Goal: Task Accomplishment & Management: Manage account settings

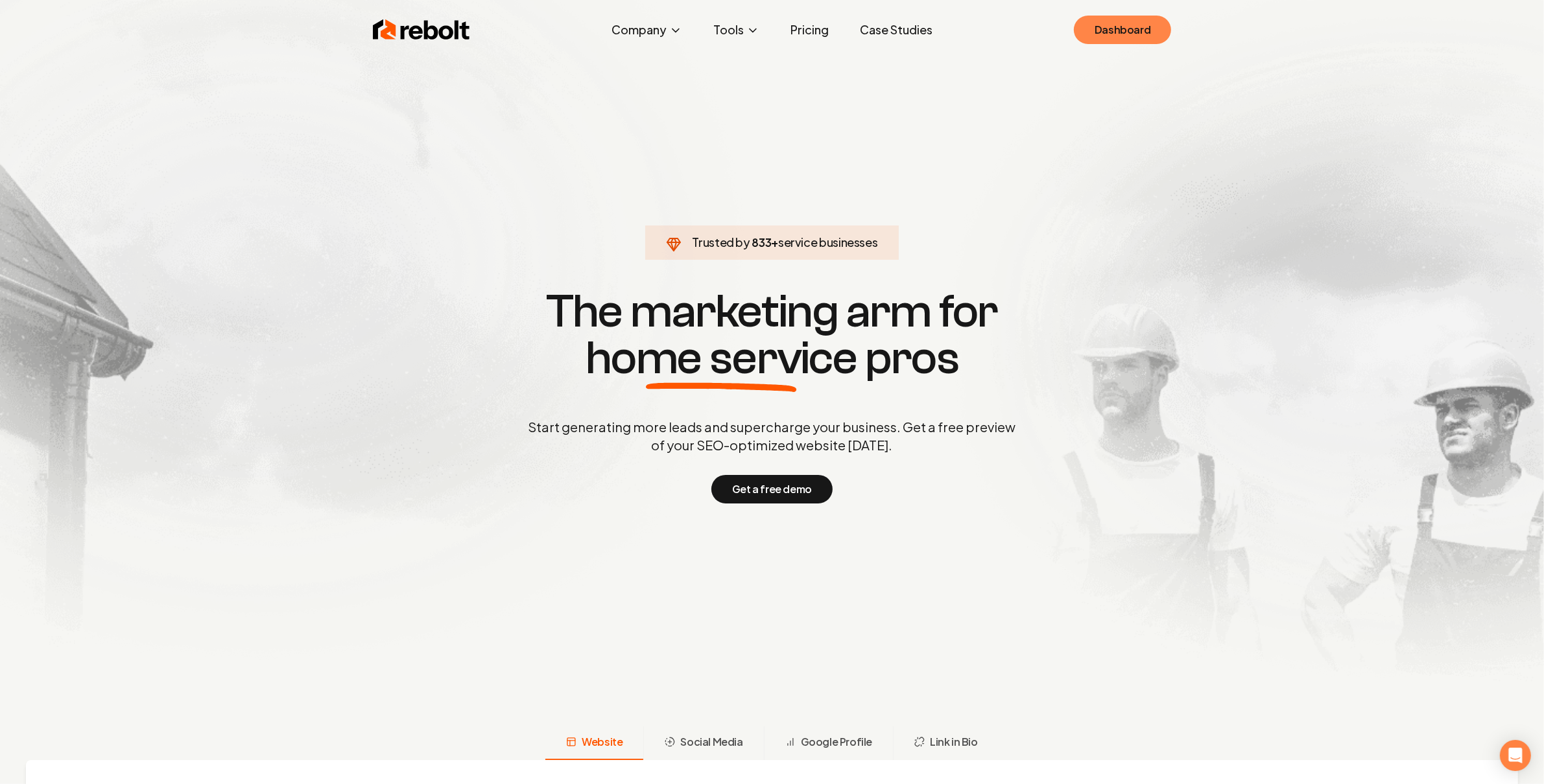
click at [1114, 23] on link "Dashboard" at bounding box center [1122, 30] width 97 height 29
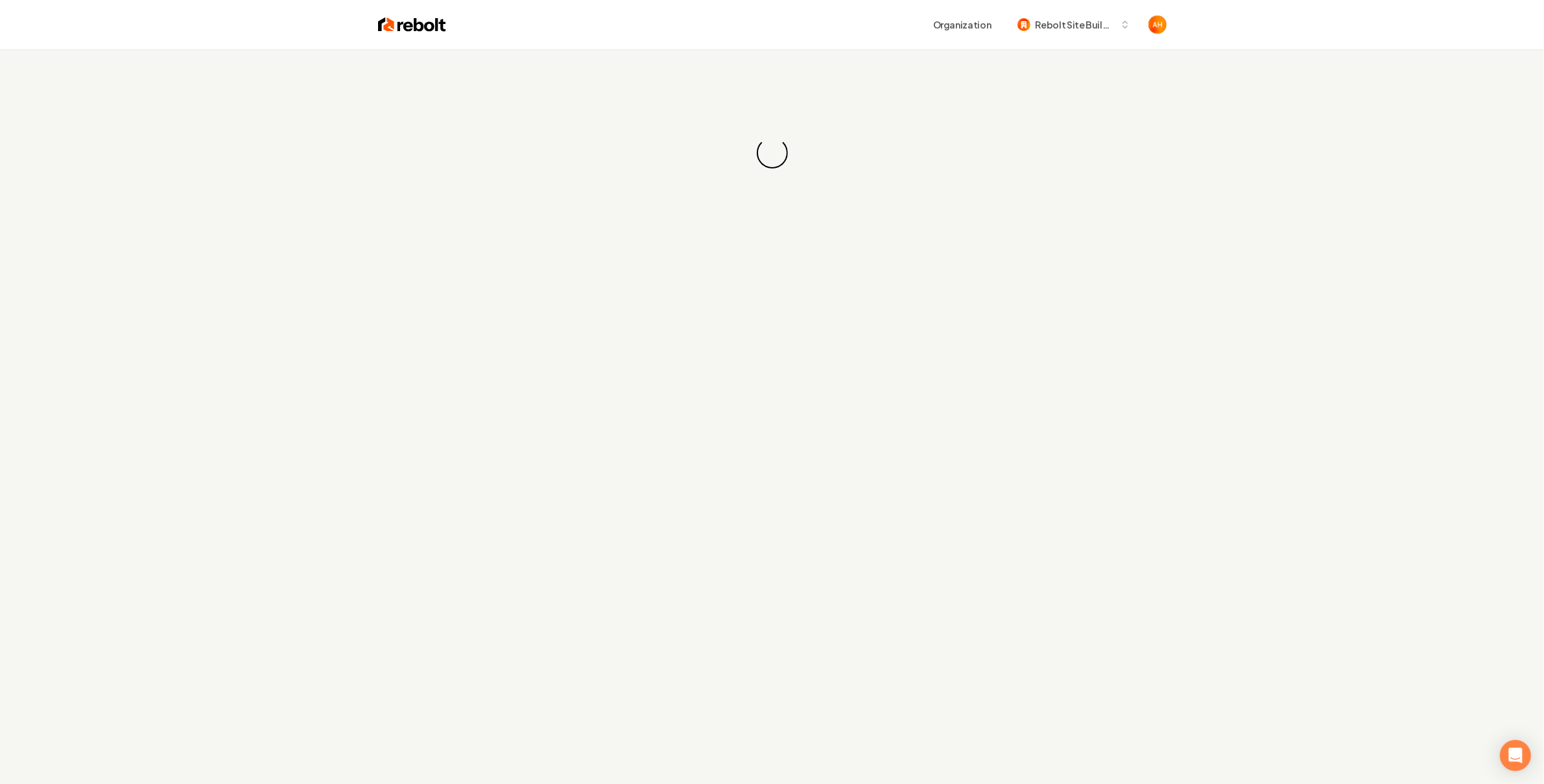
click at [546, 141] on div "Loading... Loading..." at bounding box center [772, 153] width 1544 height 207
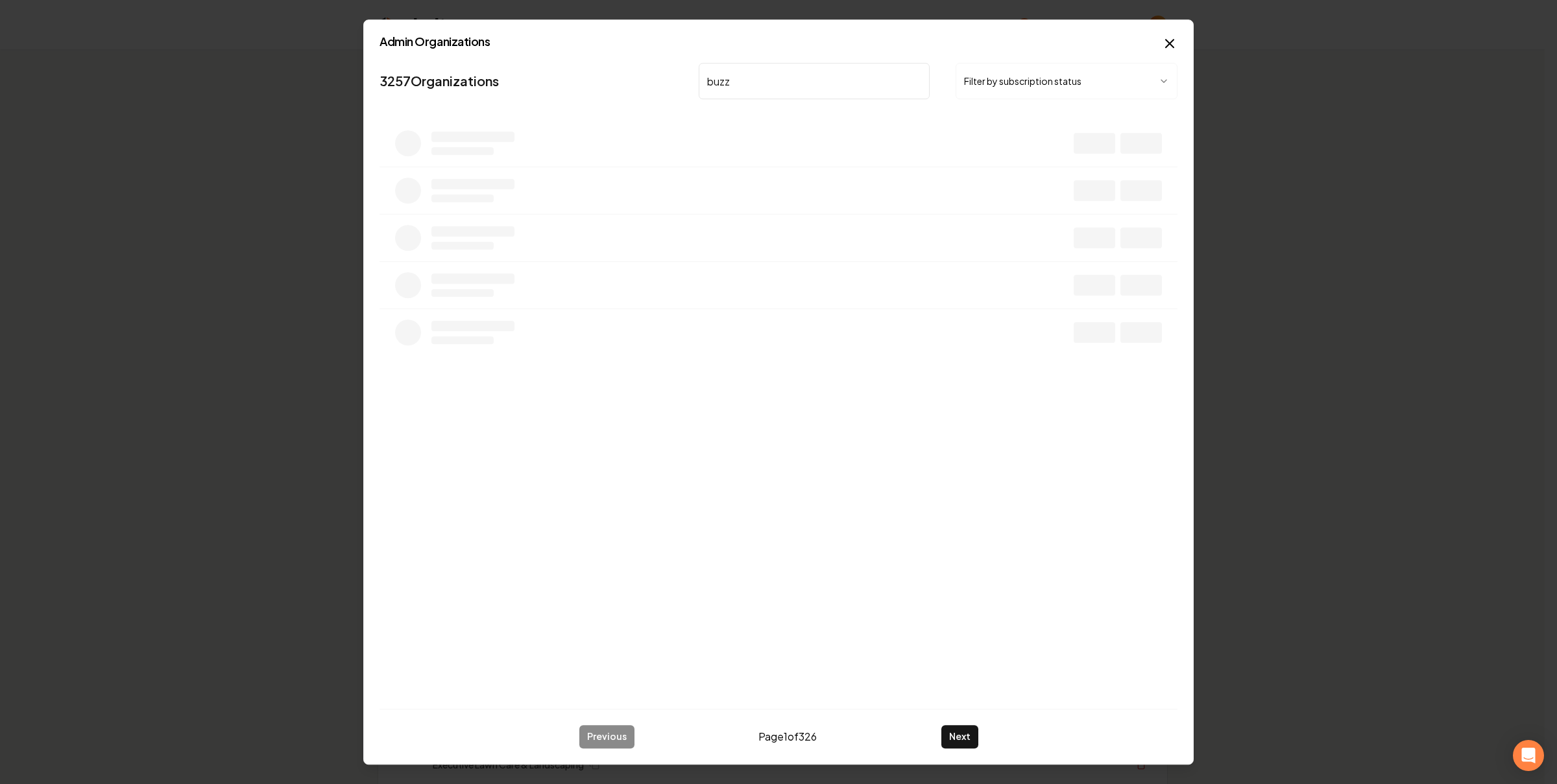
type input "buzz"
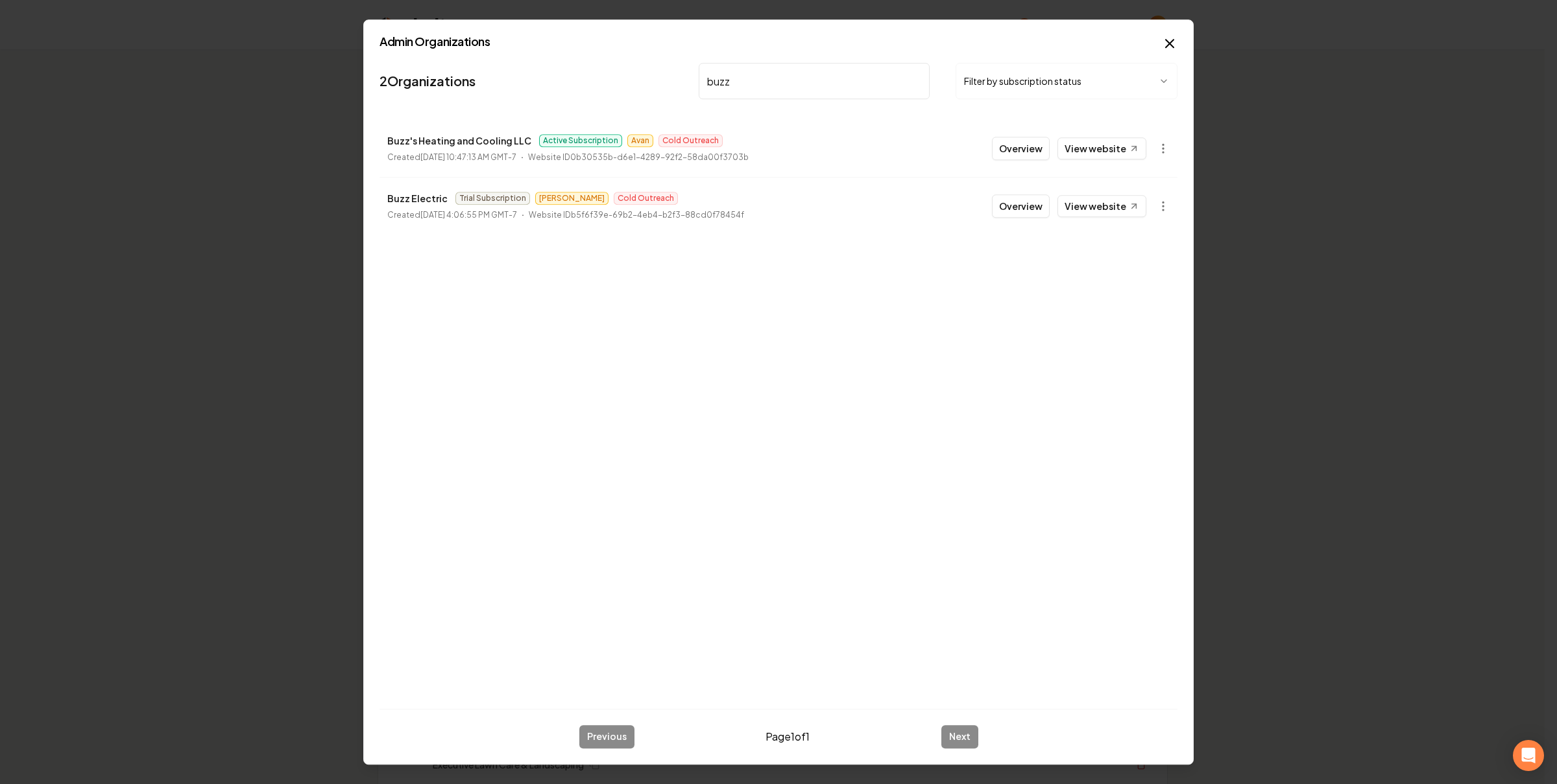
click at [1080, 149] on link "View website" at bounding box center [1102, 149] width 89 height 22
click at [1017, 144] on button "Overview" at bounding box center [1021, 148] width 58 height 23
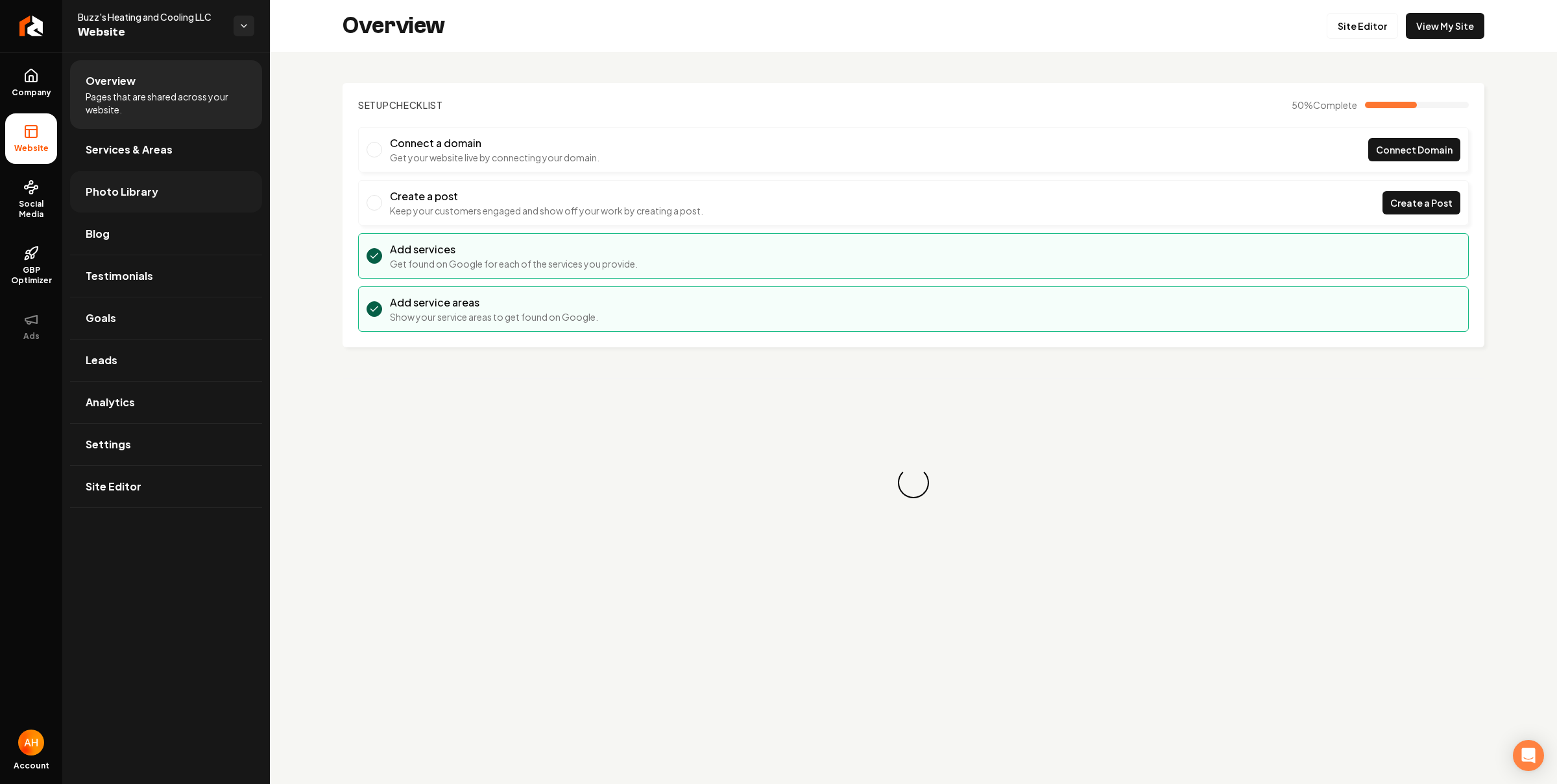
click at [223, 196] on link "Photo Library" at bounding box center [166, 191] width 192 height 41
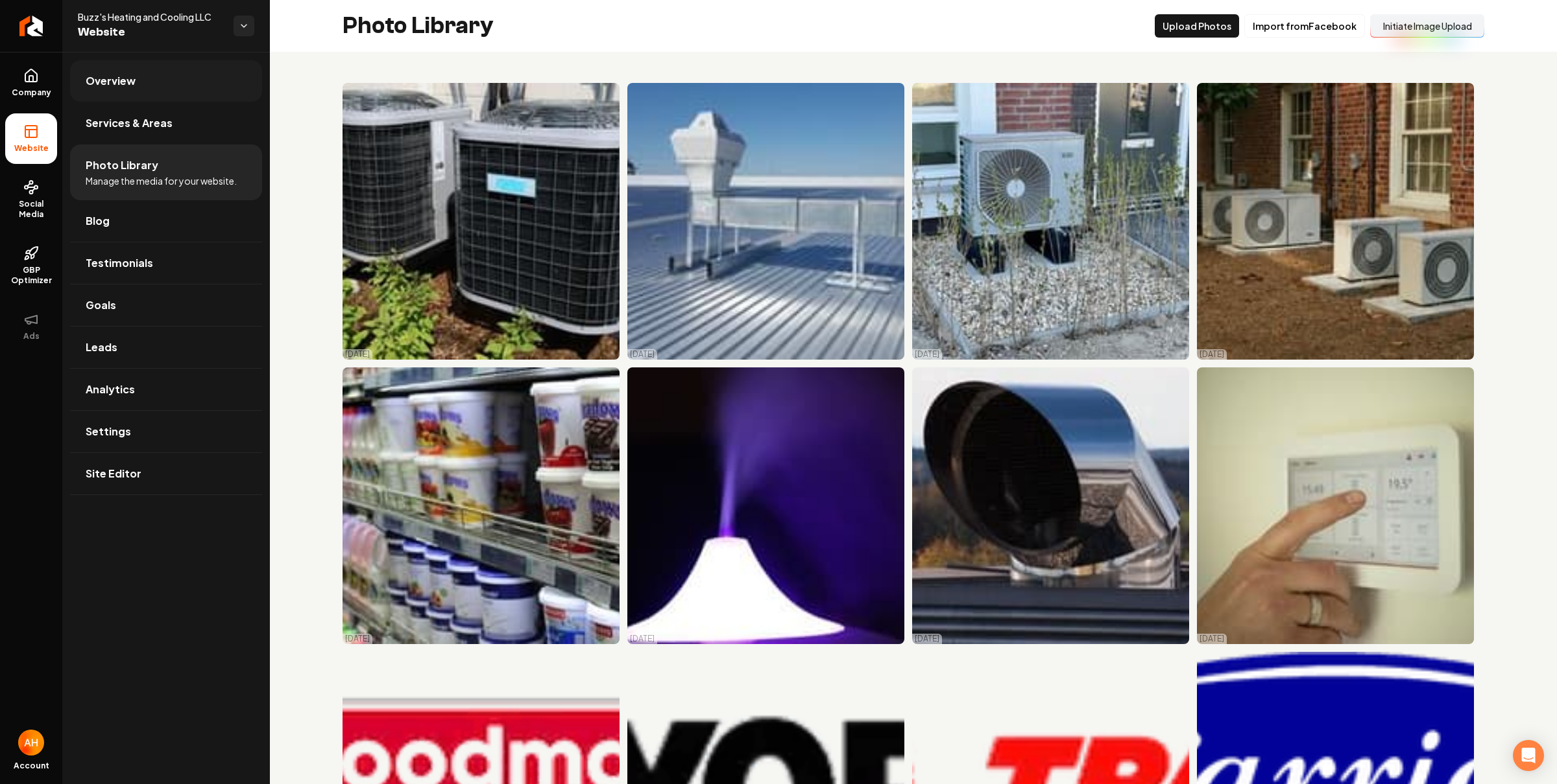
click at [179, 96] on link "Overview" at bounding box center [166, 81] width 192 height 41
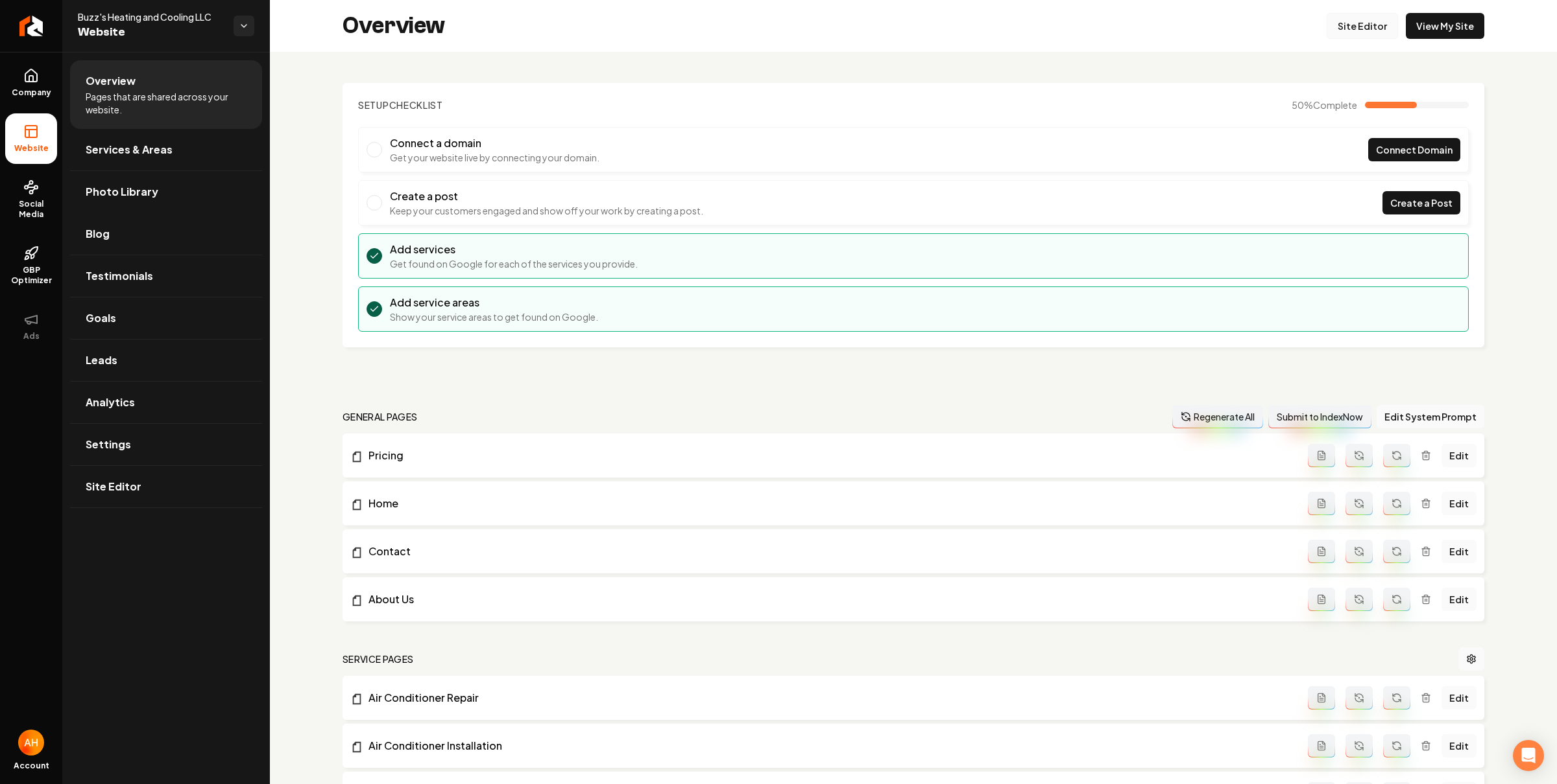
click at [1340, 25] on link "Site Editor" at bounding box center [1362, 25] width 72 height 26
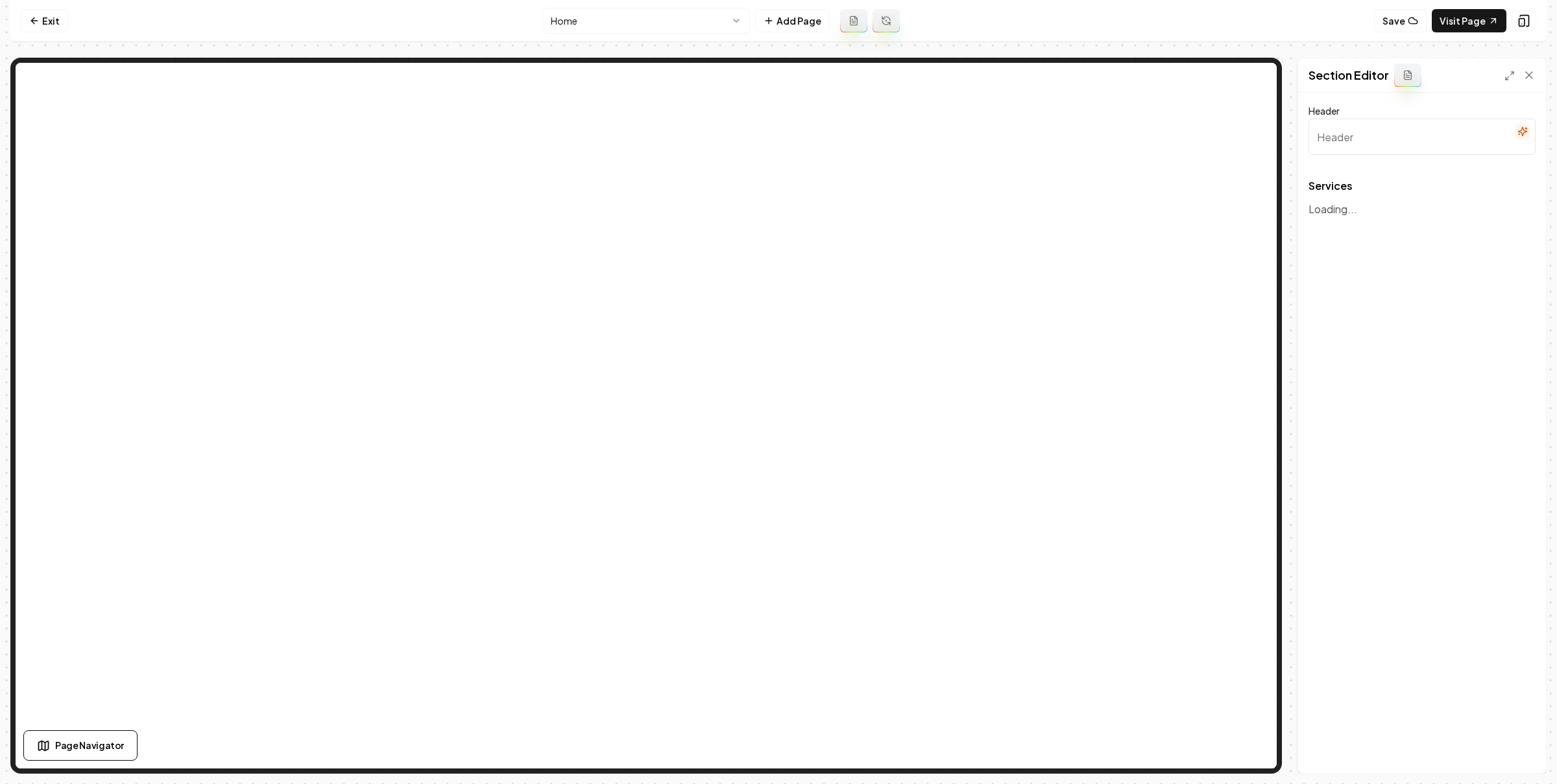
type input "Our HVAC Services"
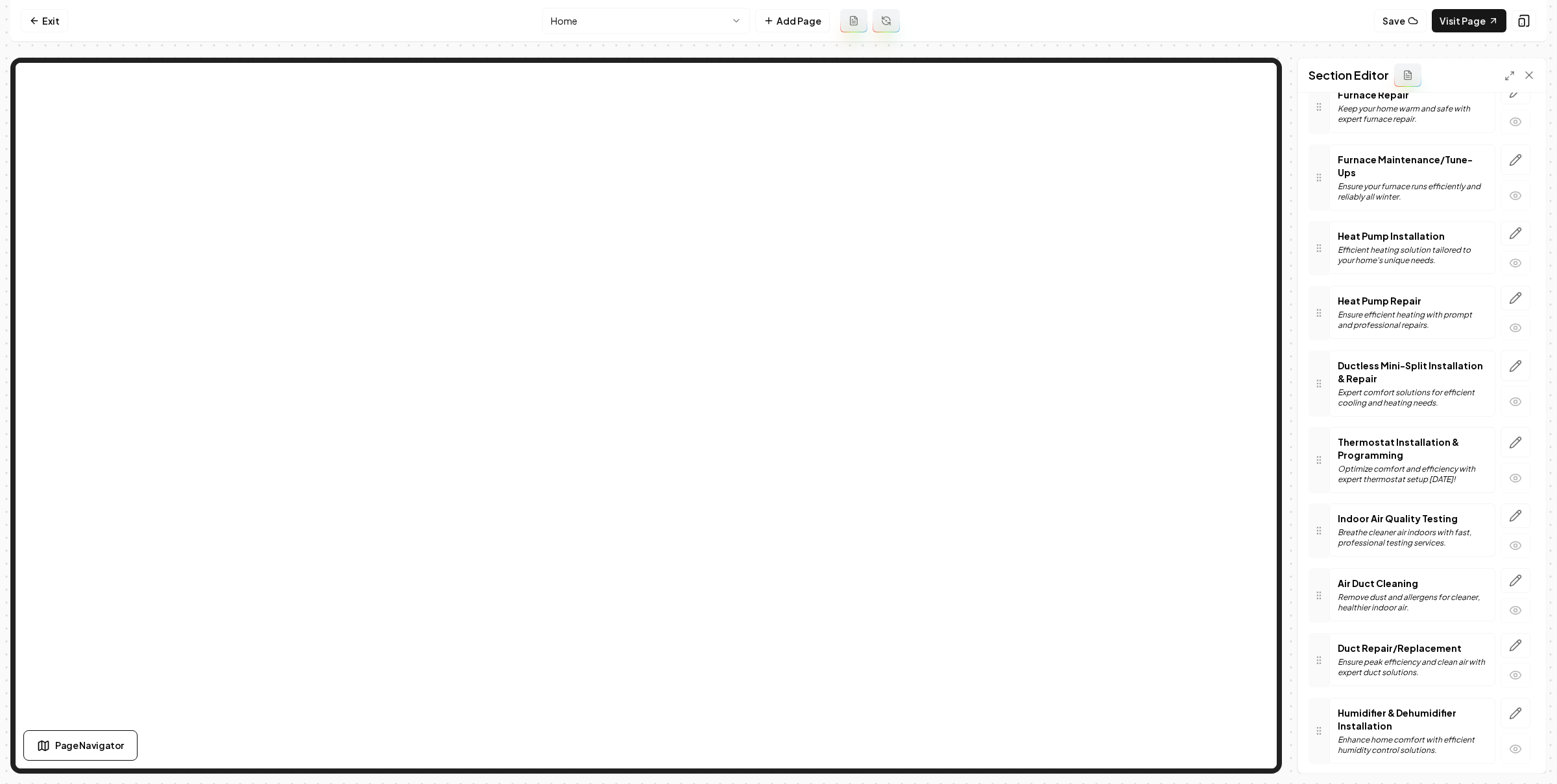
scroll to position [452, 0]
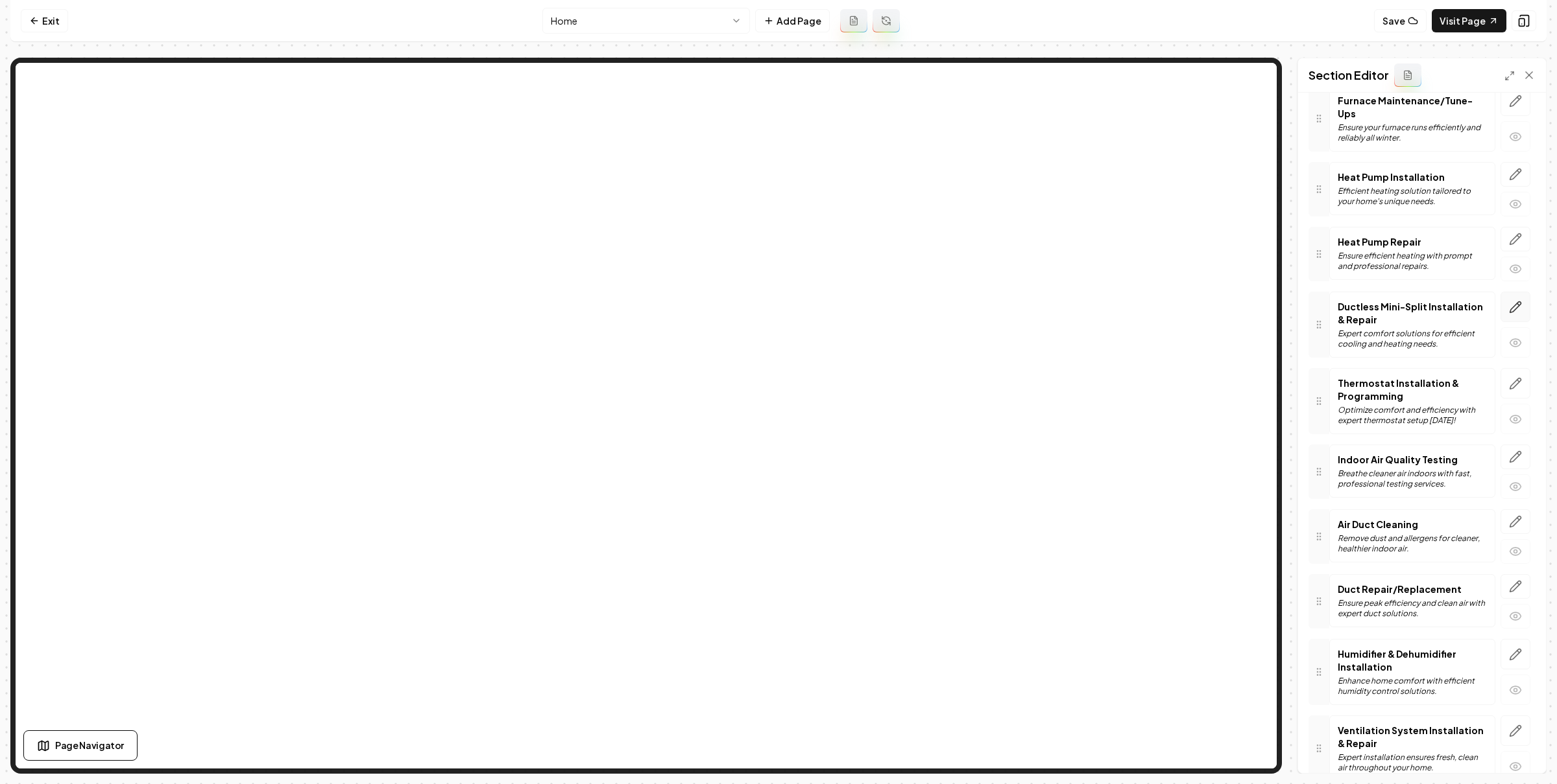
click at [1509, 307] on icon "button" at bounding box center [1515, 307] width 13 height 13
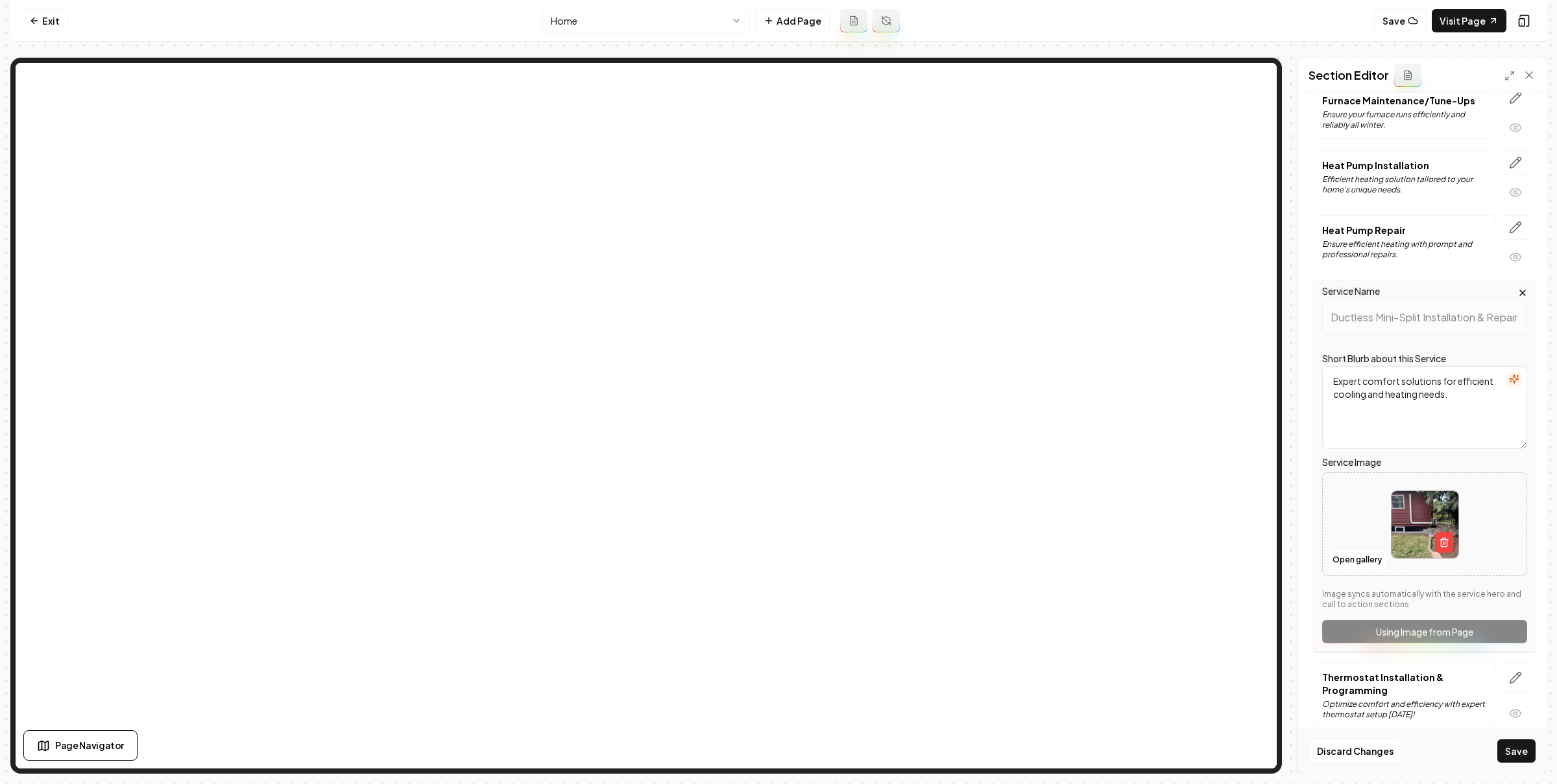
click at [1520, 748] on button "Save" at bounding box center [1516, 751] width 38 height 23
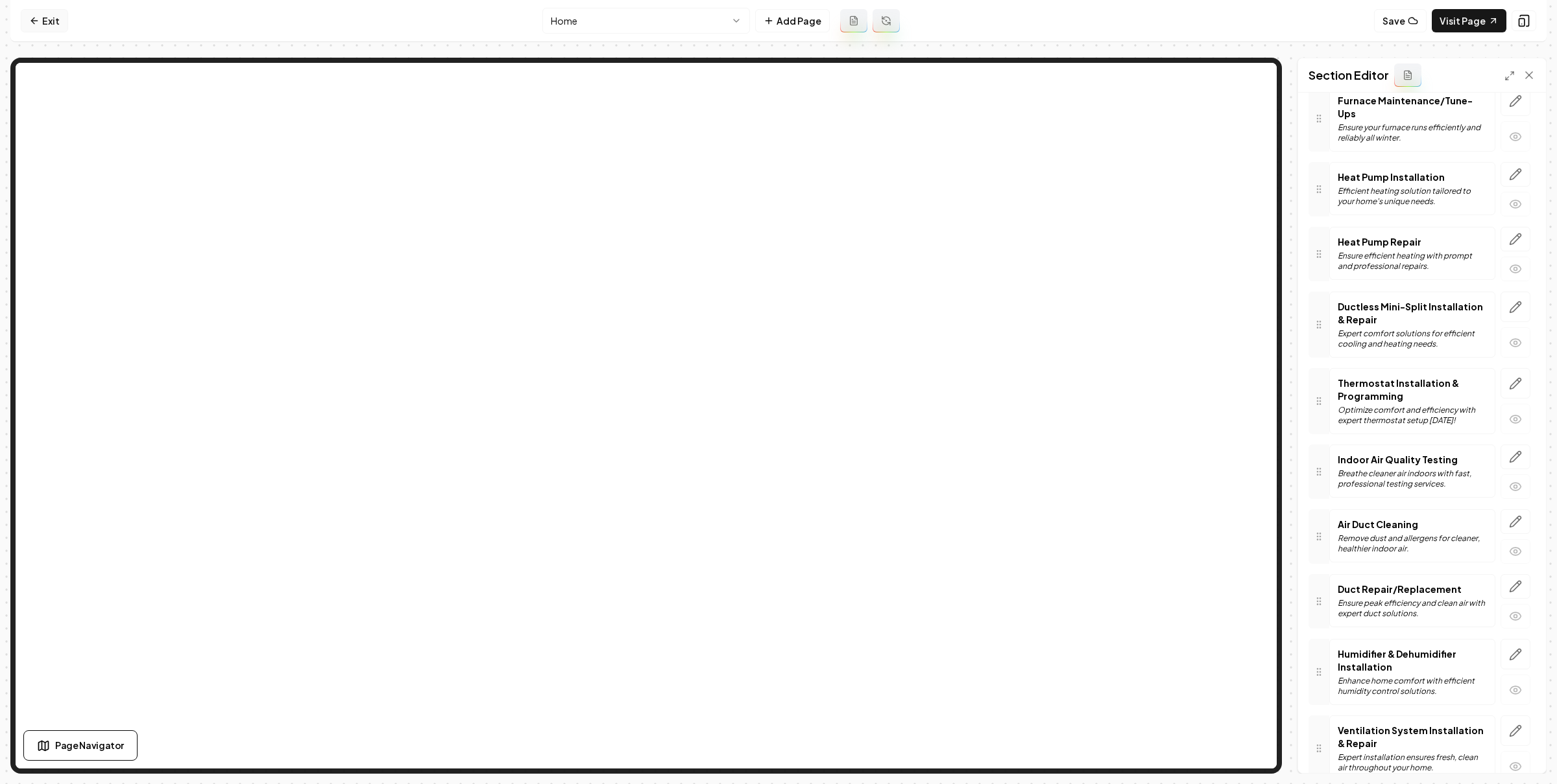
click at [33, 13] on link "Exit" at bounding box center [45, 20] width 48 height 23
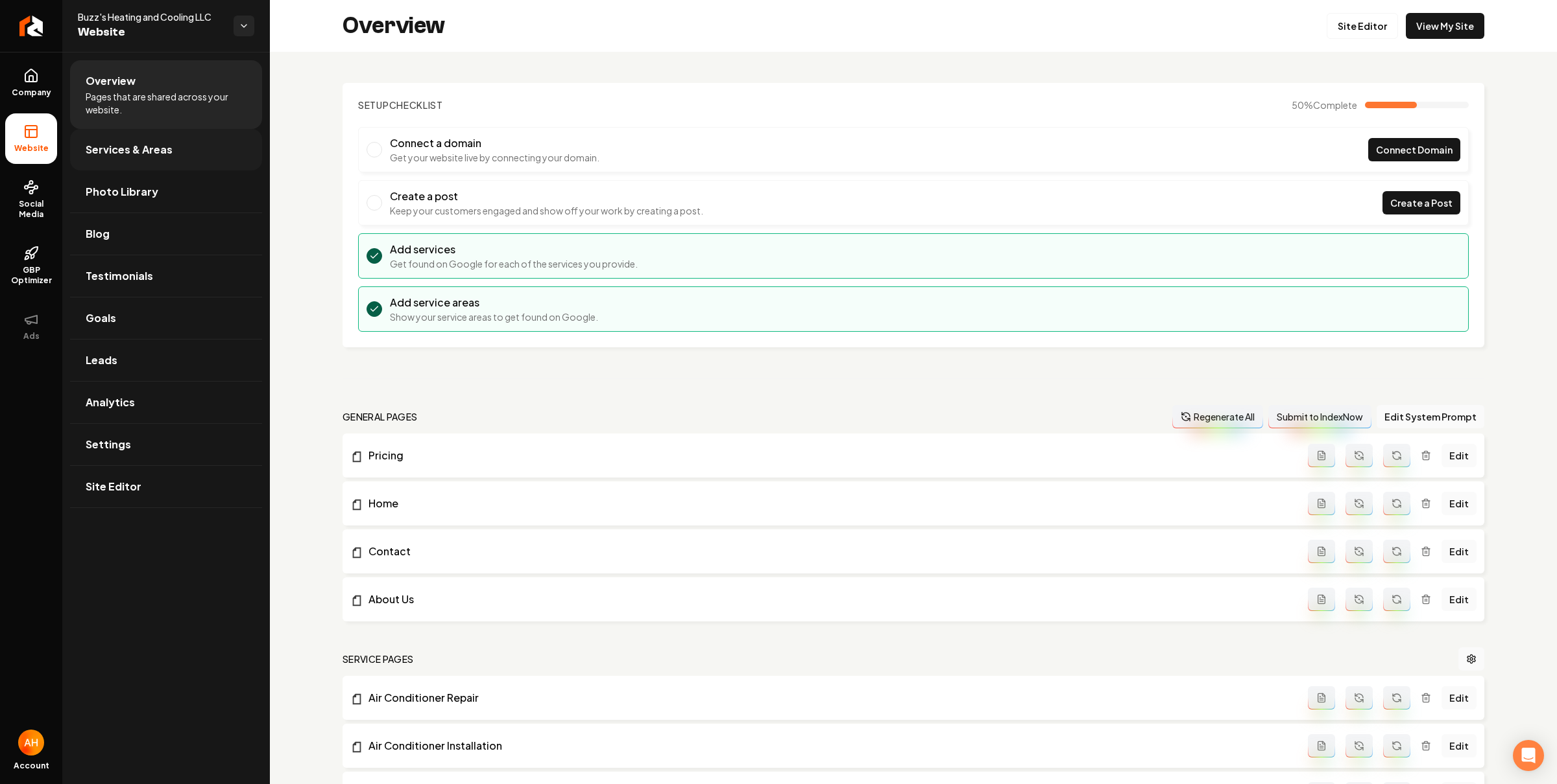
click at [150, 160] on link "Services & Areas" at bounding box center [166, 149] width 192 height 41
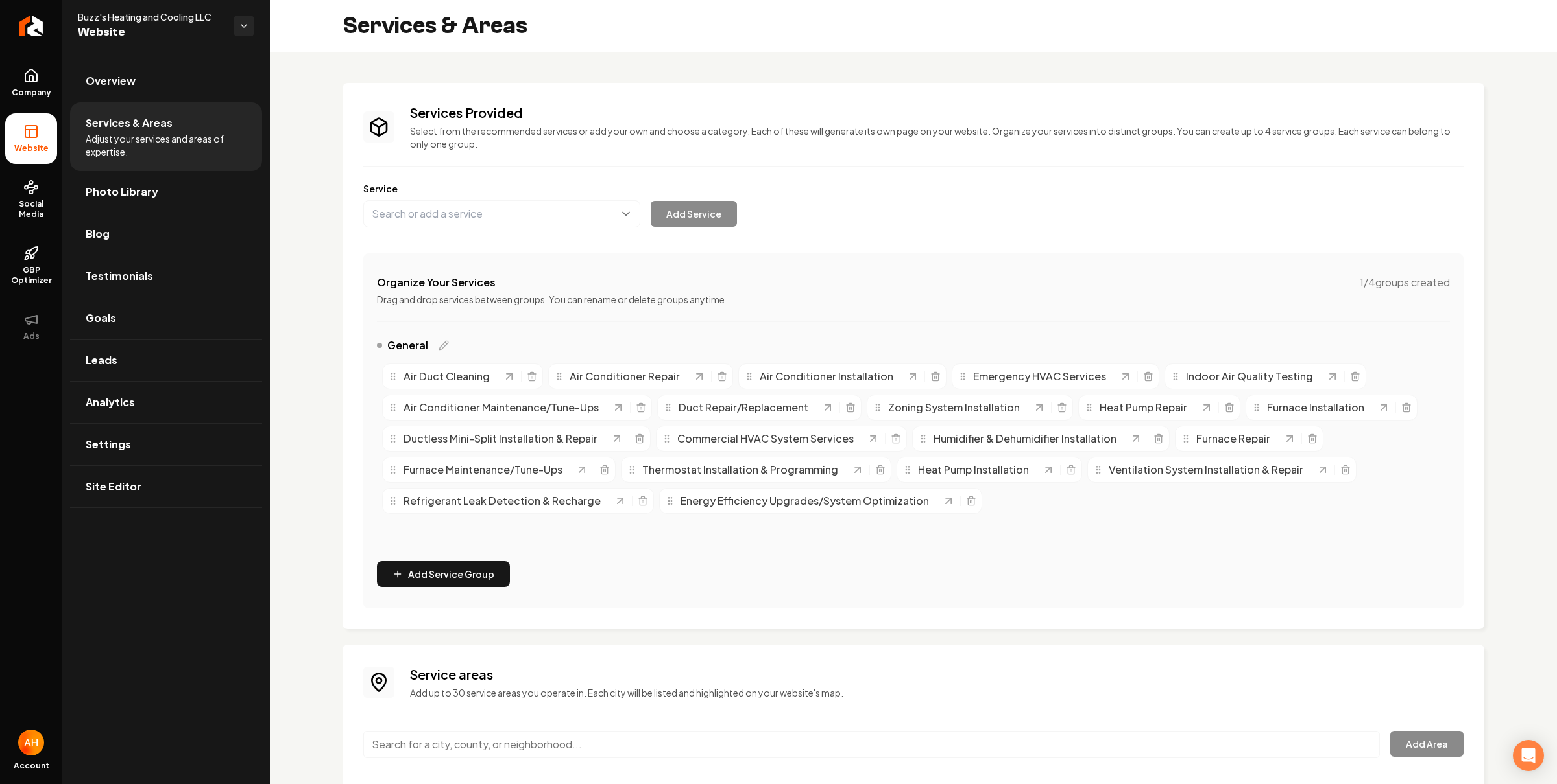
scroll to position [114, 0]
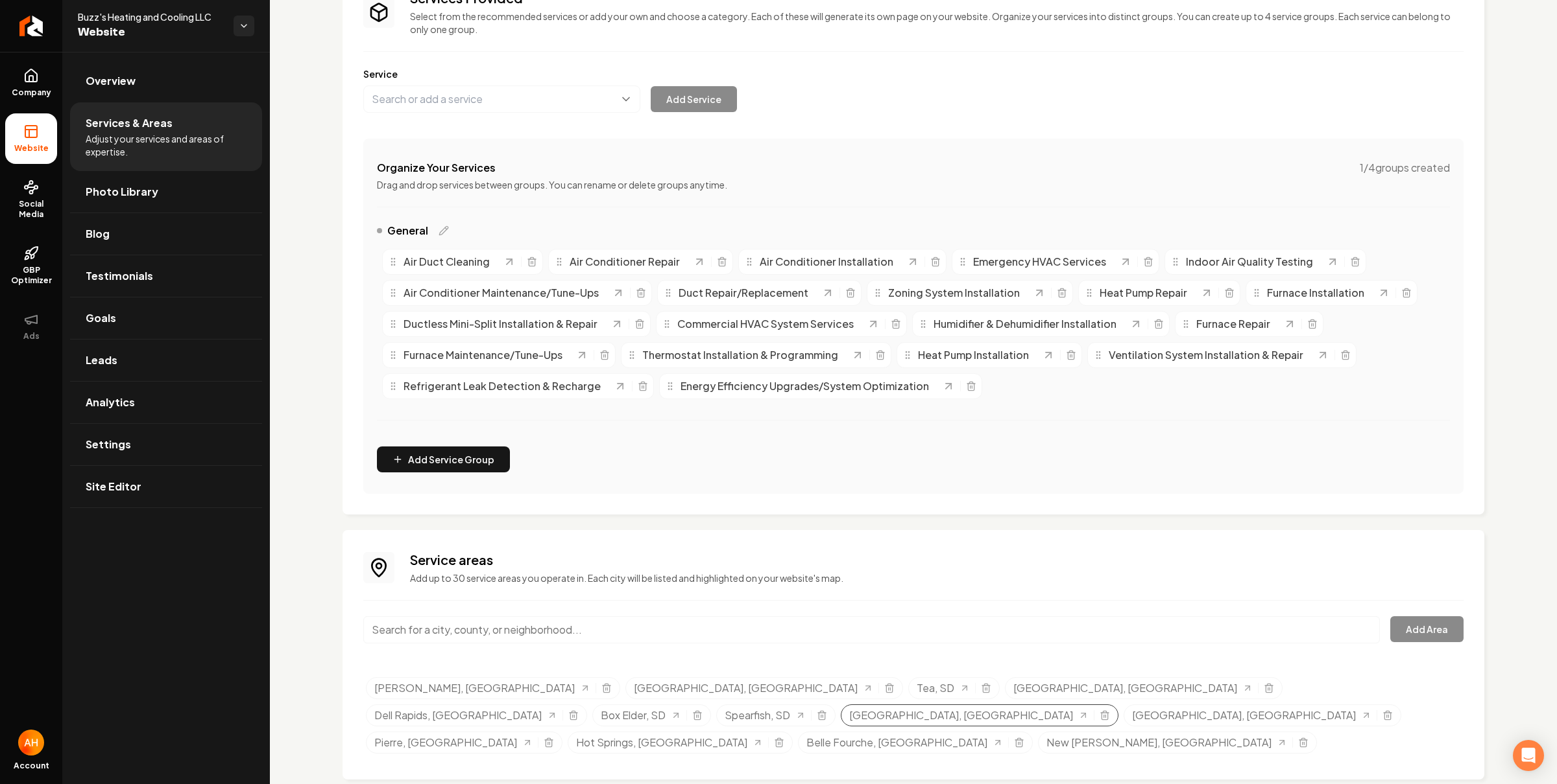
click at [1118, 705] on div "Sioux Falls, SD" at bounding box center [979, 716] width 277 height 22
click at [1110, 710] on icon "Selected tags" at bounding box center [1104, 715] width 10 height 10
drag, startPoint x: 34, startPoint y: 86, endPoint x: 126, endPoint y: 19, distance: 113.8
click at [34, 86] on link "Company" at bounding box center [31, 83] width 52 height 51
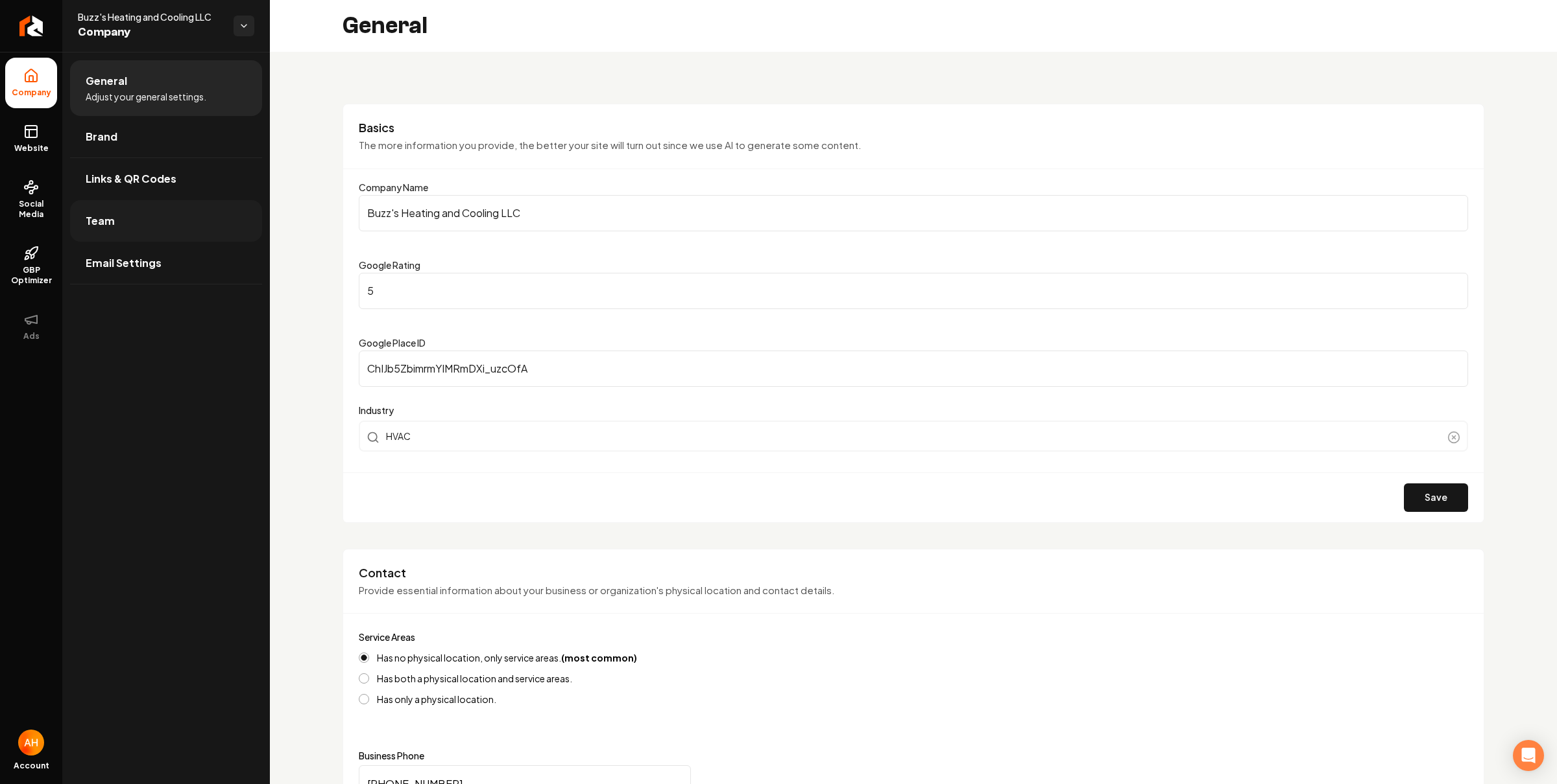
click at [164, 205] on link "Team" at bounding box center [166, 221] width 192 height 41
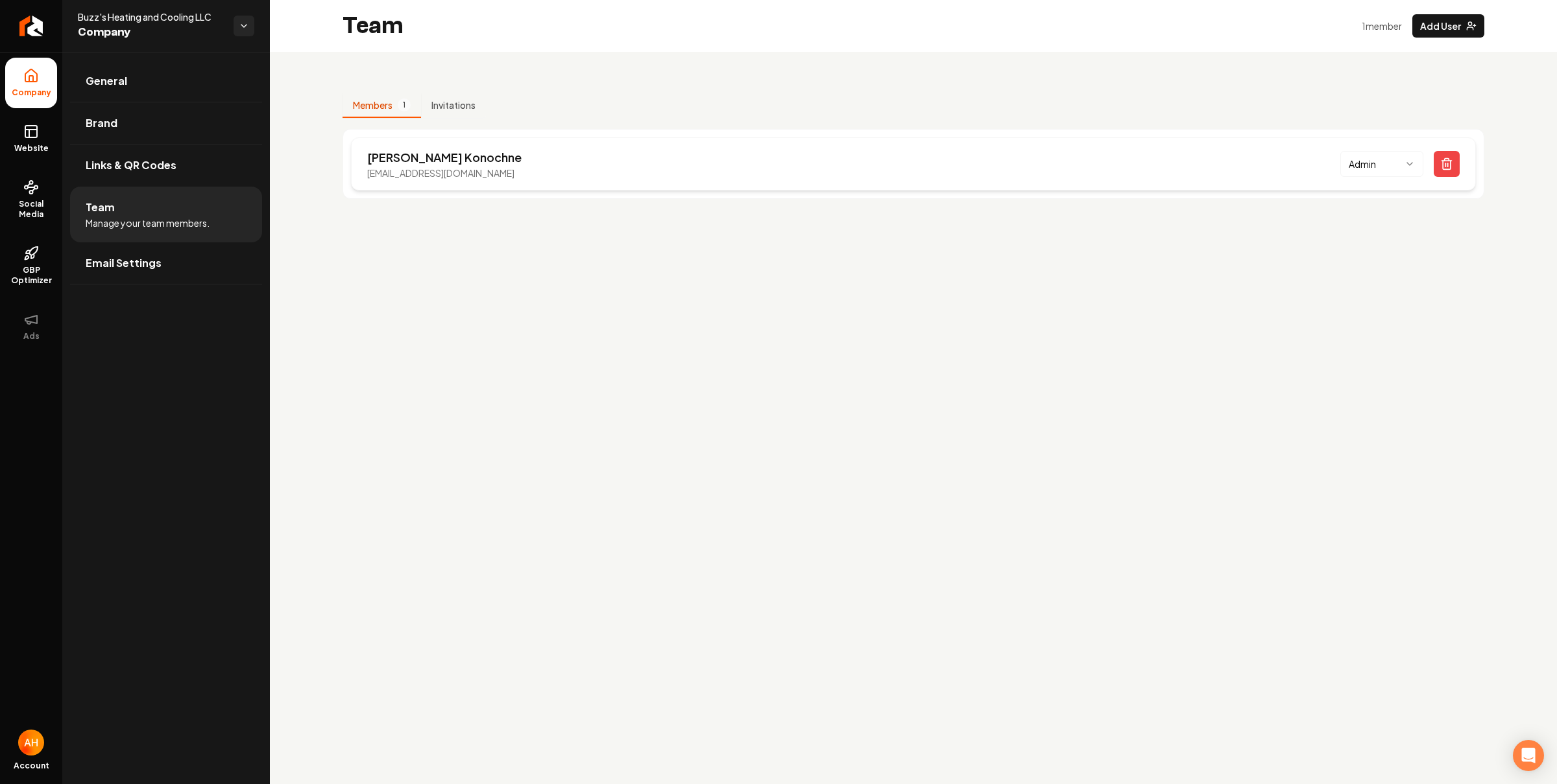
drag, startPoint x: 536, startPoint y: 176, endPoint x: 370, endPoint y: 175, distance: 166.0
click at [370, 175] on p "buzzsheatingandcooling@outlook.com" at bounding box center [444, 173] width 154 height 13
click at [371, 173] on p "buzzsheatingandcooling@outlook.com" at bounding box center [444, 173] width 154 height 13
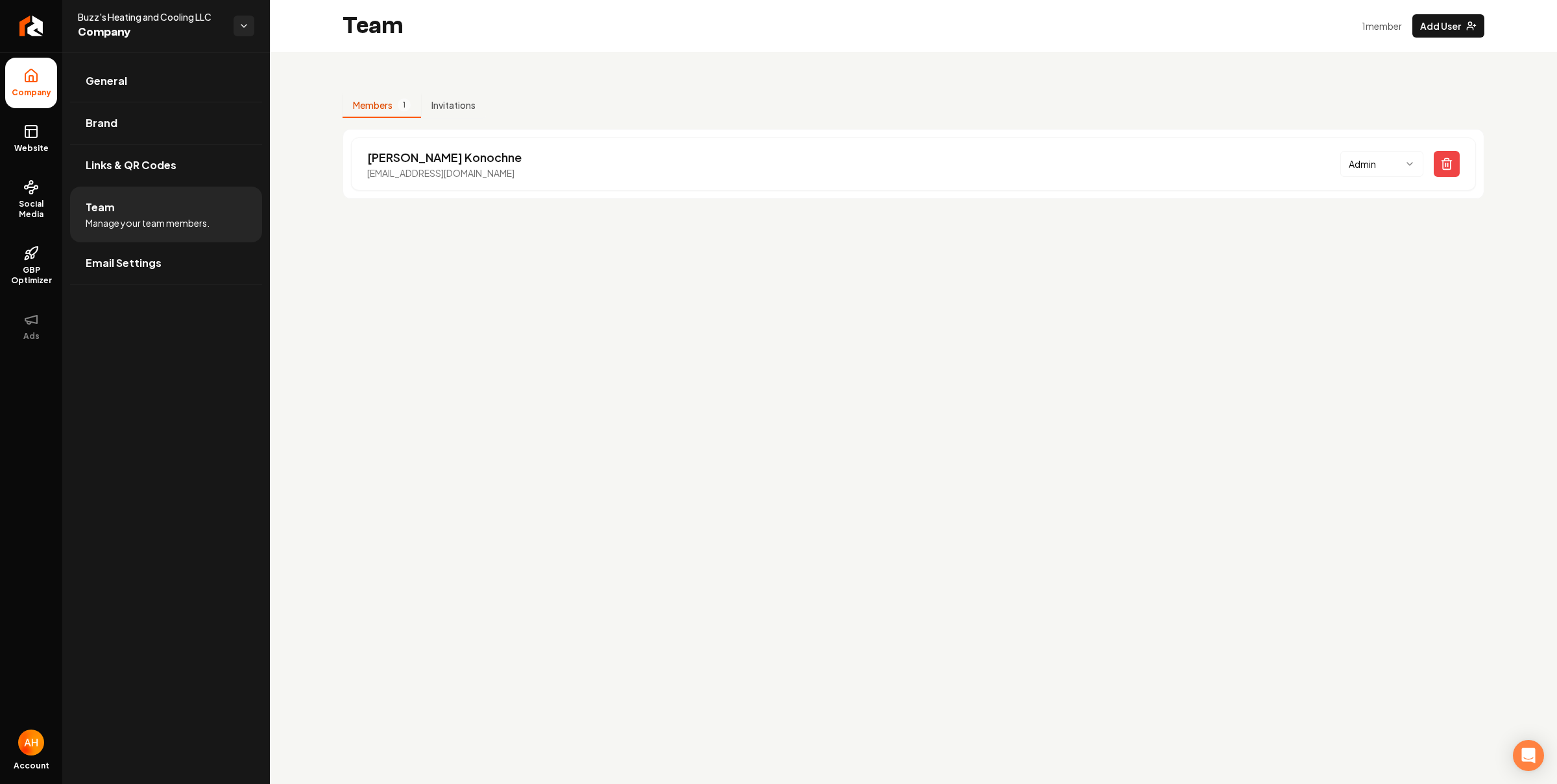
click at [483, 316] on main "Team 1 member Add User Members 1 Invitations Brian Konochne buzzsheatingandcool…" at bounding box center [912, 392] width 1287 height 784
drag, startPoint x: 544, startPoint y: 170, endPoint x: 366, endPoint y: 175, distance: 178.1
click at [366, 175] on div "Brian Konochne buzzsheatingandcooling@outlook.com Admin" at bounding box center [912, 164] width 1125 height 53
click at [401, 177] on p "buzzsheatingandcooling@outlook.com" at bounding box center [444, 173] width 154 height 13
click at [401, 176] on p "buzzsheatingandcooling@outlook.com" at bounding box center [444, 173] width 154 height 13
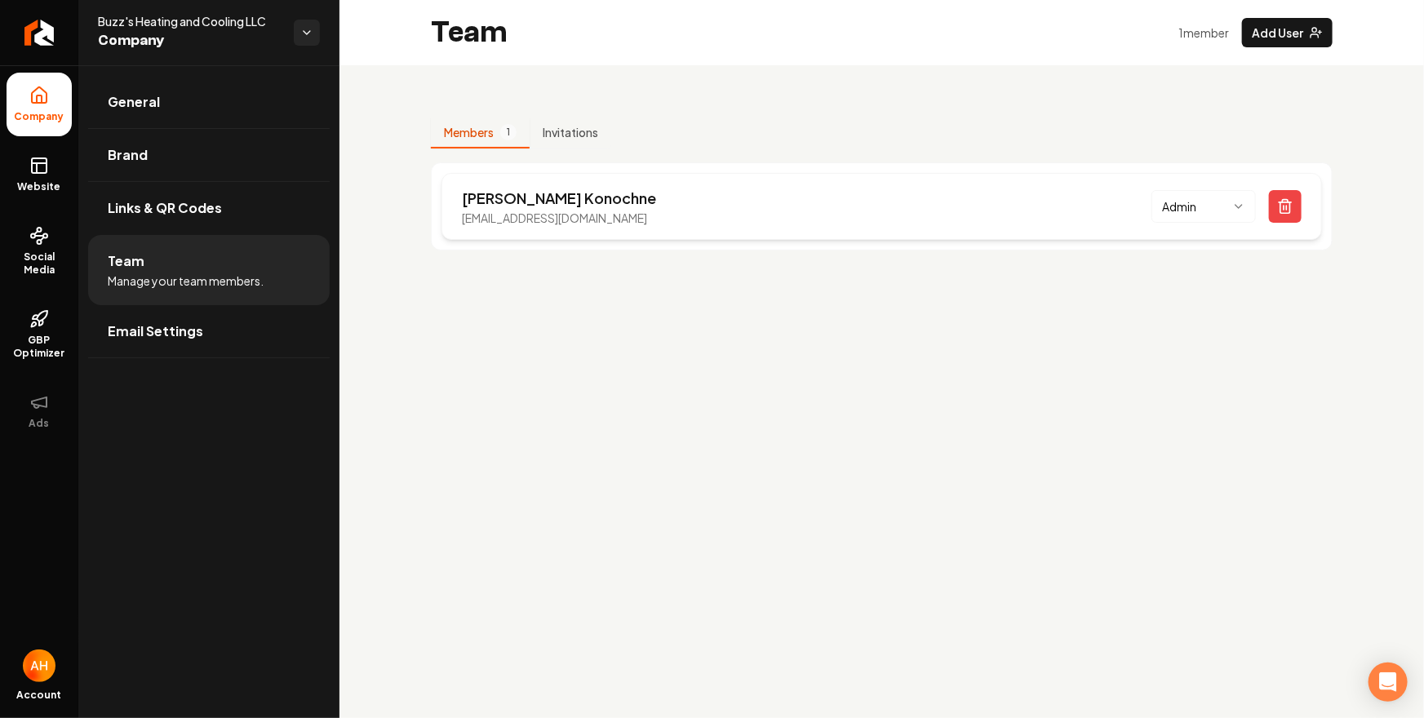
click at [862, 232] on div "Brian Konochne buzzsheatingandcooling@outlook.com Admin" at bounding box center [881, 206] width 881 height 67
click at [588, 220] on p "buzzsheatingandcooling@outlook.com" at bounding box center [559, 218] width 194 height 16
click at [615, 220] on p "buzzsheatingandcooling@outlook.com" at bounding box center [559, 218] width 194 height 16
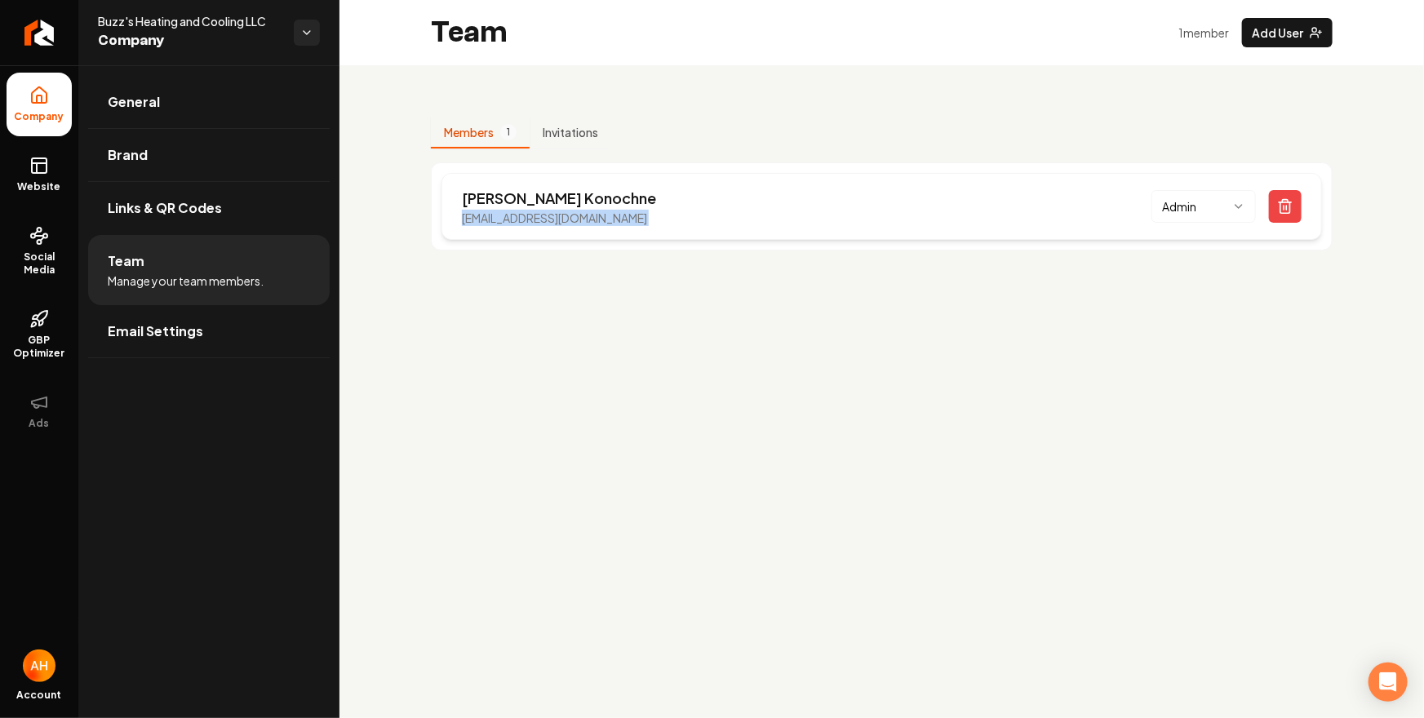
click at [615, 220] on p "buzzsheatingandcooling@outlook.com" at bounding box center [559, 218] width 194 height 16
click at [656, 210] on p "buzzsheatingandcooling@outlook.com" at bounding box center [559, 218] width 194 height 16
drag, startPoint x: 621, startPoint y: 219, endPoint x: 459, endPoint y: 220, distance: 161.6
click at [459, 220] on div "Brian Konochne buzzsheatingandcooling@outlook.com Admin" at bounding box center [881, 206] width 881 height 67
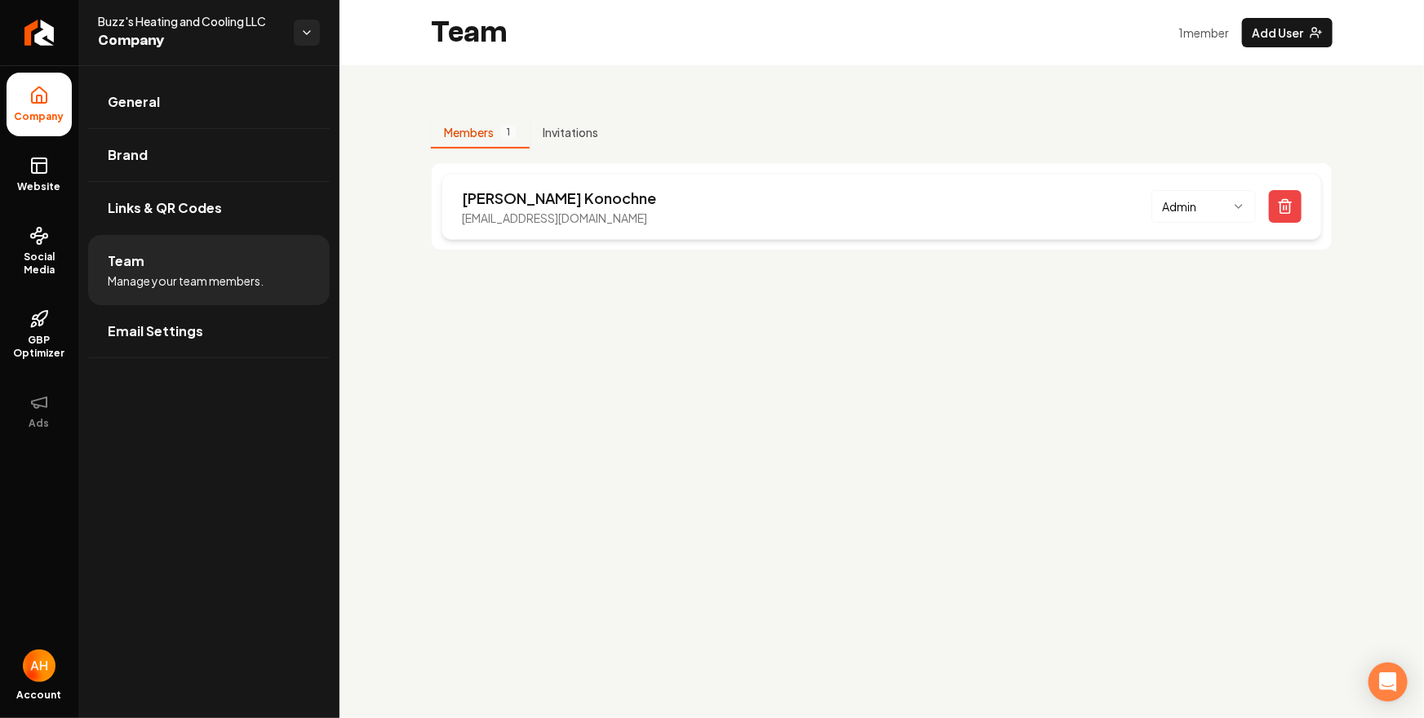
click at [465, 219] on p "buzzsheatingandcooling@outlook.com" at bounding box center [559, 218] width 194 height 16
click at [466, 219] on p "buzzsheatingandcooling@outlook.com" at bounding box center [559, 218] width 194 height 16
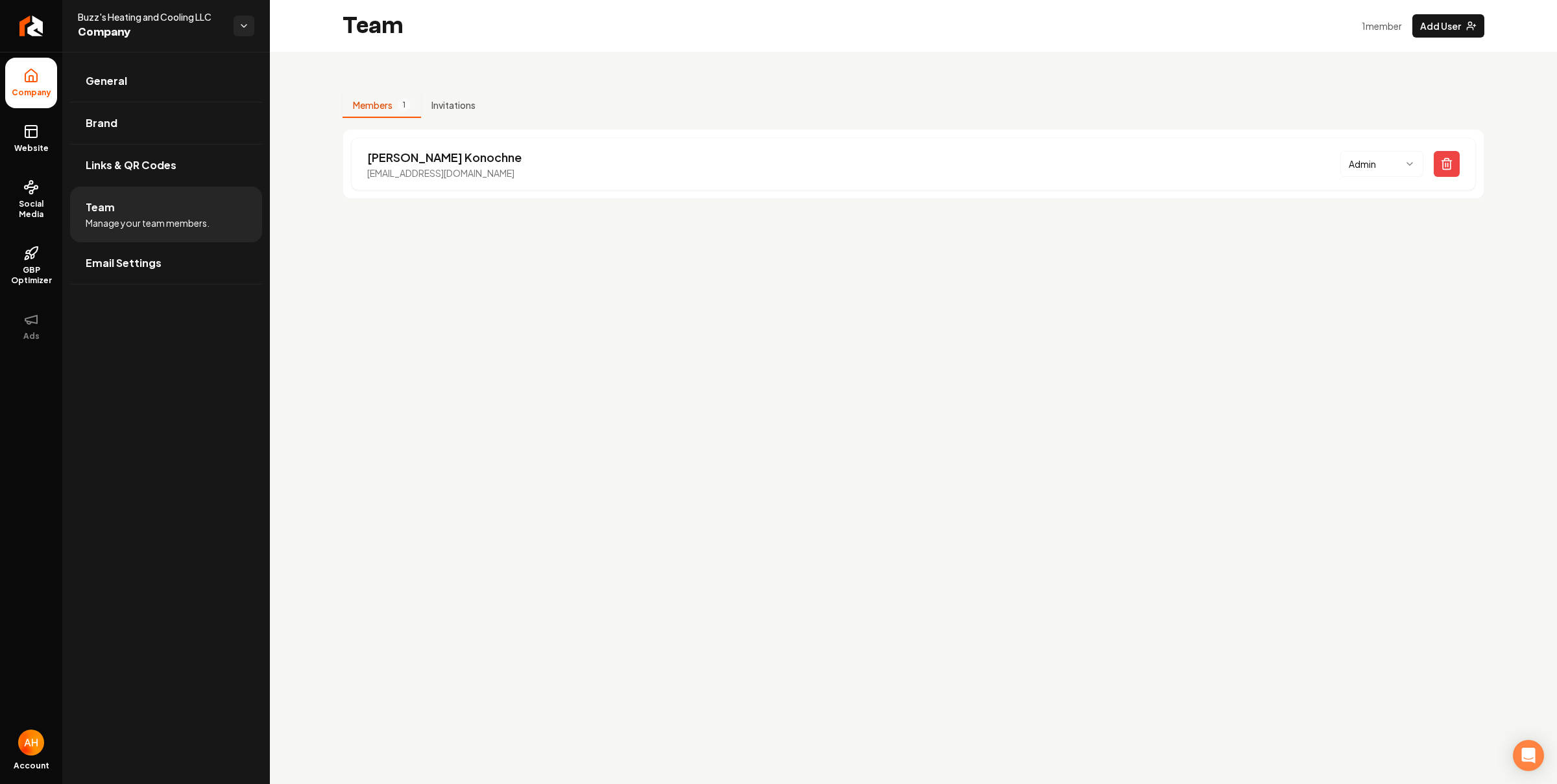
drag, startPoint x: 436, startPoint y: 290, endPoint x: 389, endPoint y: 284, distance: 47.4
click at [432, 290] on main "Team 1 member Add User Members 1 Invitations Brian Konochne buzzsheatingandcool…" at bounding box center [912, 392] width 1287 height 784
drag, startPoint x: 105, startPoint y: 69, endPoint x: 59, endPoint y: 103, distance: 57.2
click at [105, 68] on link "General" at bounding box center [166, 81] width 192 height 41
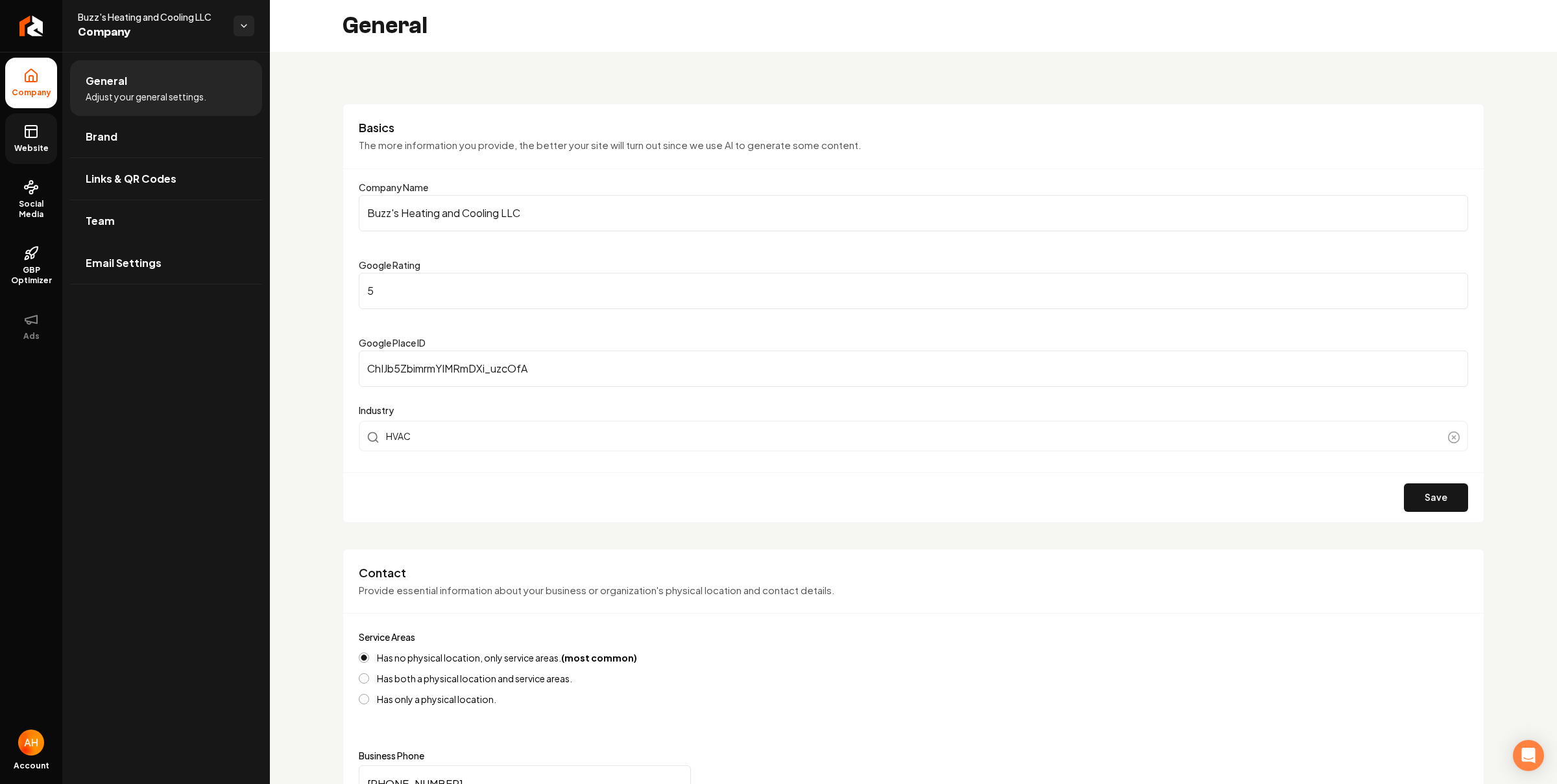
click at [35, 130] on icon at bounding box center [31, 132] width 16 height 16
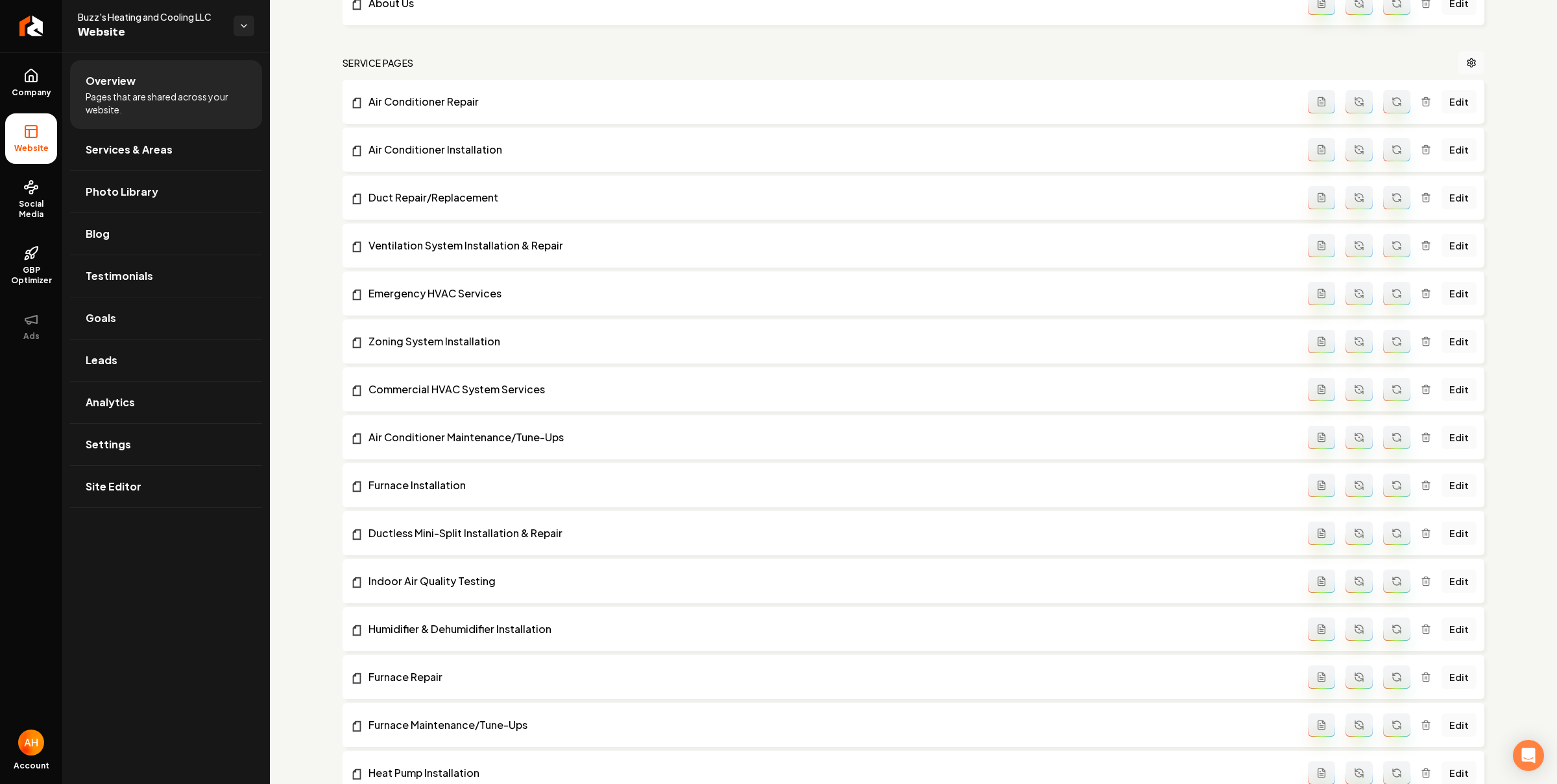
scroll to position [253, 0]
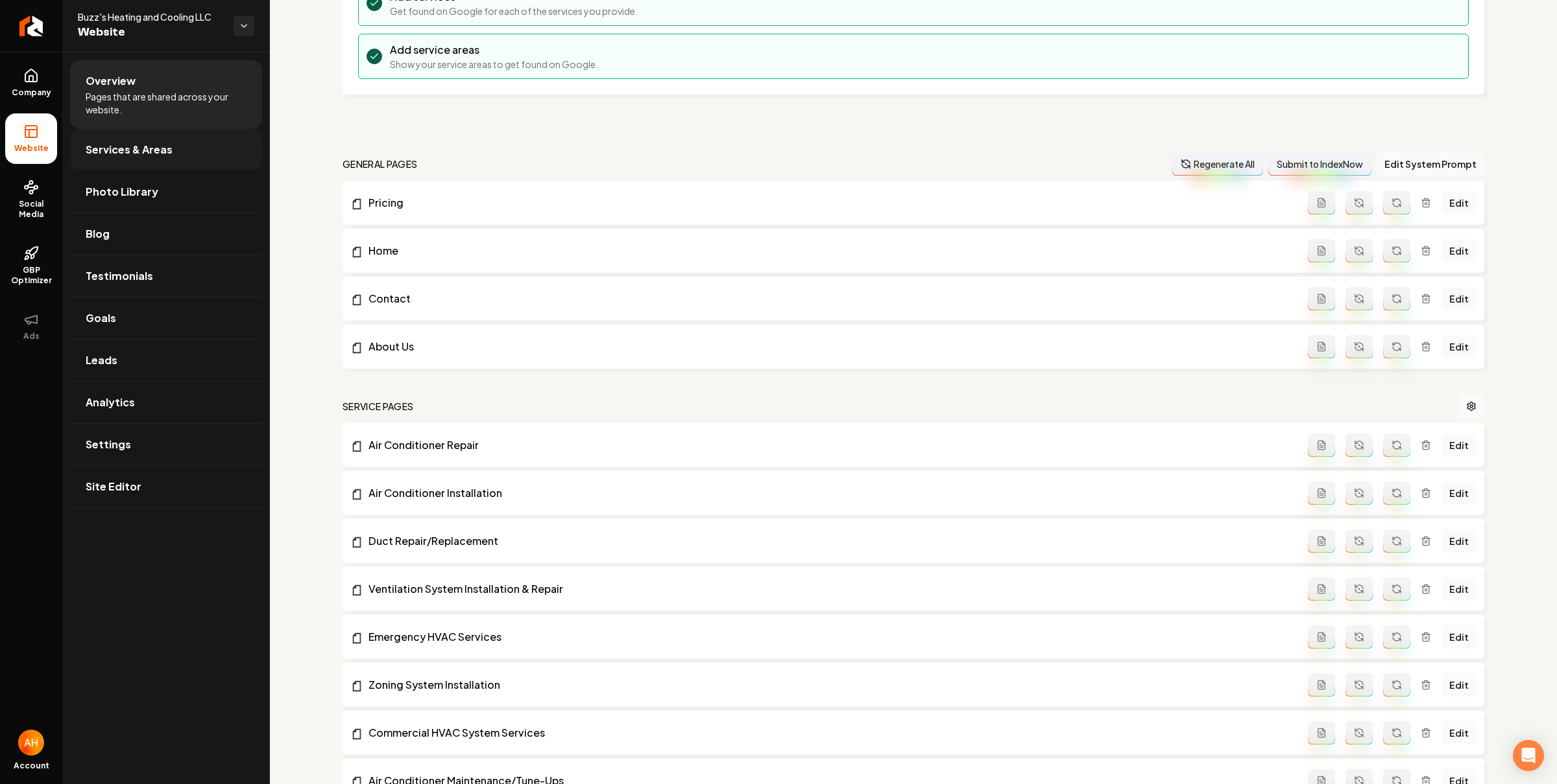
click at [198, 151] on link "Services & Areas" at bounding box center [166, 149] width 192 height 41
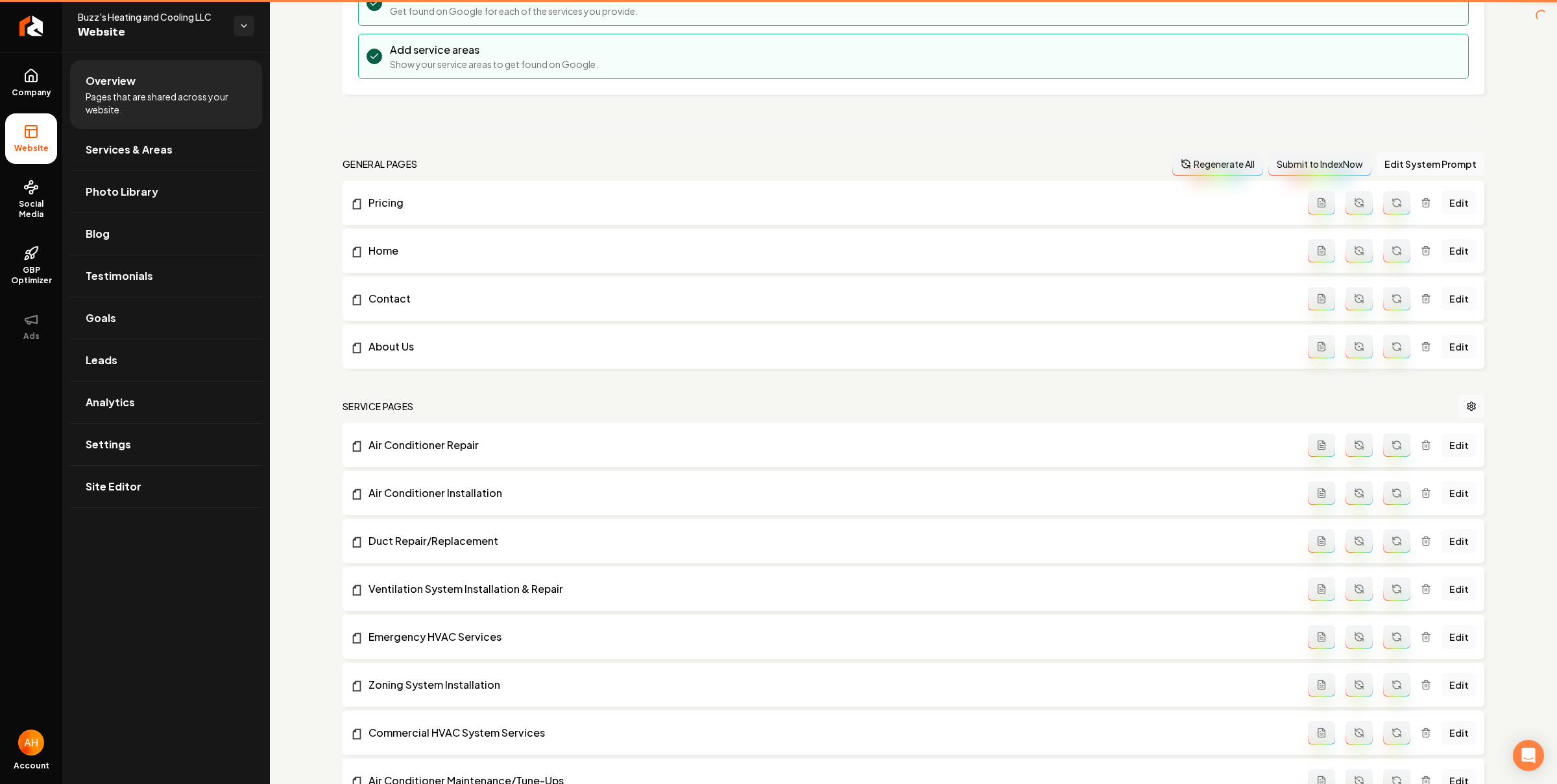
scroll to position [114, 0]
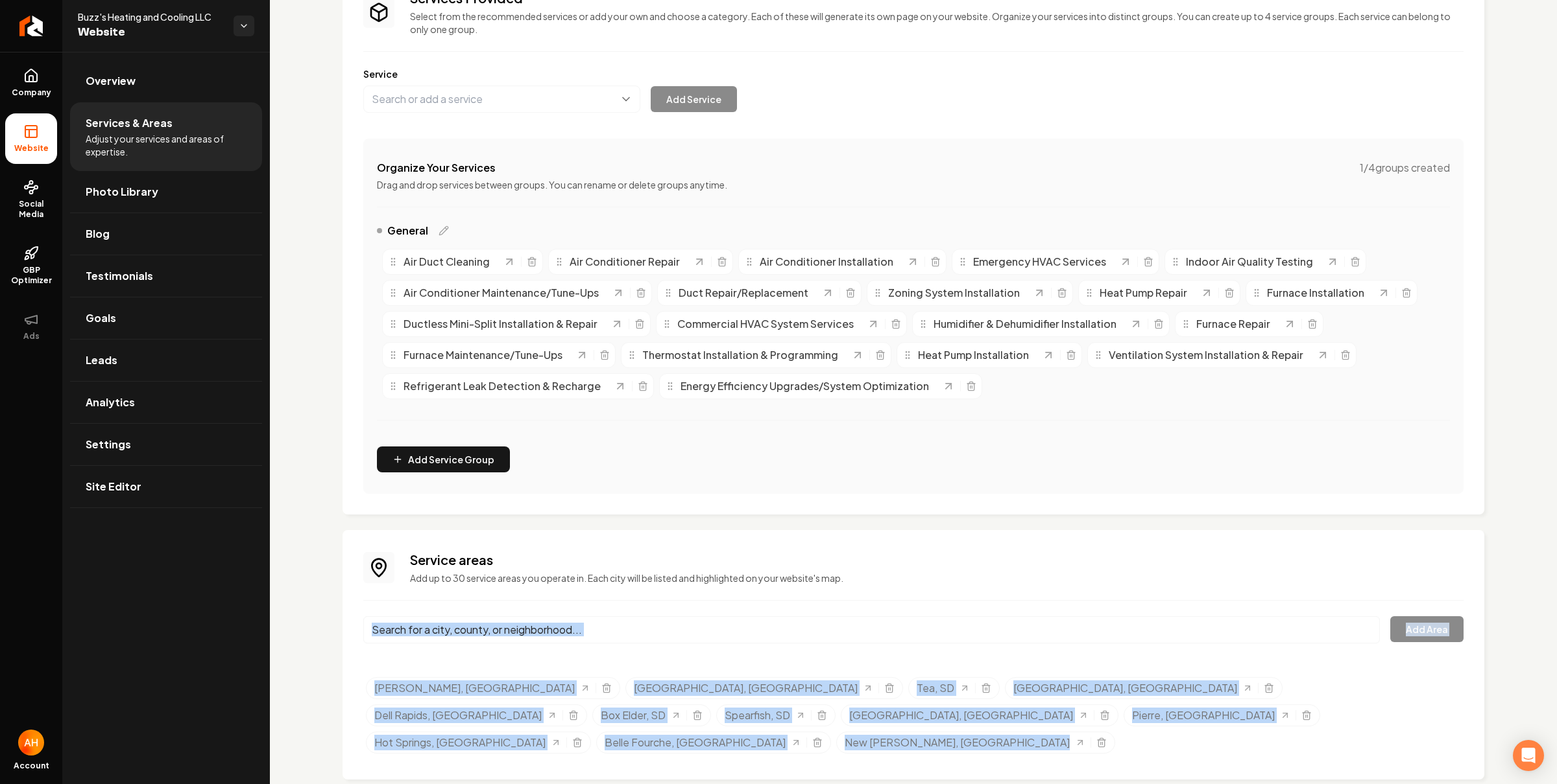
drag, startPoint x: 349, startPoint y: 661, endPoint x: 972, endPoint y: 725, distance: 626.3
click at [972, 725] on div "Service areas Add up to 30 service areas you operate in. Each city will be list…" at bounding box center [913, 655] width 1141 height 249
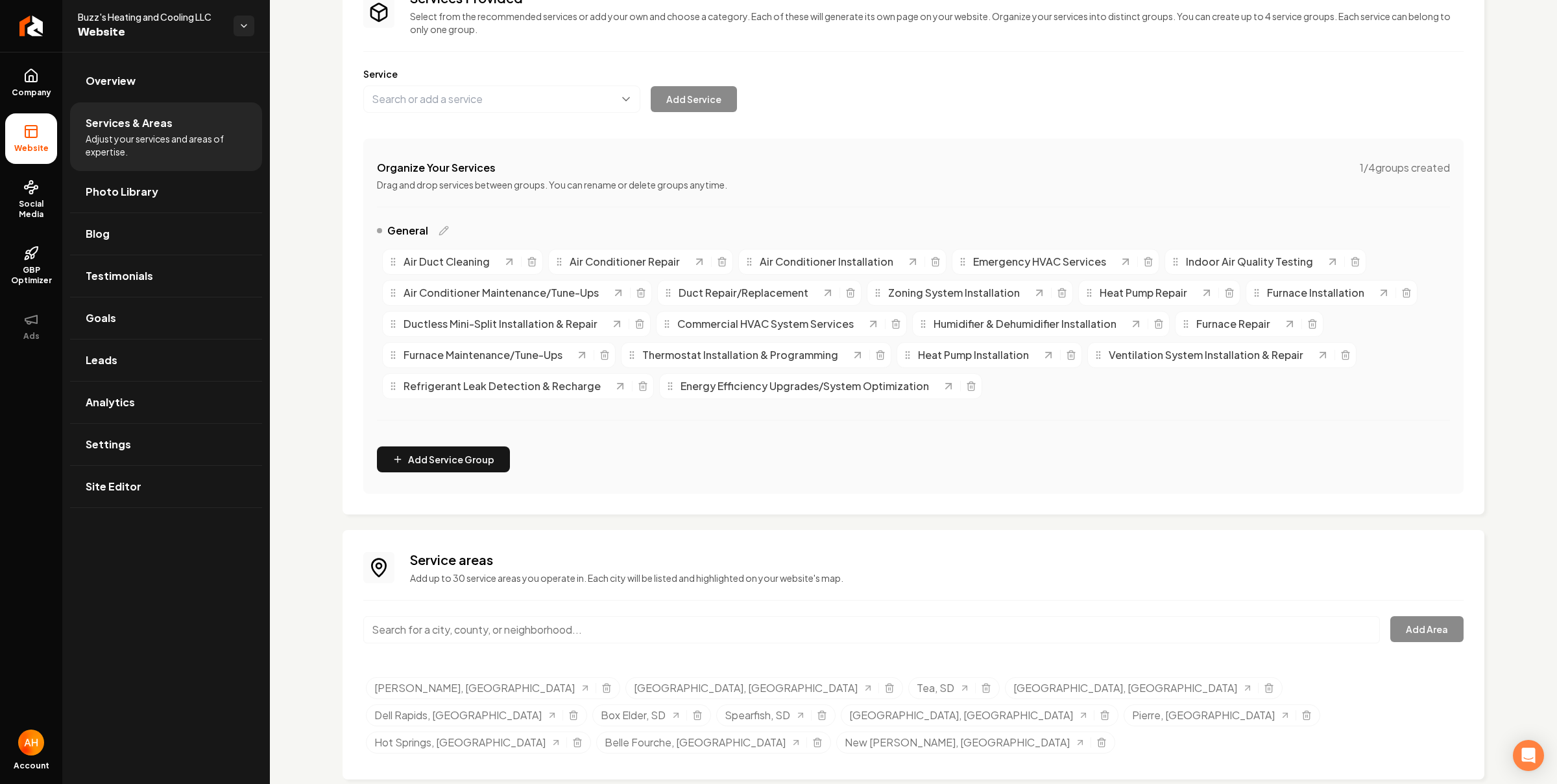
click at [972, 725] on ul "Brandon, SD Hartford, SD Tea, SD Harrisburg, SD Dell Rapids, SD Box Elder, SD S…" at bounding box center [914, 718] width 1098 height 82
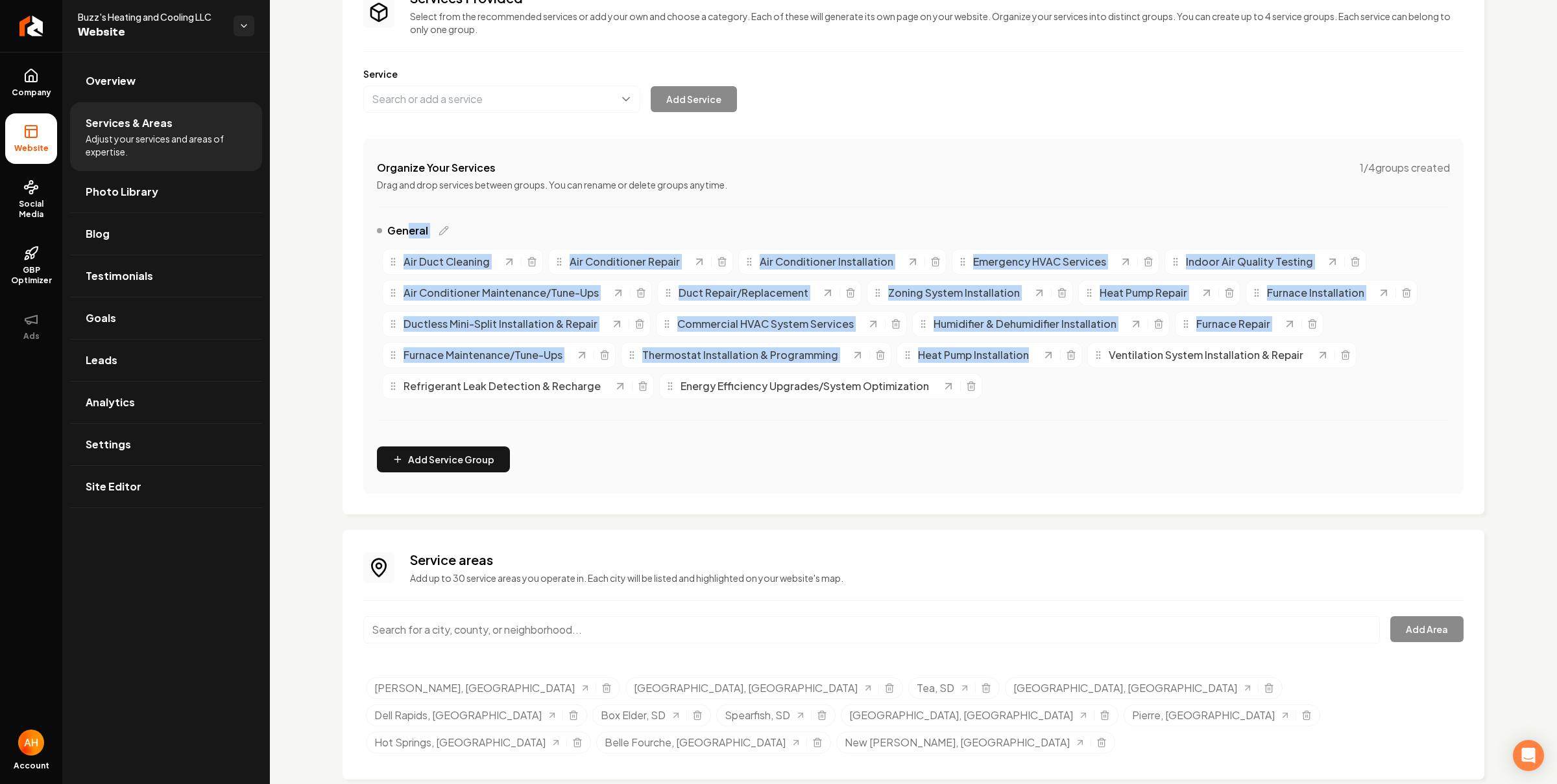
drag, startPoint x: 993, startPoint y: 380, endPoint x: 409, endPoint y: 238, distance: 601.0
click at [409, 238] on div "General Air Duct Cleaning Air Conditioner Repair Air Conditioner Installation E…" at bounding box center [913, 330] width 1073 height 213
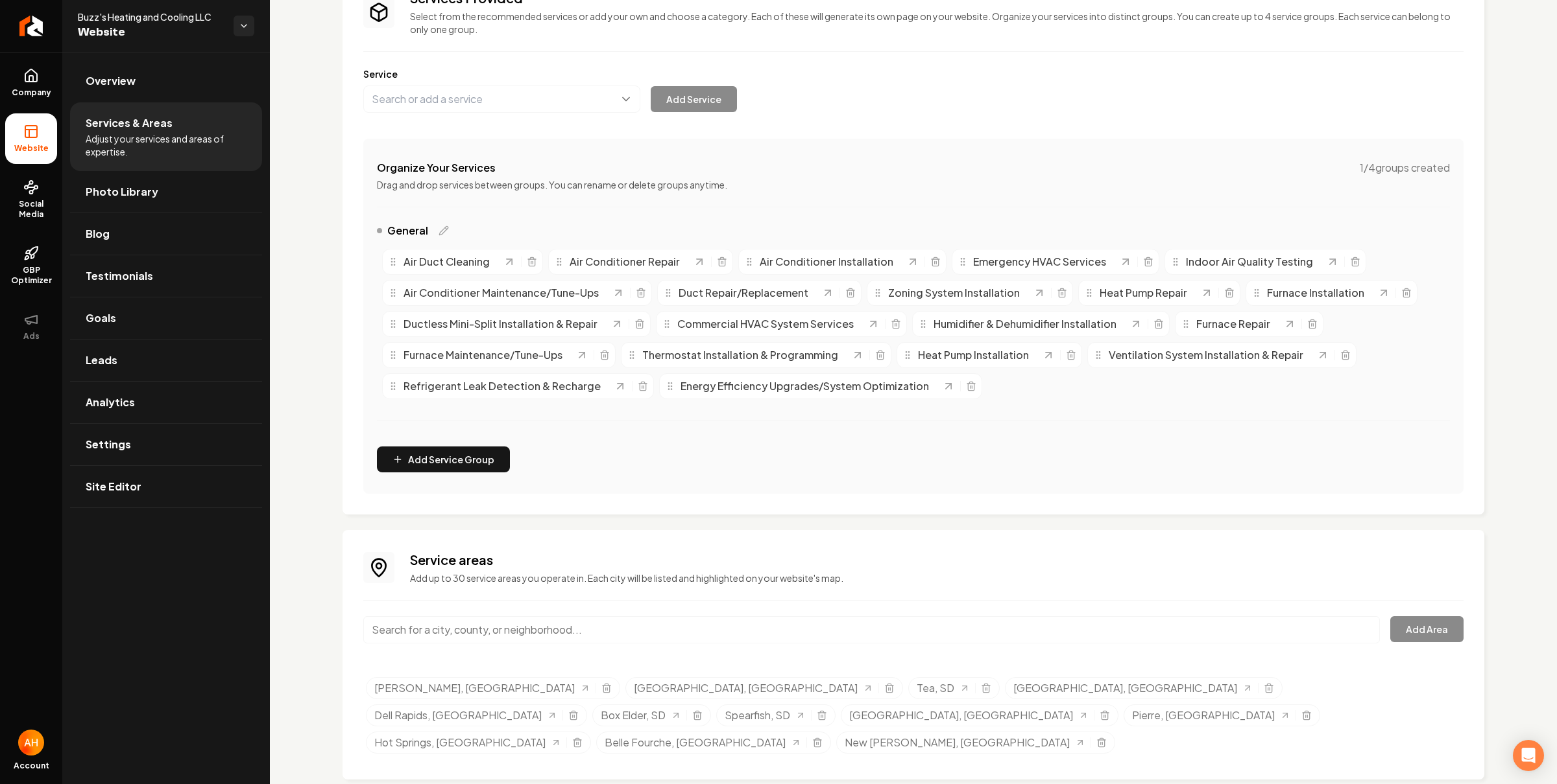
click at [963, 462] on div "Organize Your Services 1 / 4 groups created Drag and drop services between grou…" at bounding box center [913, 316] width 1100 height 355
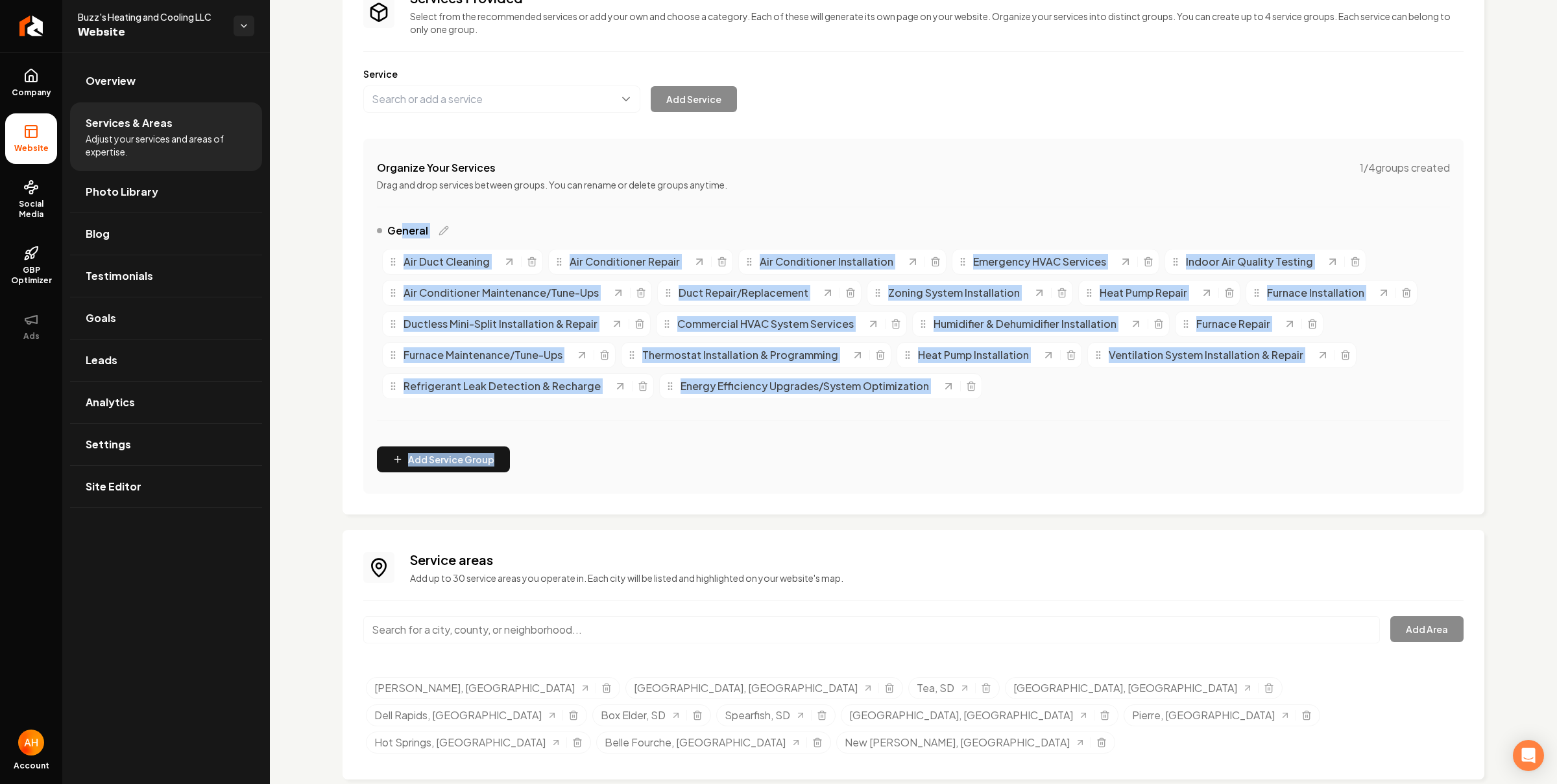
drag, startPoint x: 851, startPoint y: 361, endPoint x: 401, endPoint y: 236, distance: 467.0
click at [401, 236] on div "Organize Your Services 1 / 4 groups created Drag and drop services between grou…" at bounding box center [913, 316] width 1100 height 355
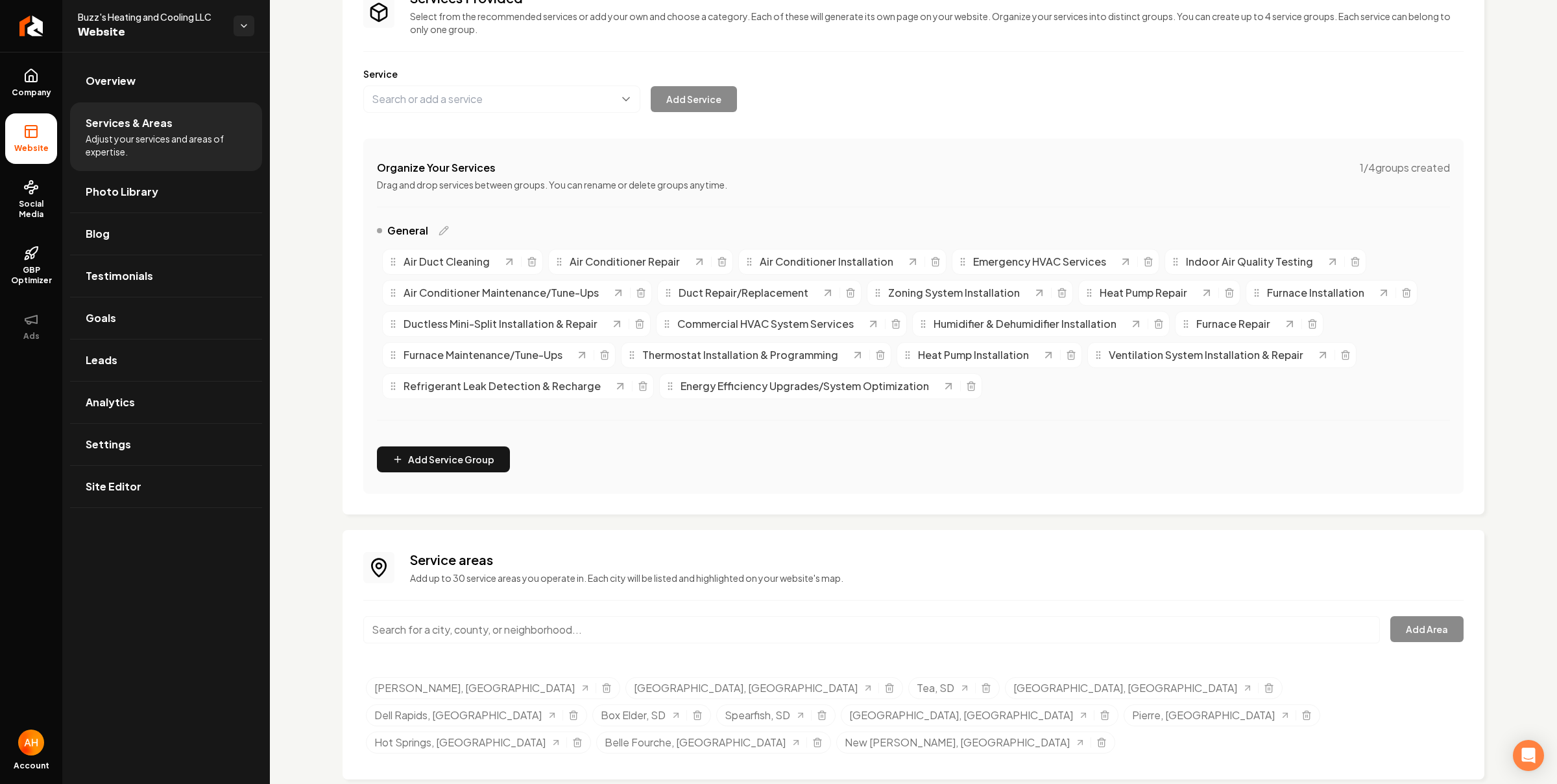
click at [842, 452] on div "Organize Your Services 1 / 4 groups created Drag and drop services between grou…" at bounding box center [913, 316] width 1100 height 355
click at [210, 183] on link "Photo Library" at bounding box center [166, 191] width 192 height 41
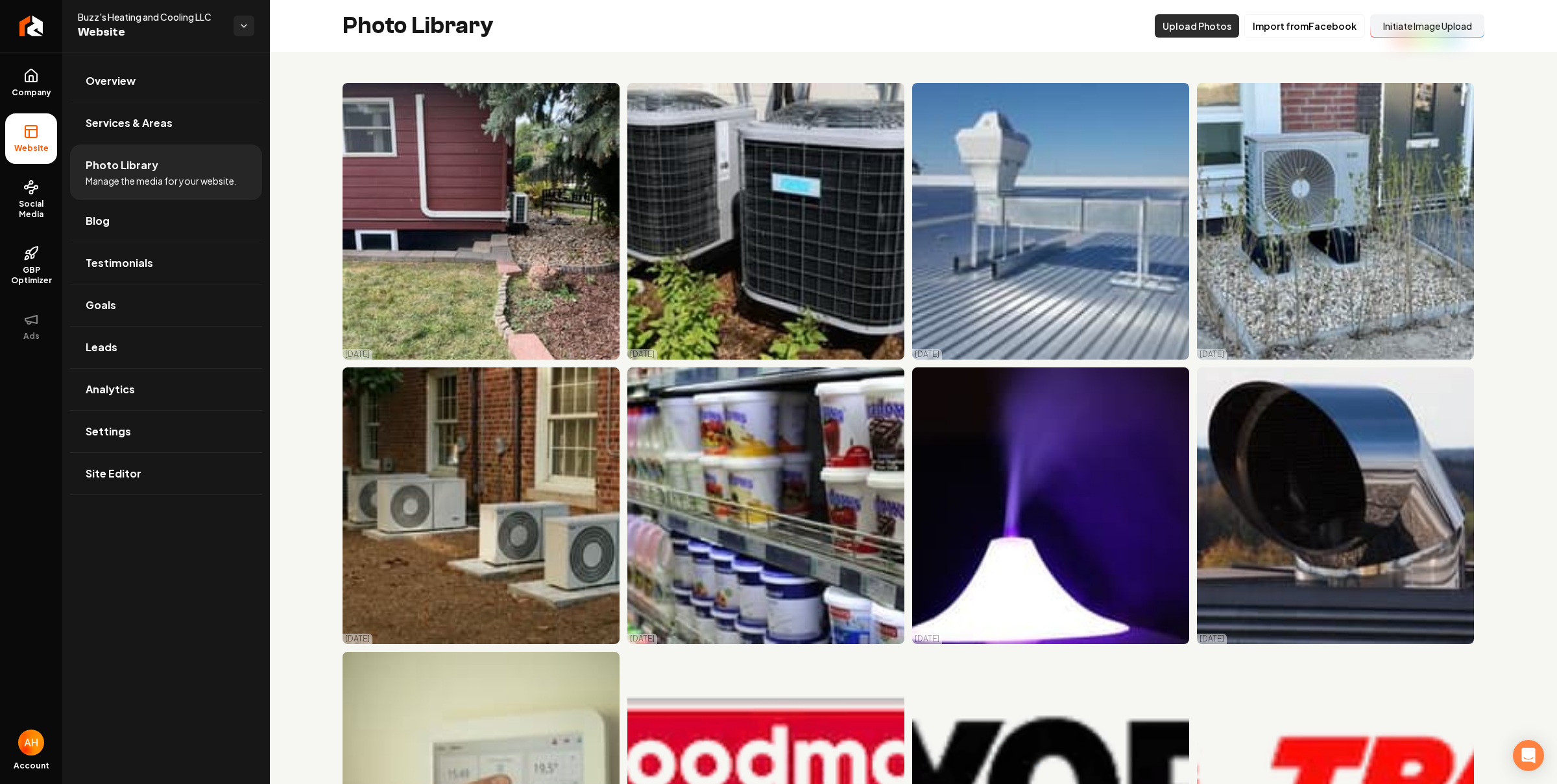
click at [1207, 30] on button "Upload Photos" at bounding box center [1197, 25] width 84 height 23
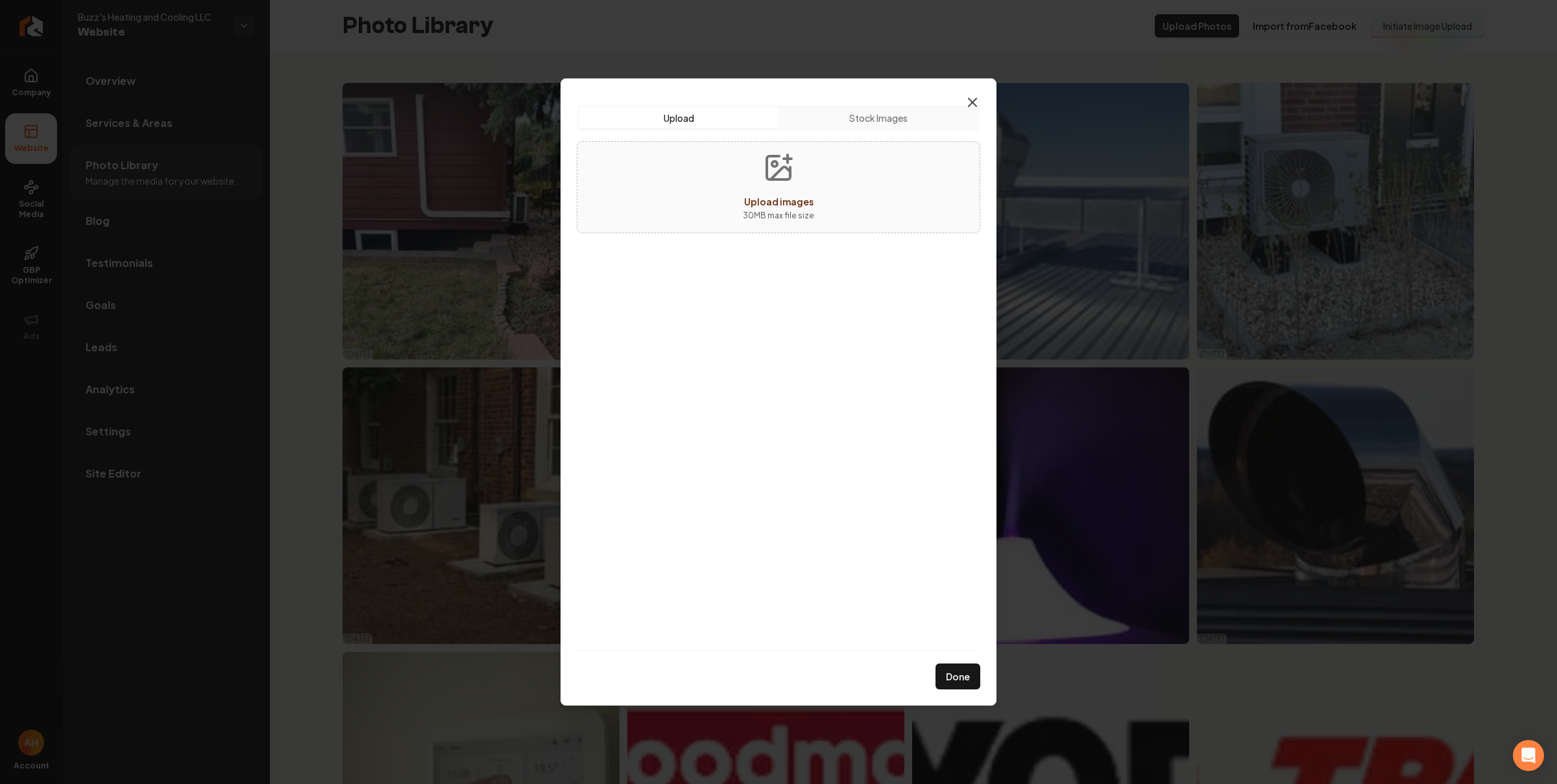
click at [972, 97] on icon "button" at bounding box center [972, 102] width 16 height 16
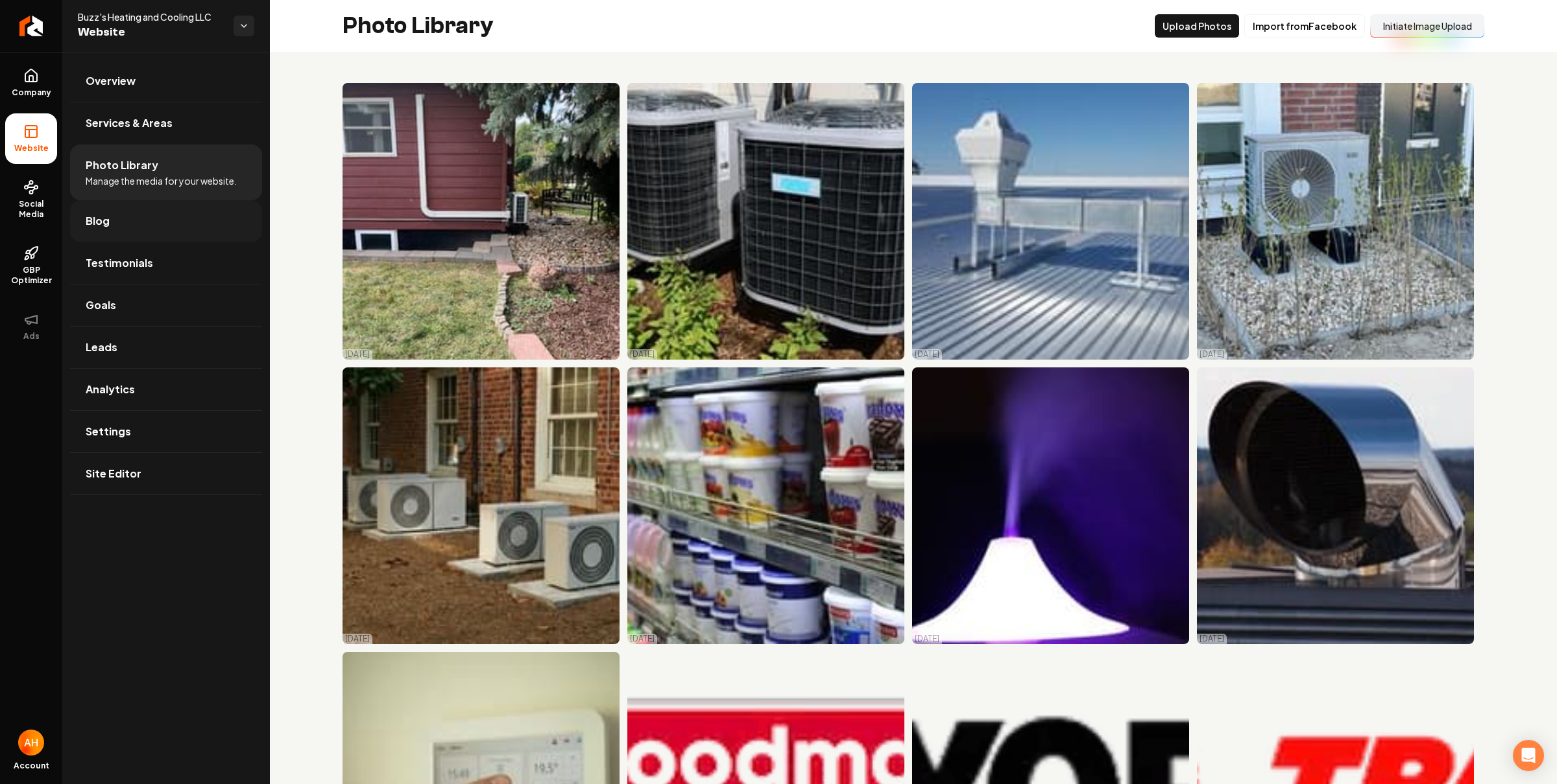
click at [127, 217] on link "Blog" at bounding box center [166, 221] width 192 height 41
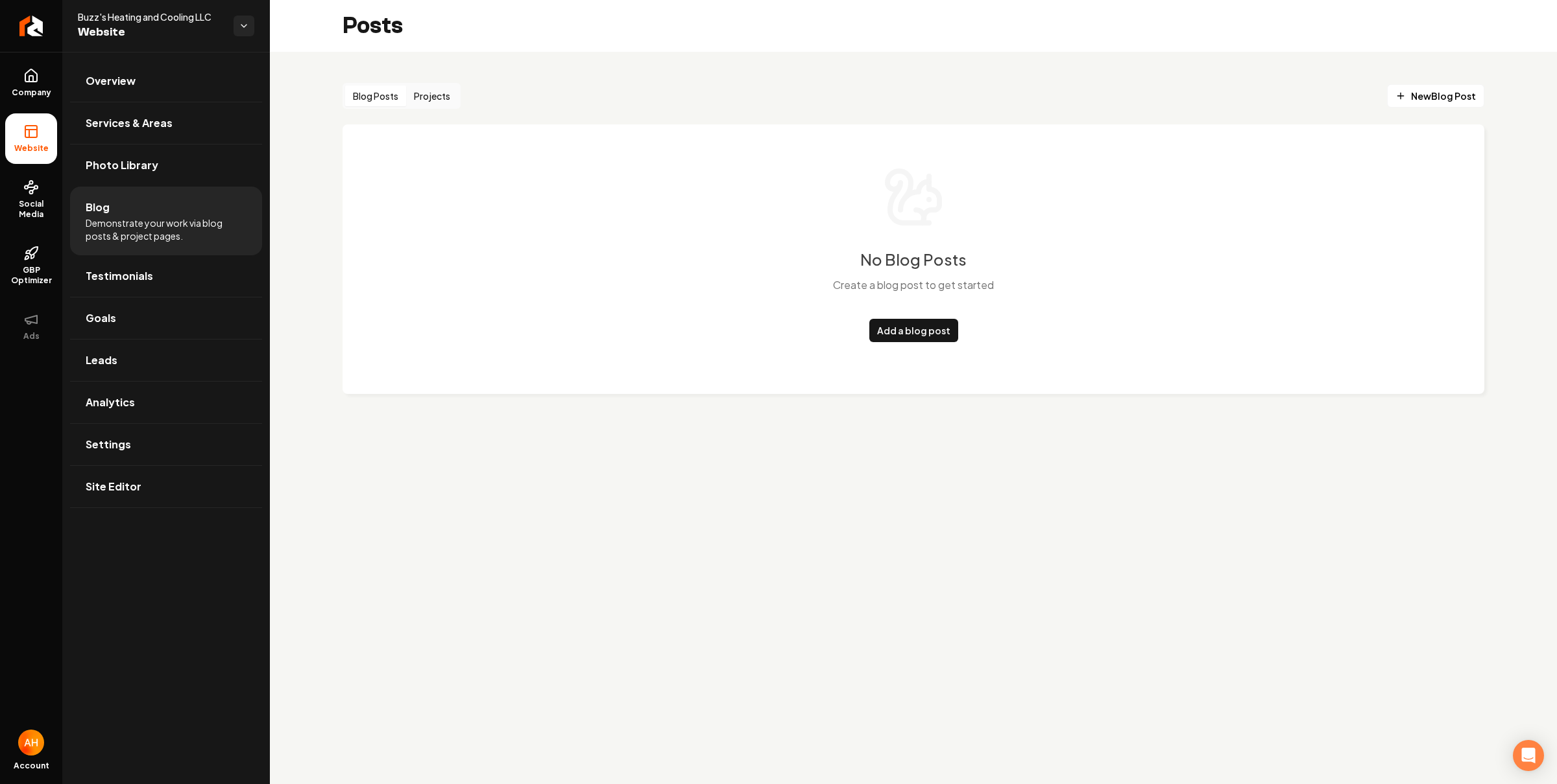
click at [428, 103] on button "Projects" at bounding box center [432, 96] width 52 height 21
click at [136, 283] on span "Testimonials" at bounding box center [119, 276] width 68 height 16
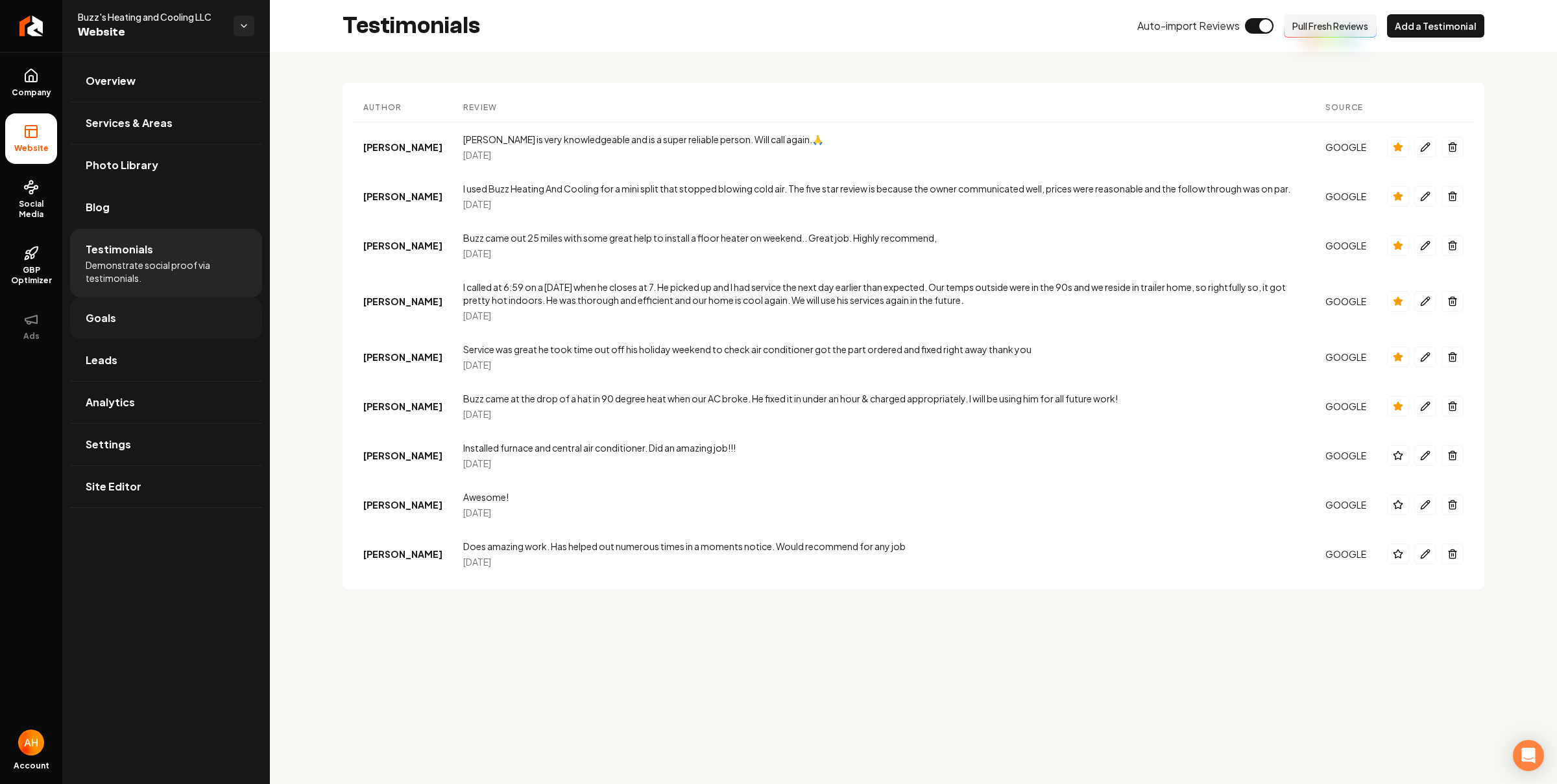
click at [164, 326] on link "Goals" at bounding box center [166, 319] width 192 height 41
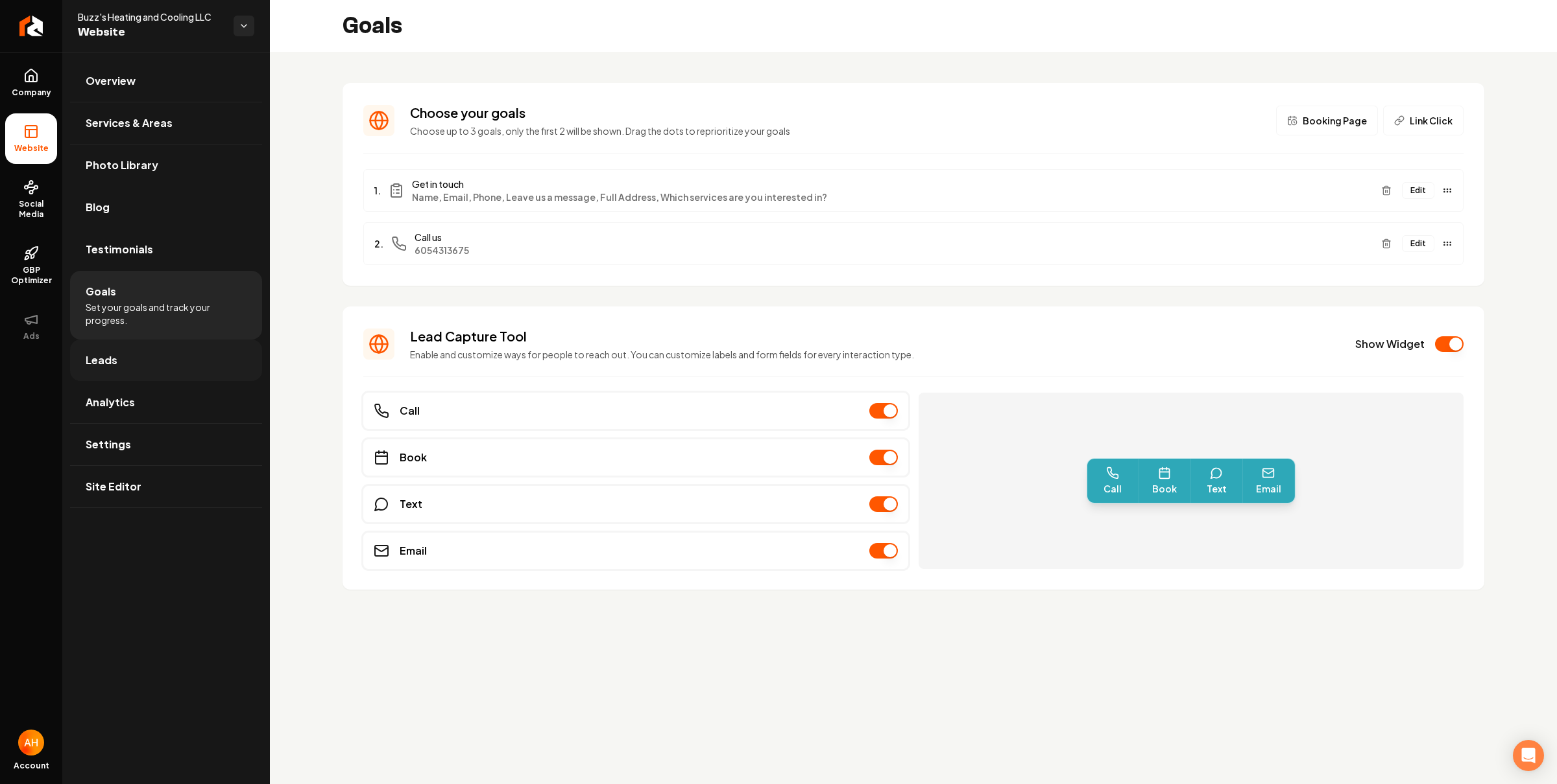
click at [165, 356] on link "Leads" at bounding box center [166, 361] width 192 height 41
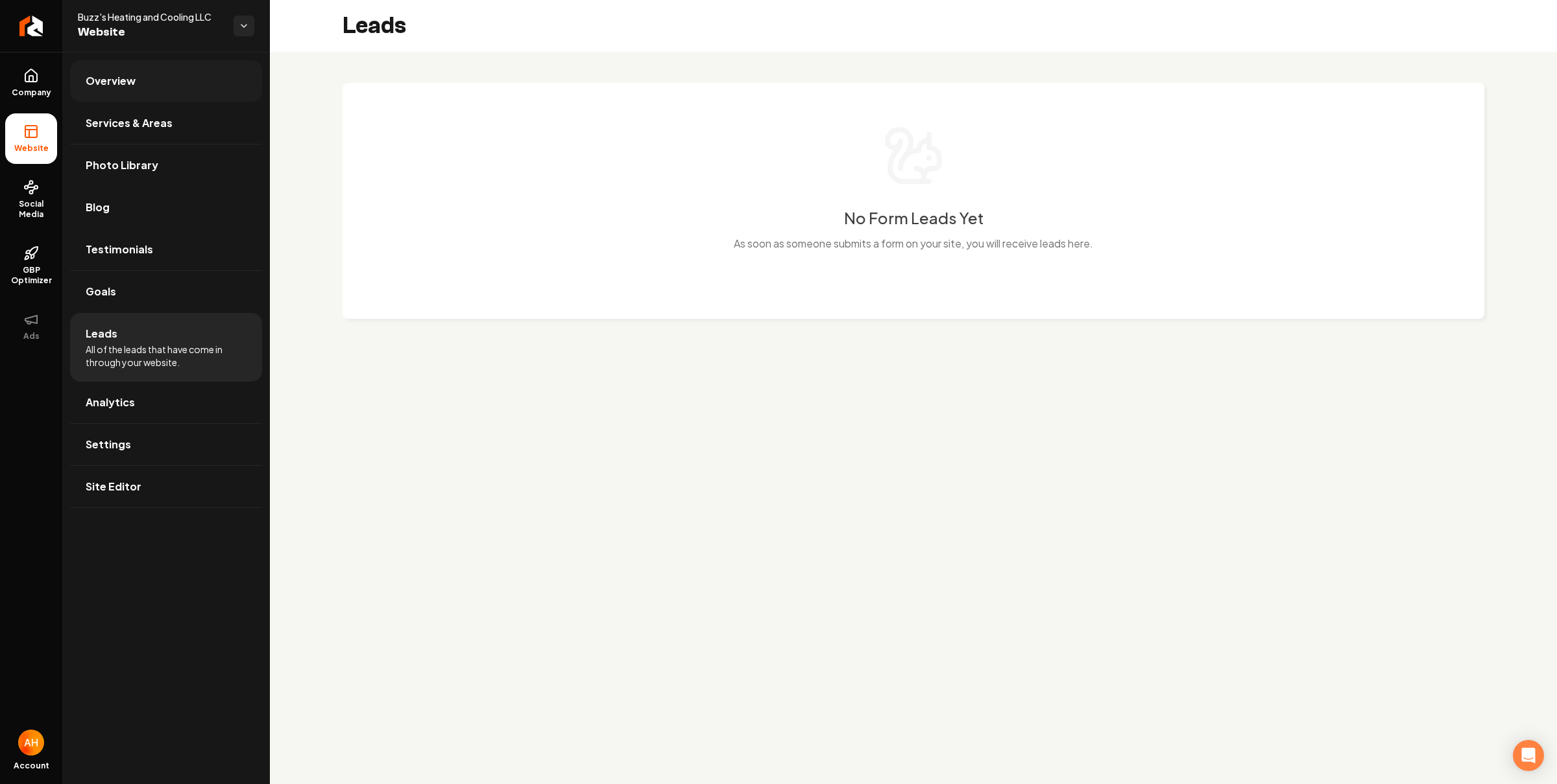
click at [153, 85] on link "Overview" at bounding box center [166, 81] width 192 height 41
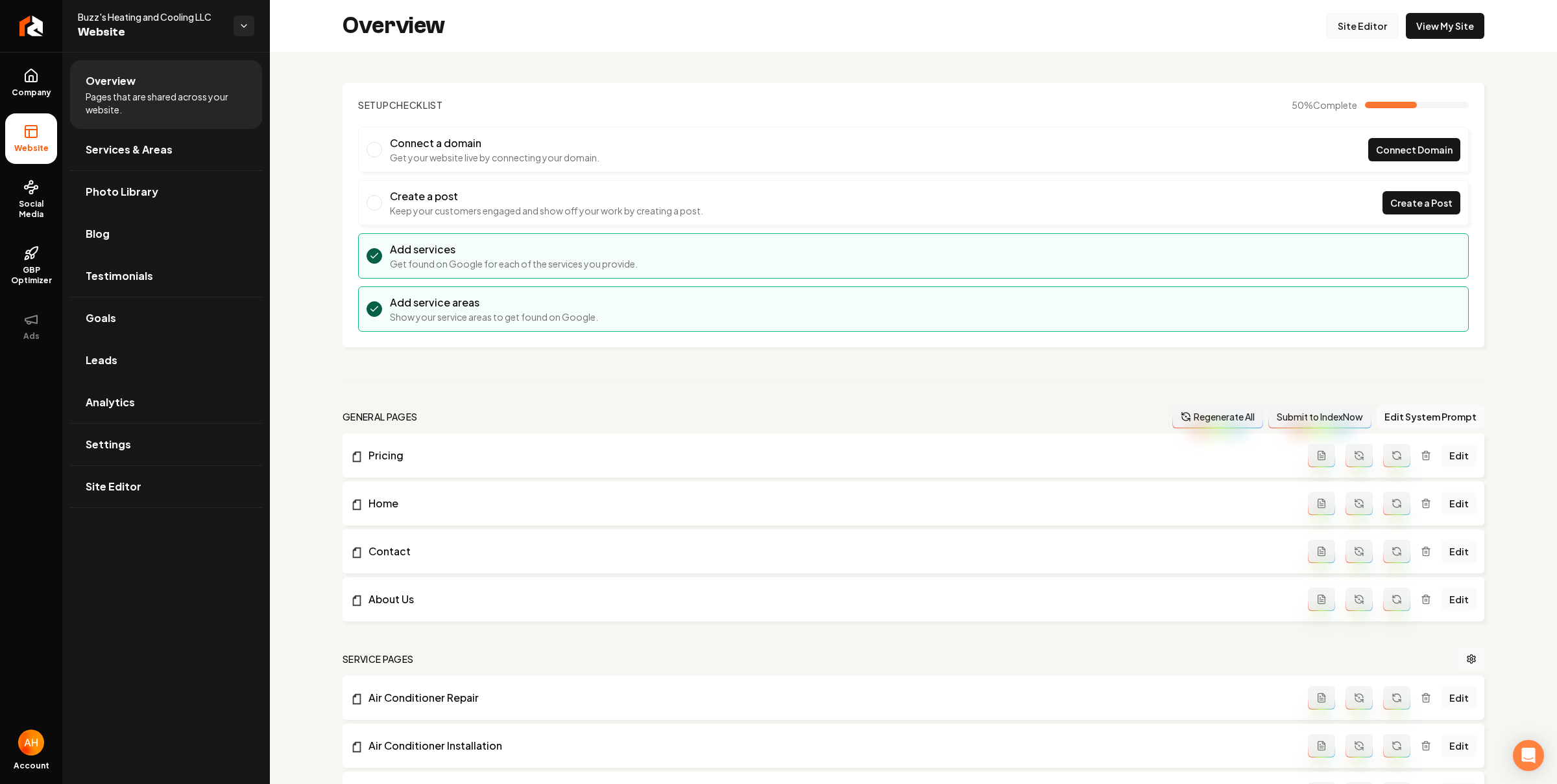
click at [1363, 28] on link "Site Editor" at bounding box center [1362, 25] width 72 height 26
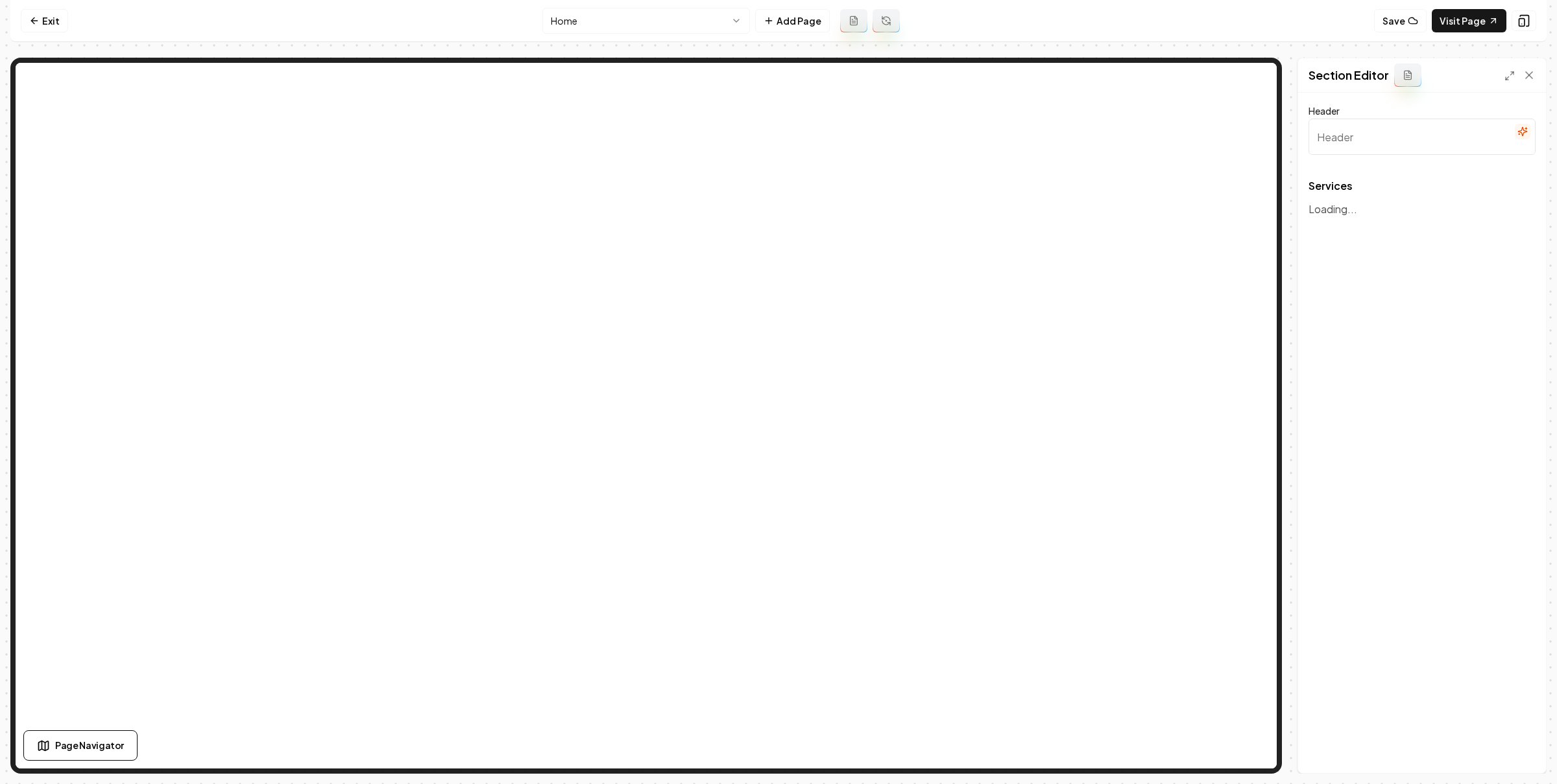
type input "Our HVAC Services"
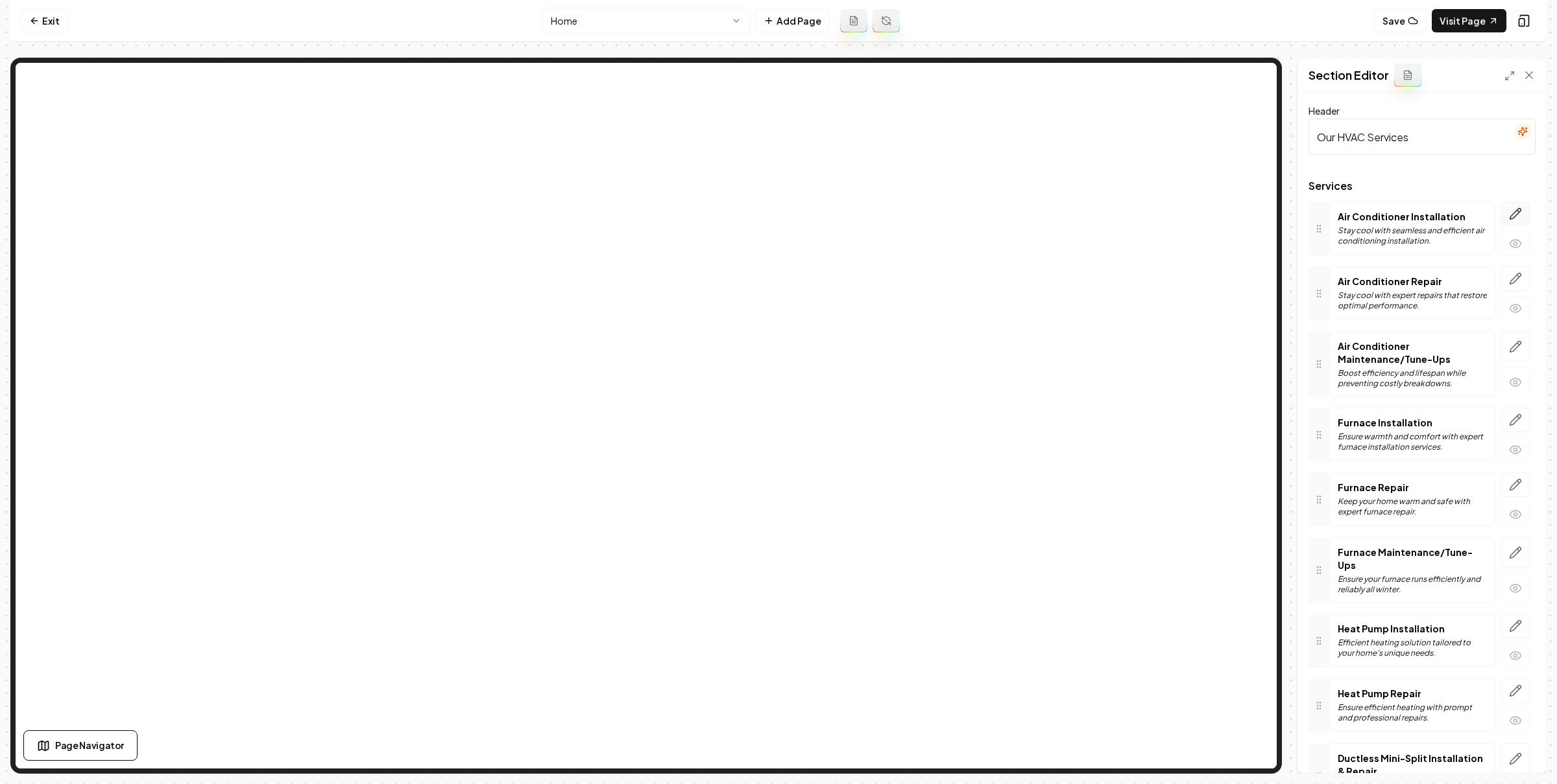
click at [1509, 214] on icon "button" at bounding box center [1515, 214] width 13 height 13
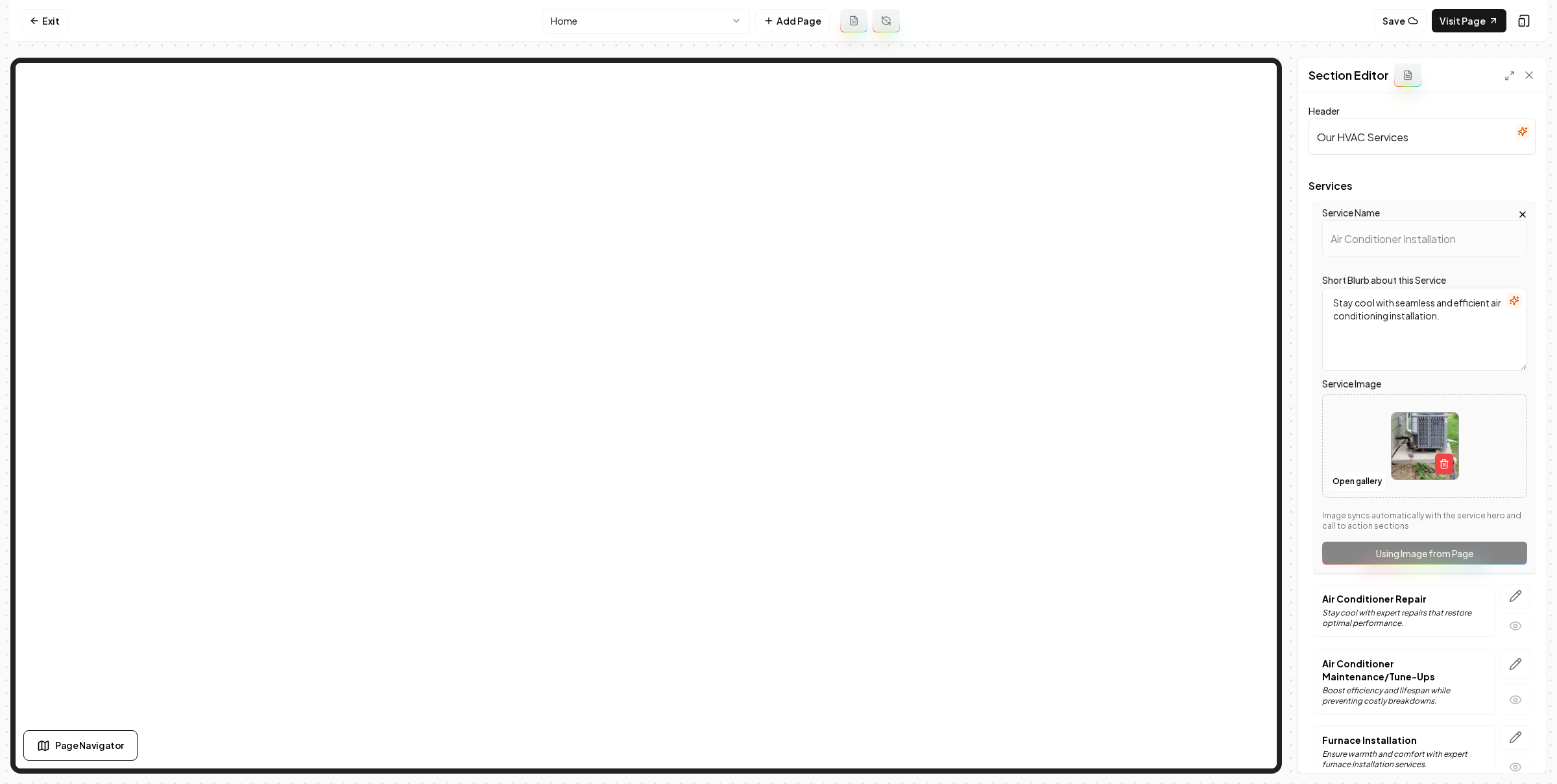
click at [1517, 212] on icon "button" at bounding box center [1522, 214] width 10 height 10
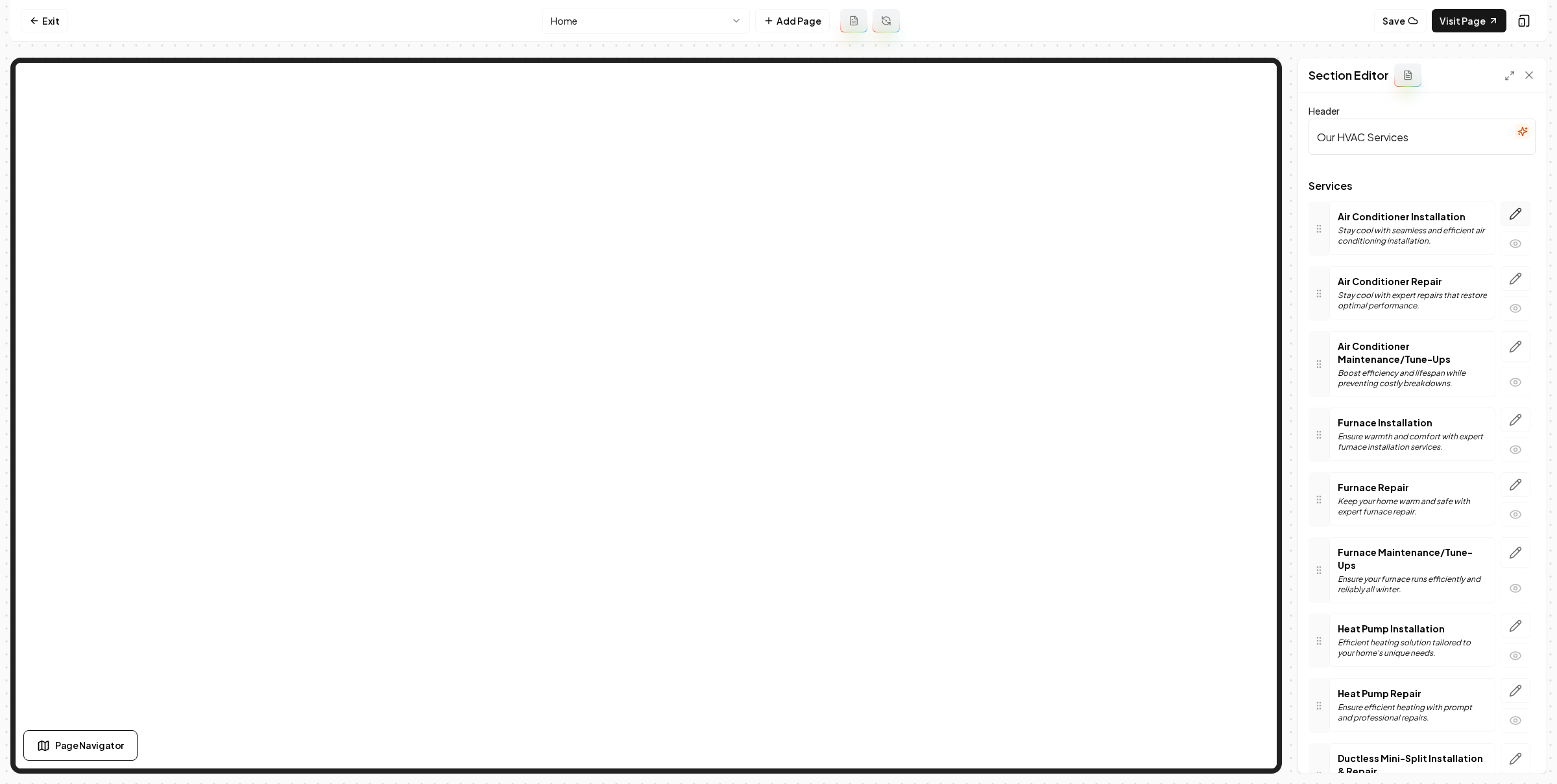
click at [1510, 219] on icon "button" at bounding box center [1516, 214] width 11 height 11
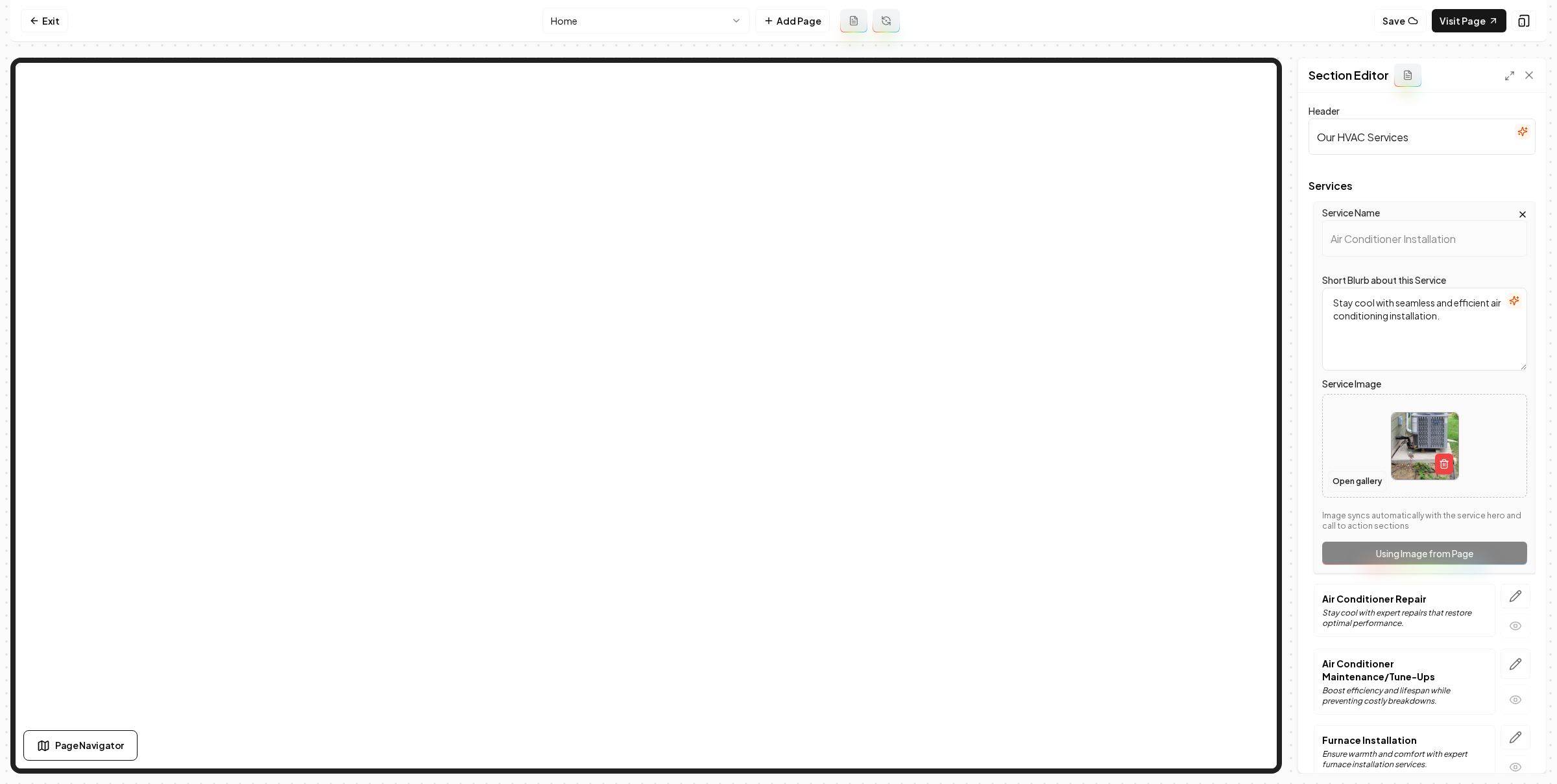
click at [1350, 475] on button "Open gallery" at bounding box center [1356, 481] width 58 height 21
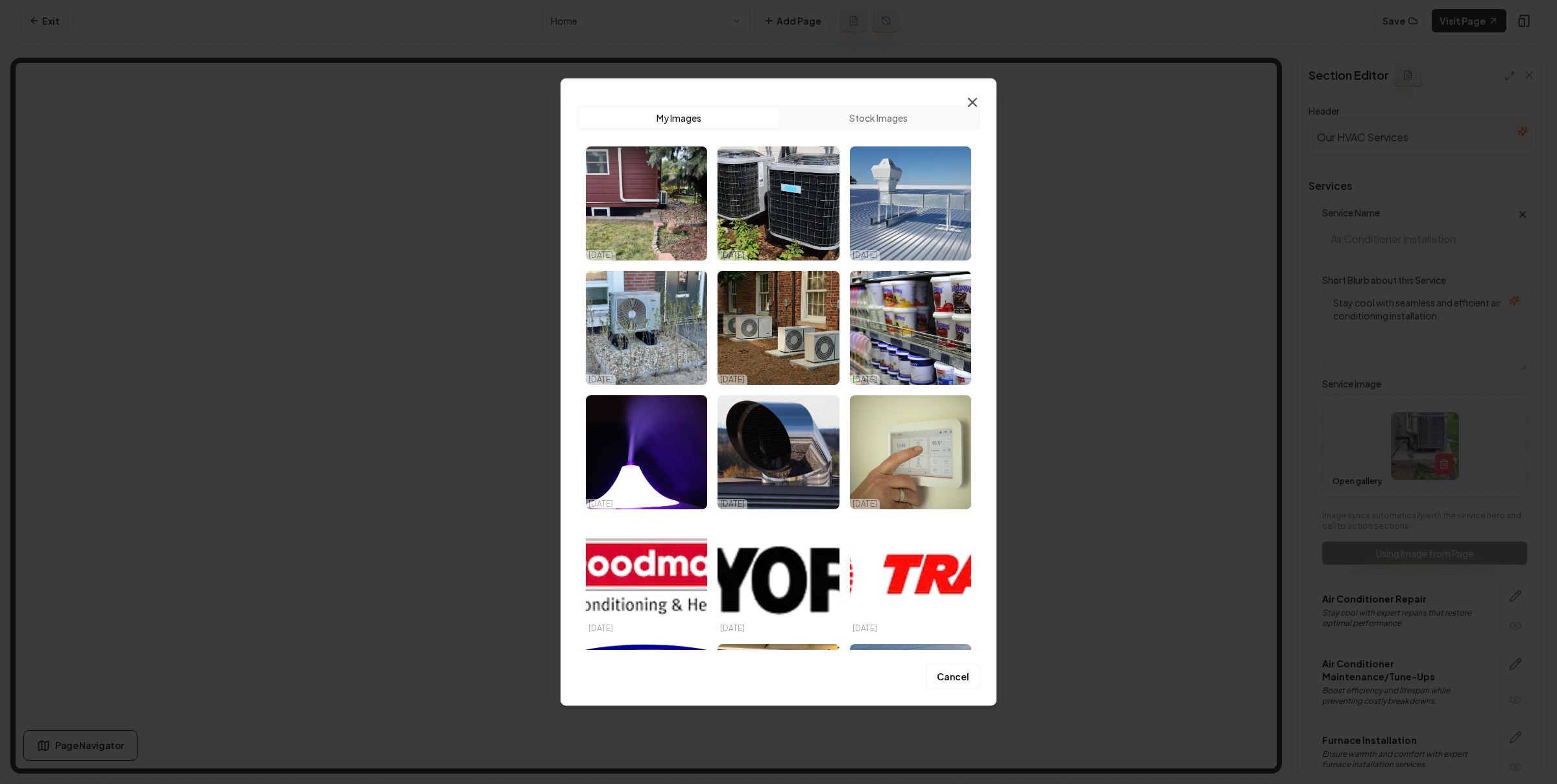
click at [964, 95] on icon "button" at bounding box center [972, 102] width 16 height 16
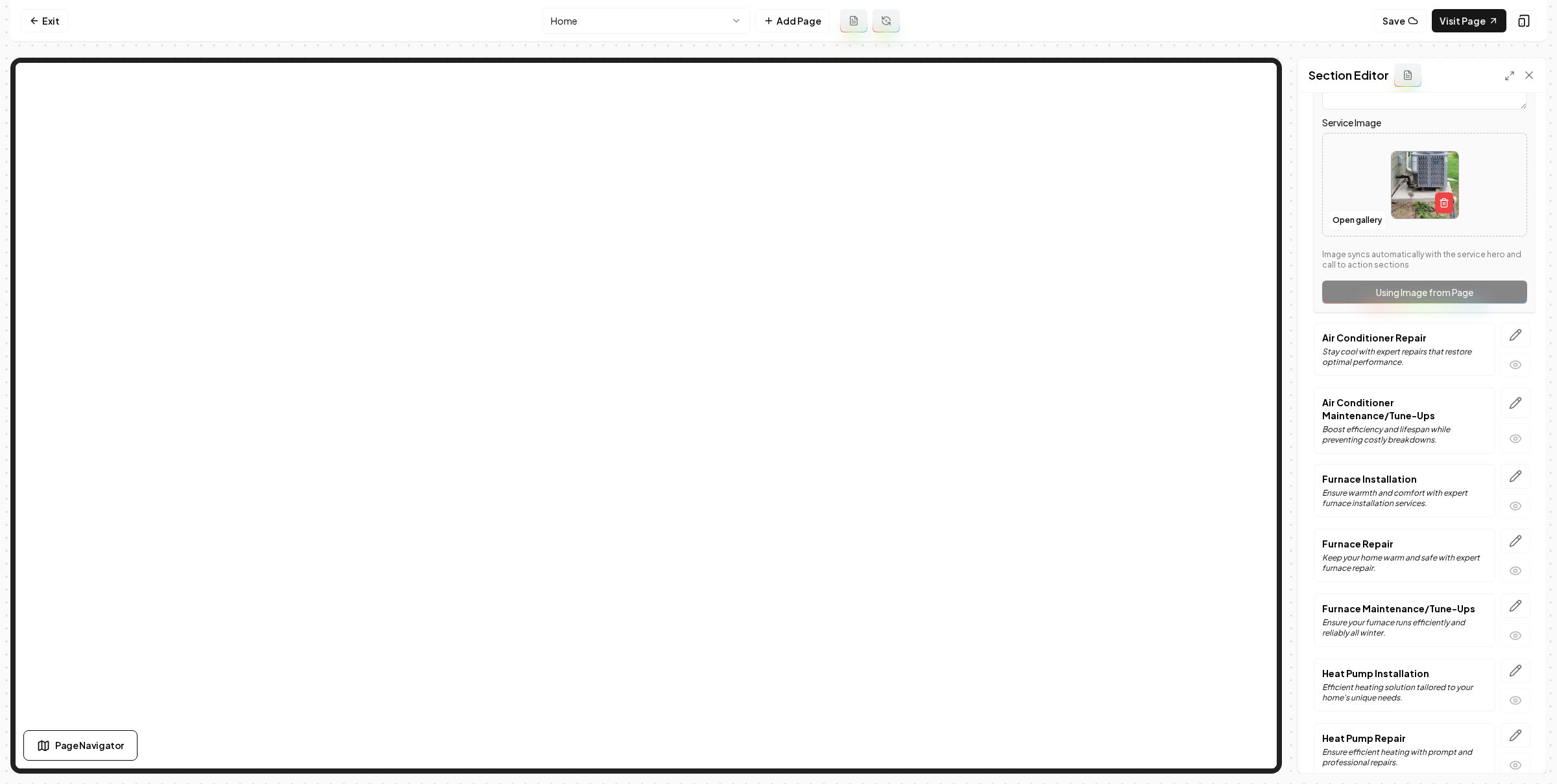
scroll to position [62, 0]
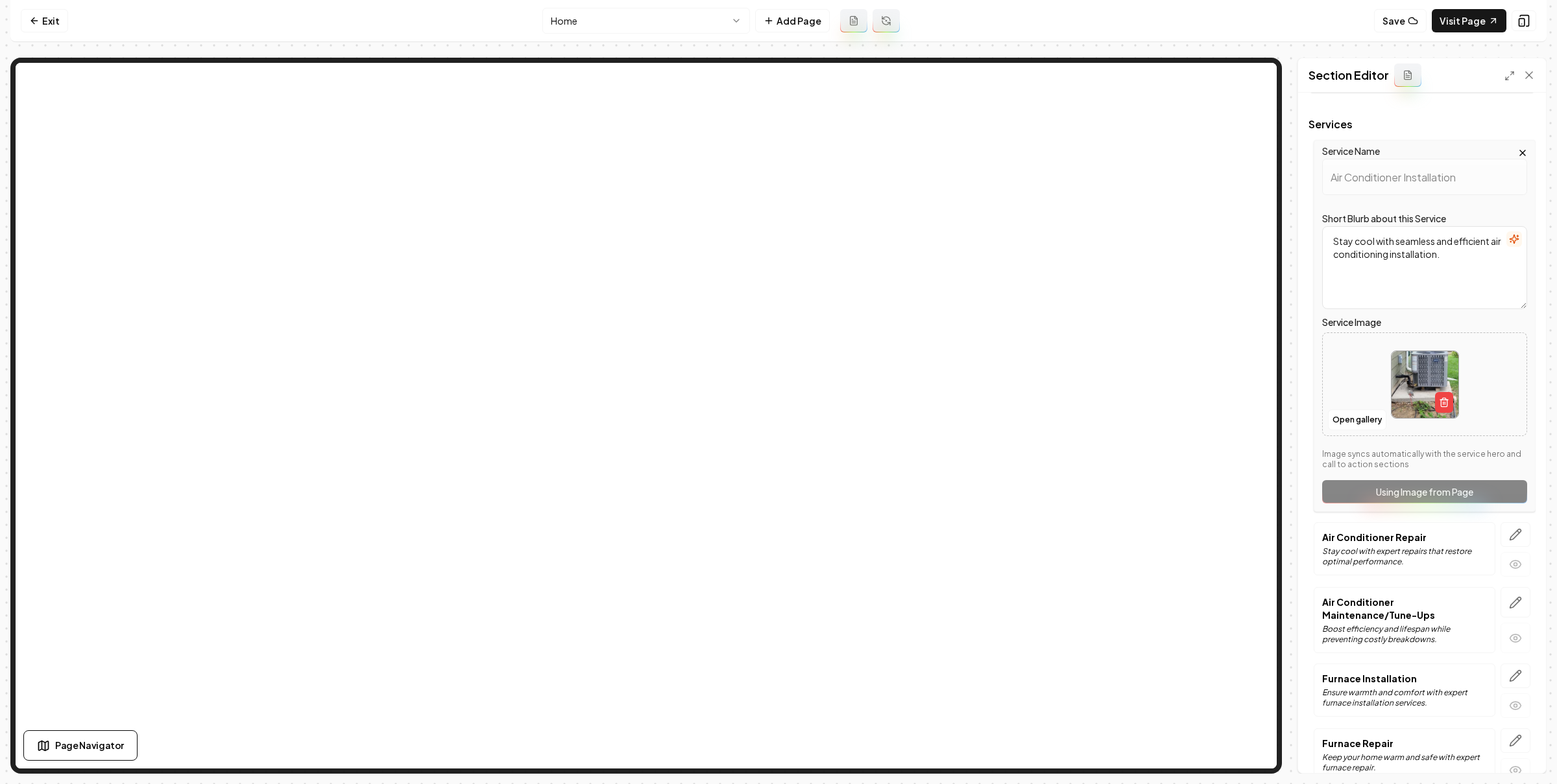
click at [1396, 234] on textarea "Stay cool with seamless and efficient air conditioning installation." at bounding box center [1424, 268] width 205 height 83
click at [1529, 73] on icon at bounding box center [1528, 75] width 6 height 6
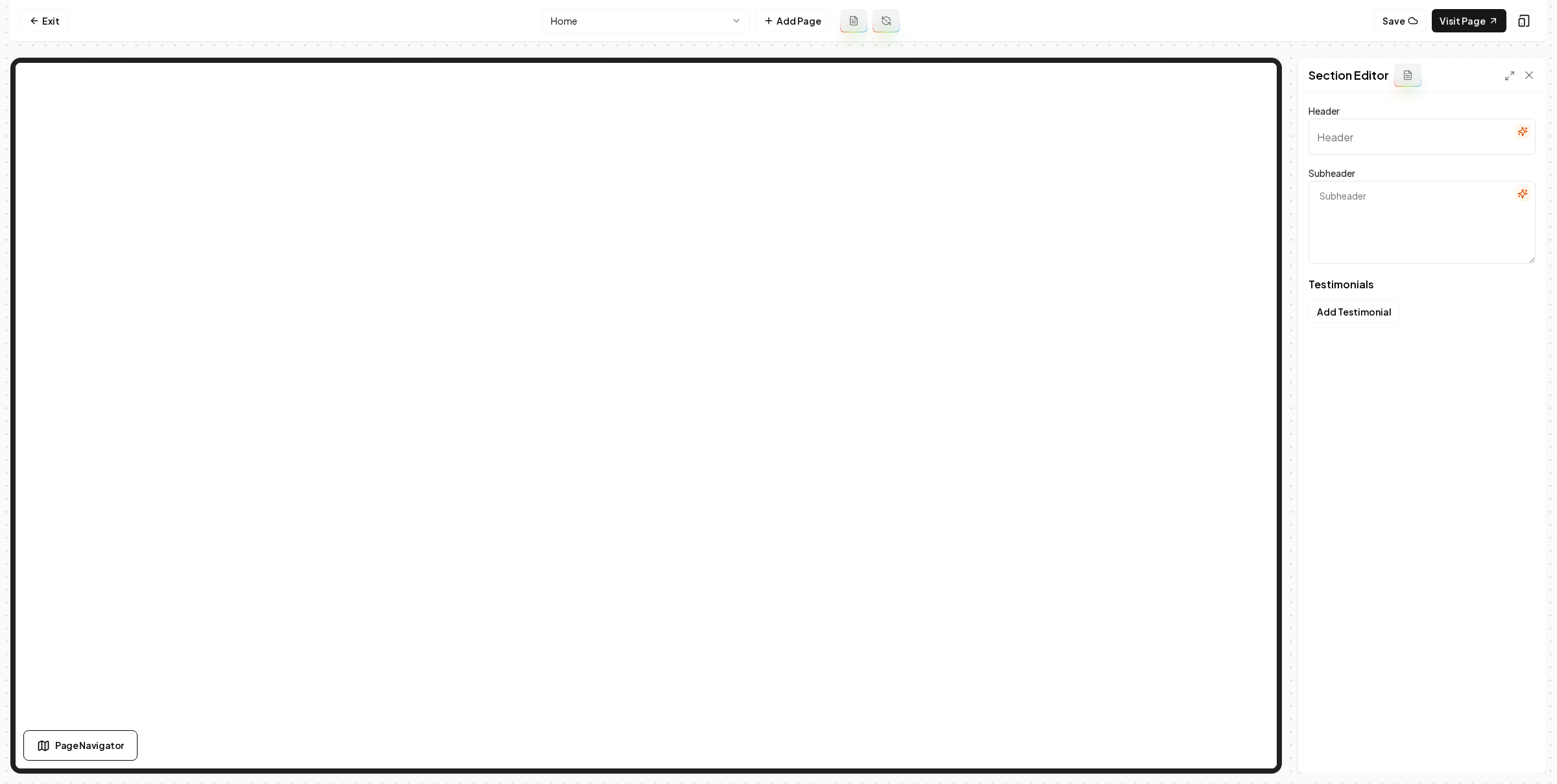
type input "Your Neighbors Trust Us"
type textarea "Explore real stories of comfort and quality from our satisfied clients"
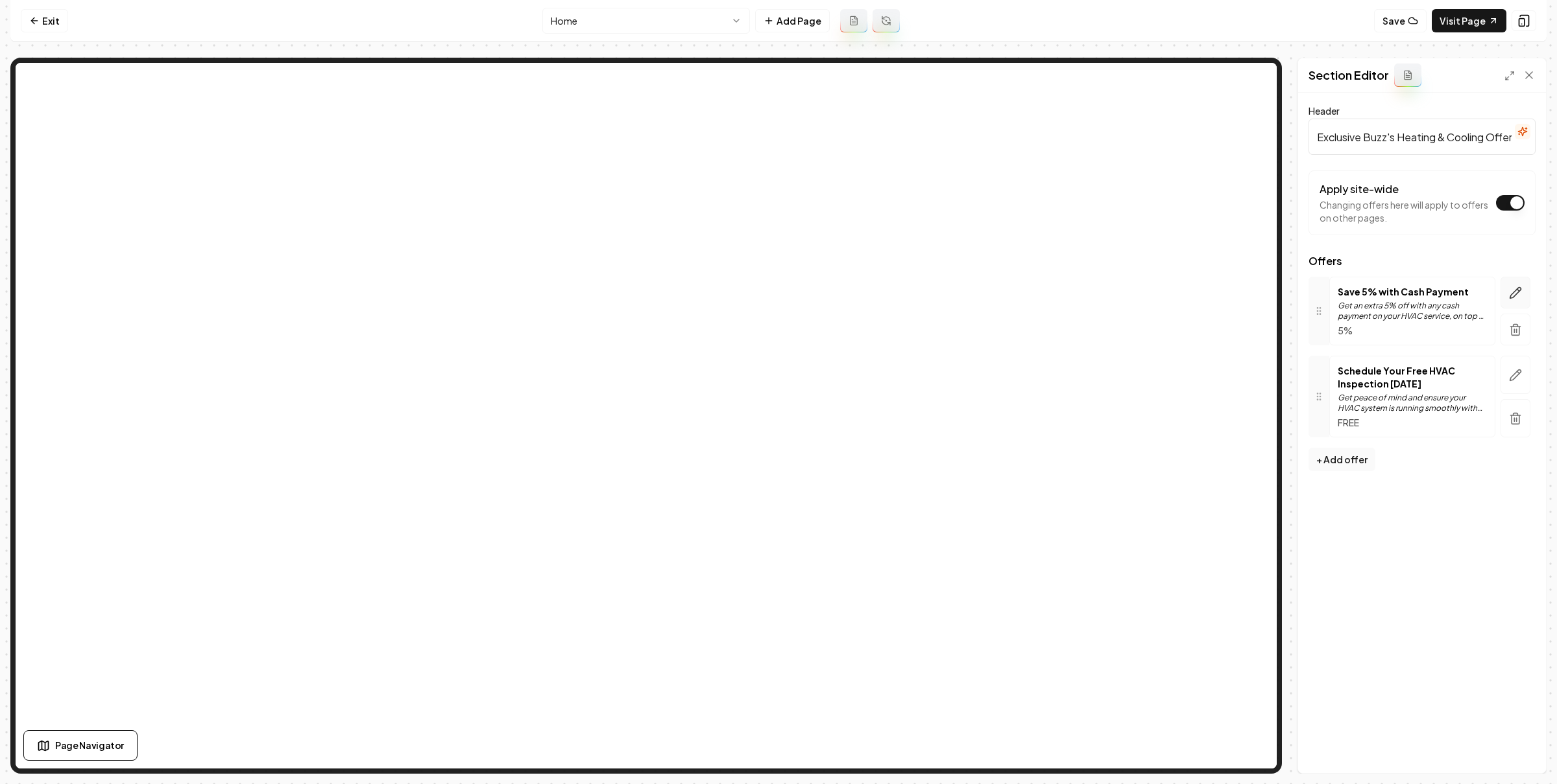
click at [1507, 290] on button "button" at bounding box center [1516, 292] width 30 height 32
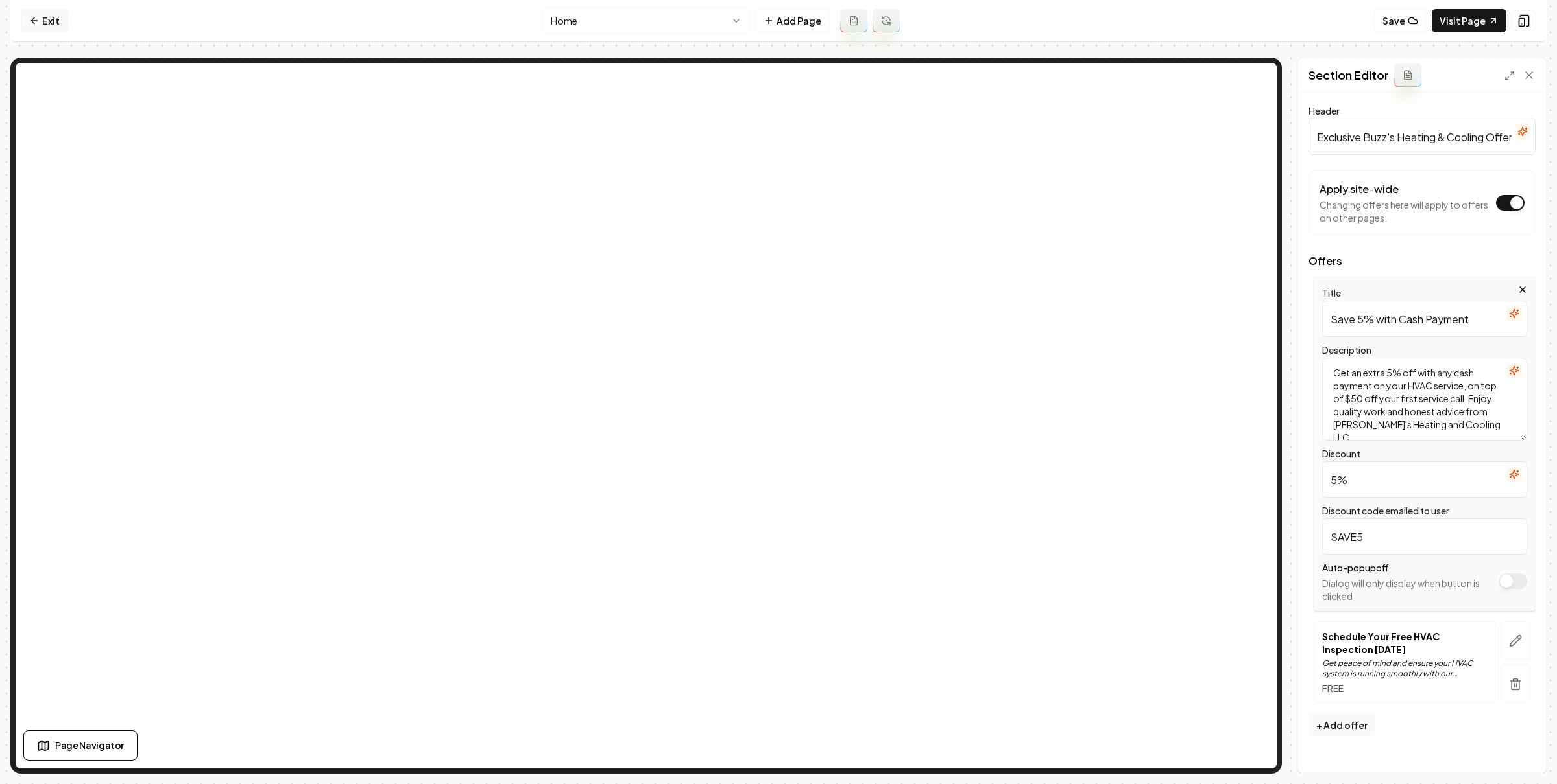
click at [52, 26] on link "Exit" at bounding box center [45, 20] width 48 height 23
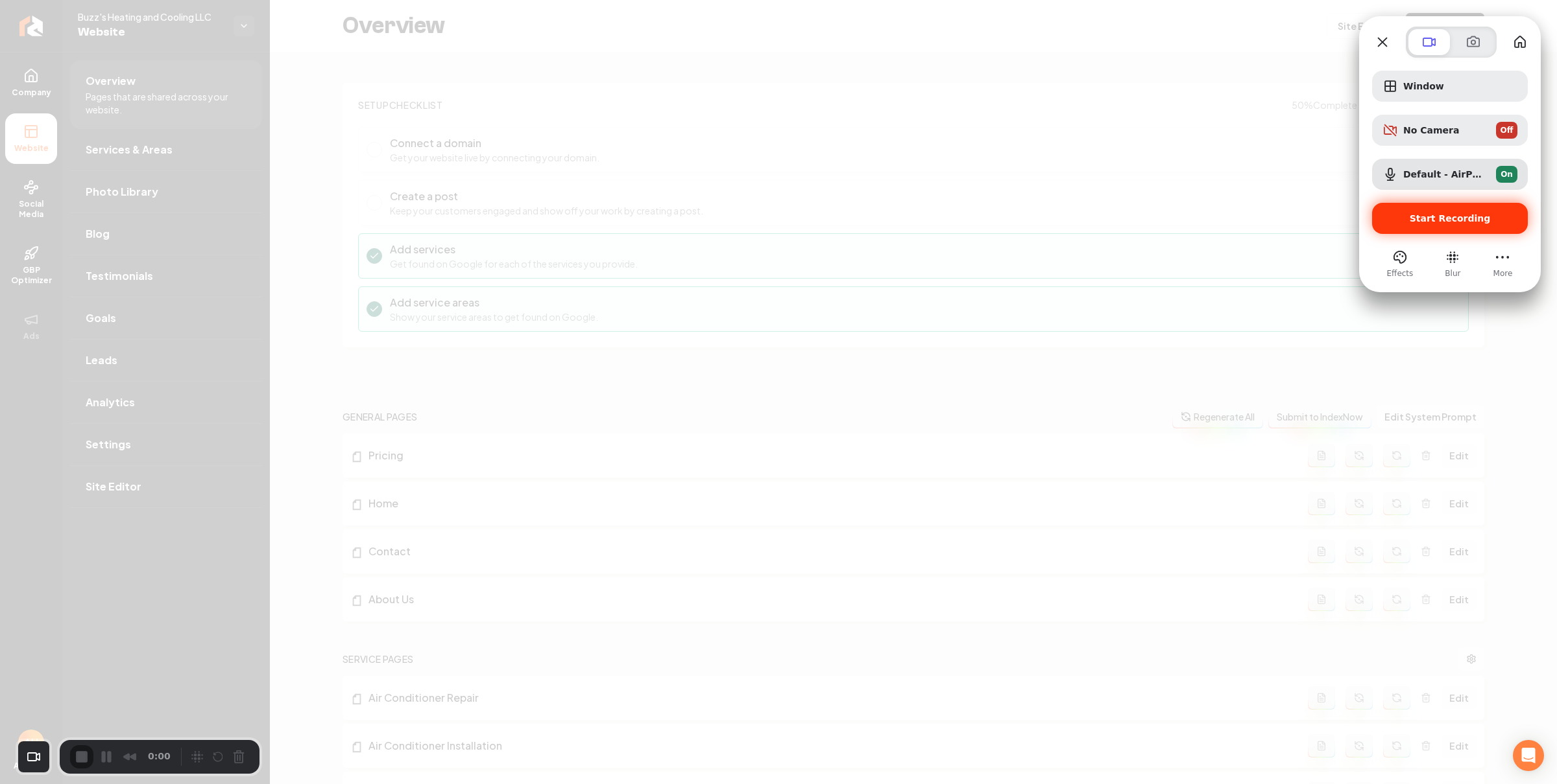
click at [1427, 222] on span "Start Recording" at bounding box center [1450, 218] width 81 height 10
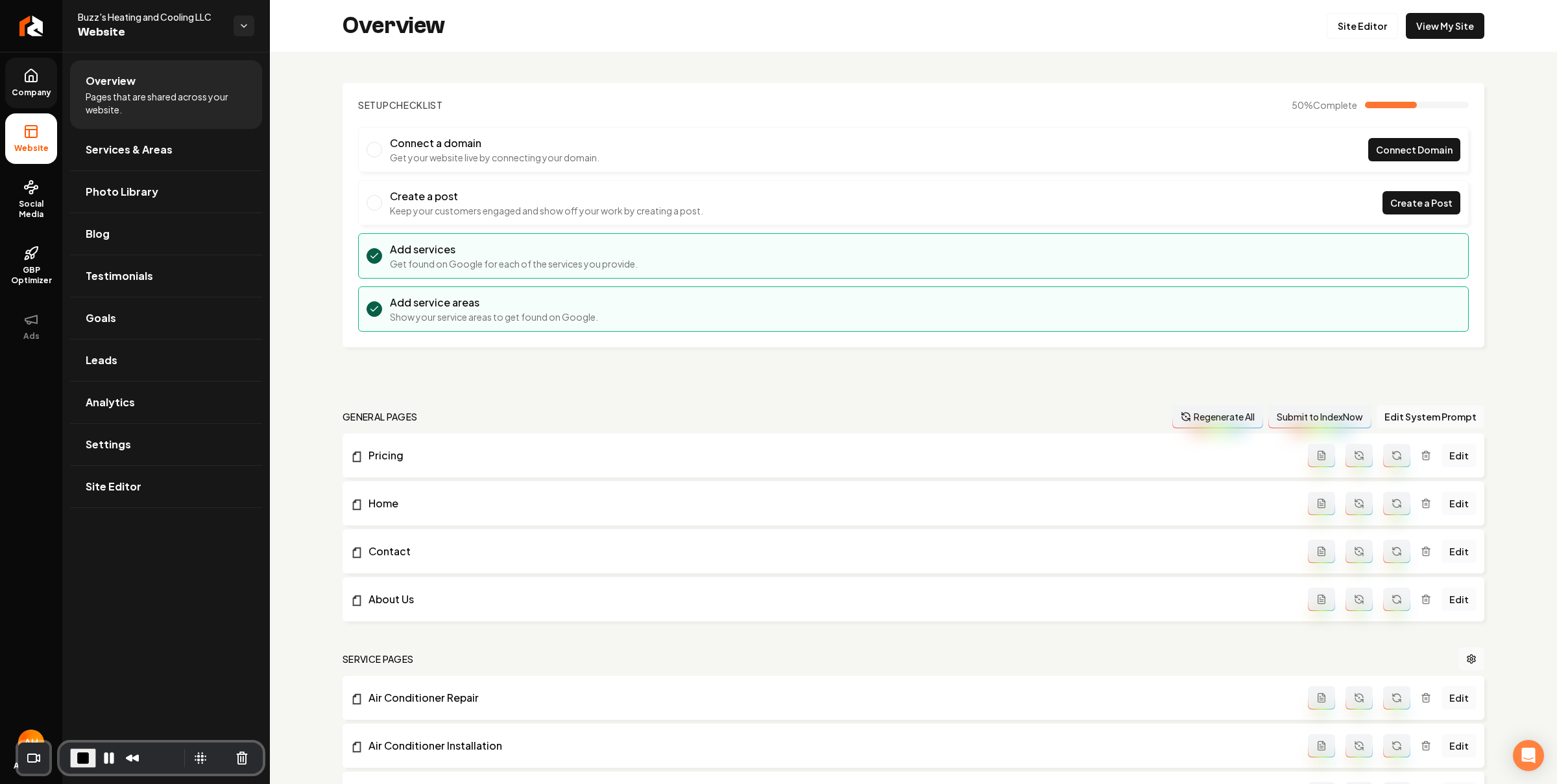
click at [23, 75] on icon at bounding box center [31, 76] width 16 height 16
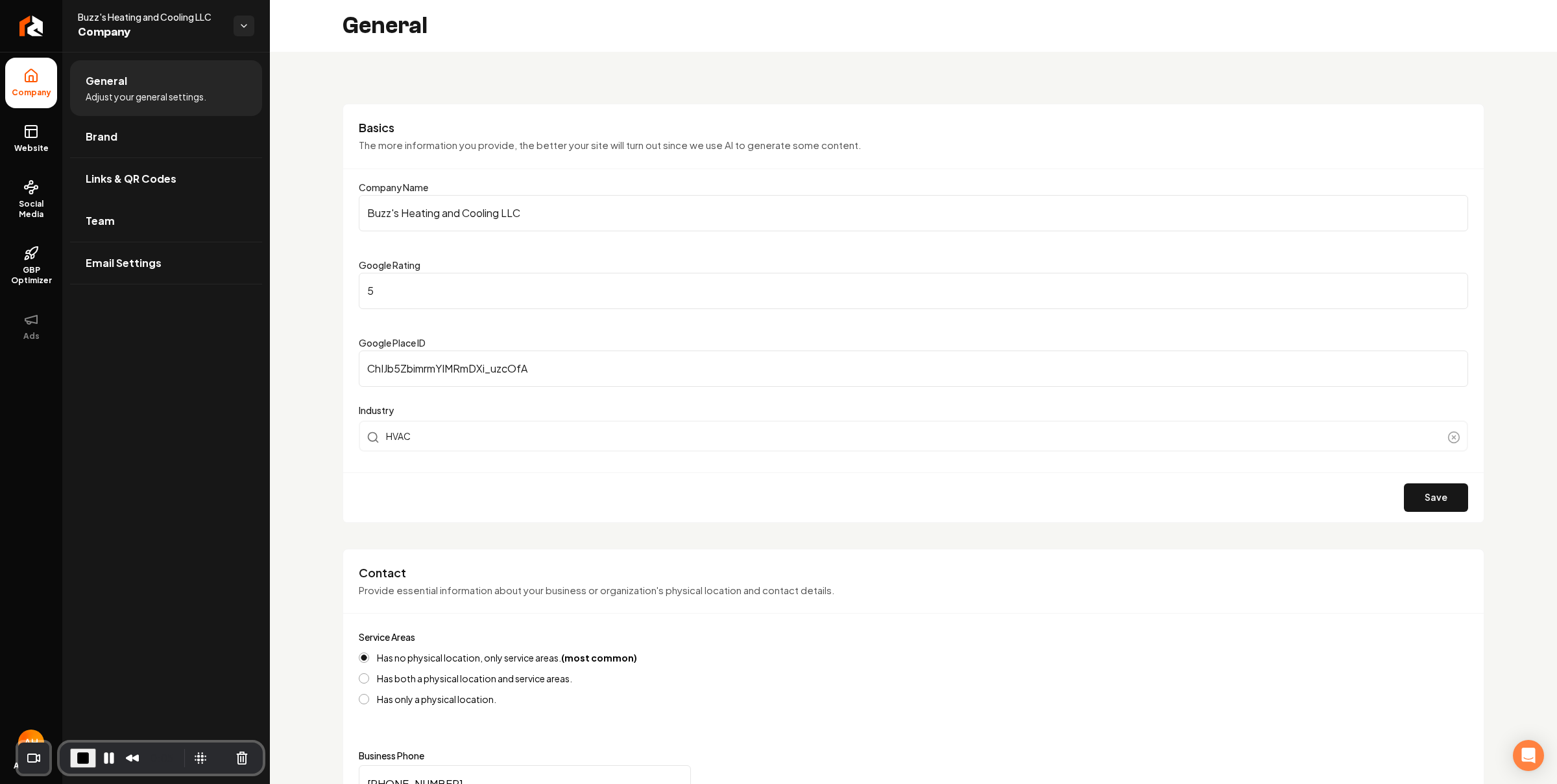
click at [194, 211] on link "Team" at bounding box center [166, 221] width 192 height 41
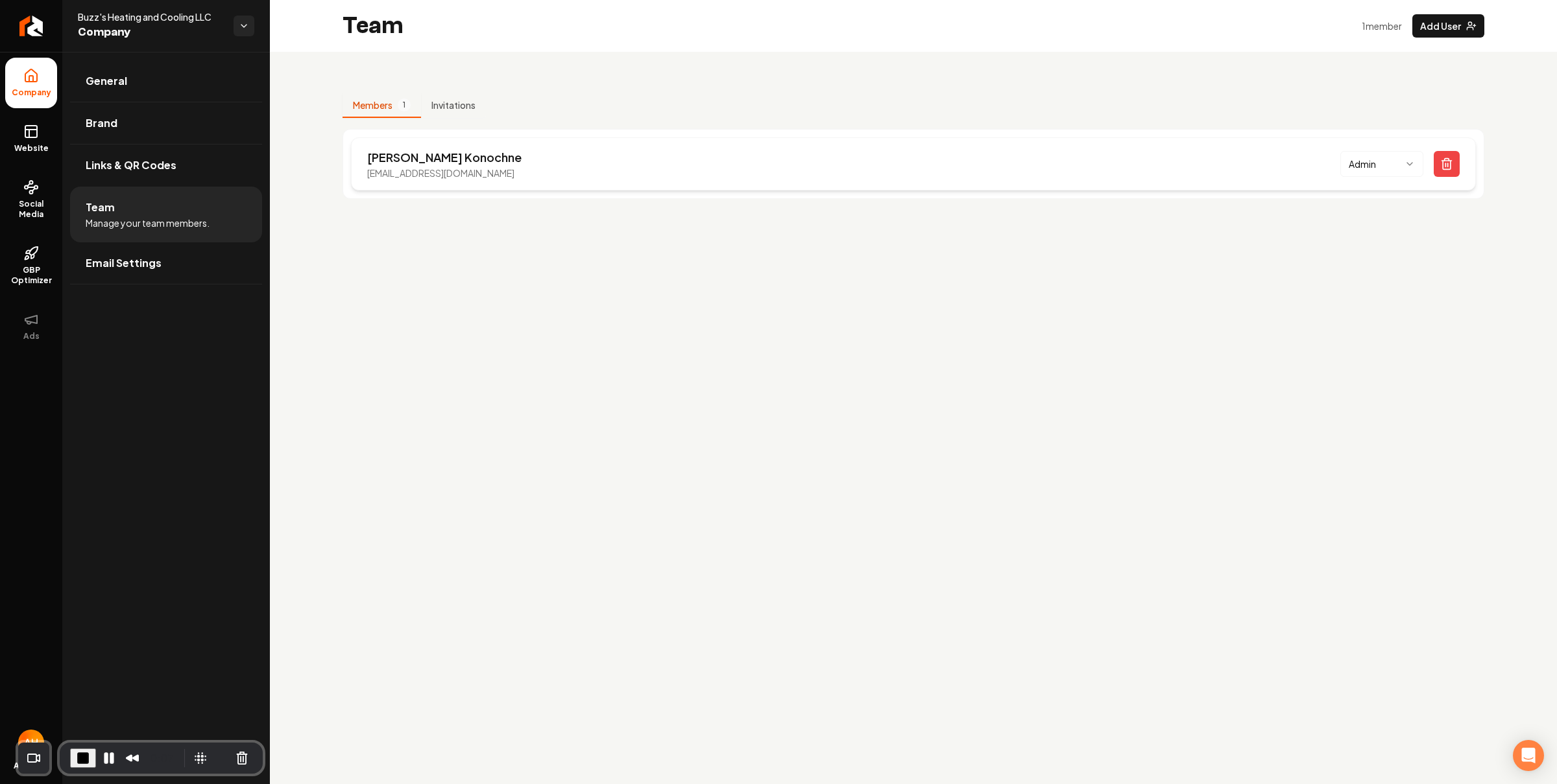
click at [434, 176] on p "buzzsheatingandcooling@outlook.com" at bounding box center [444, 173] width 154 height 13
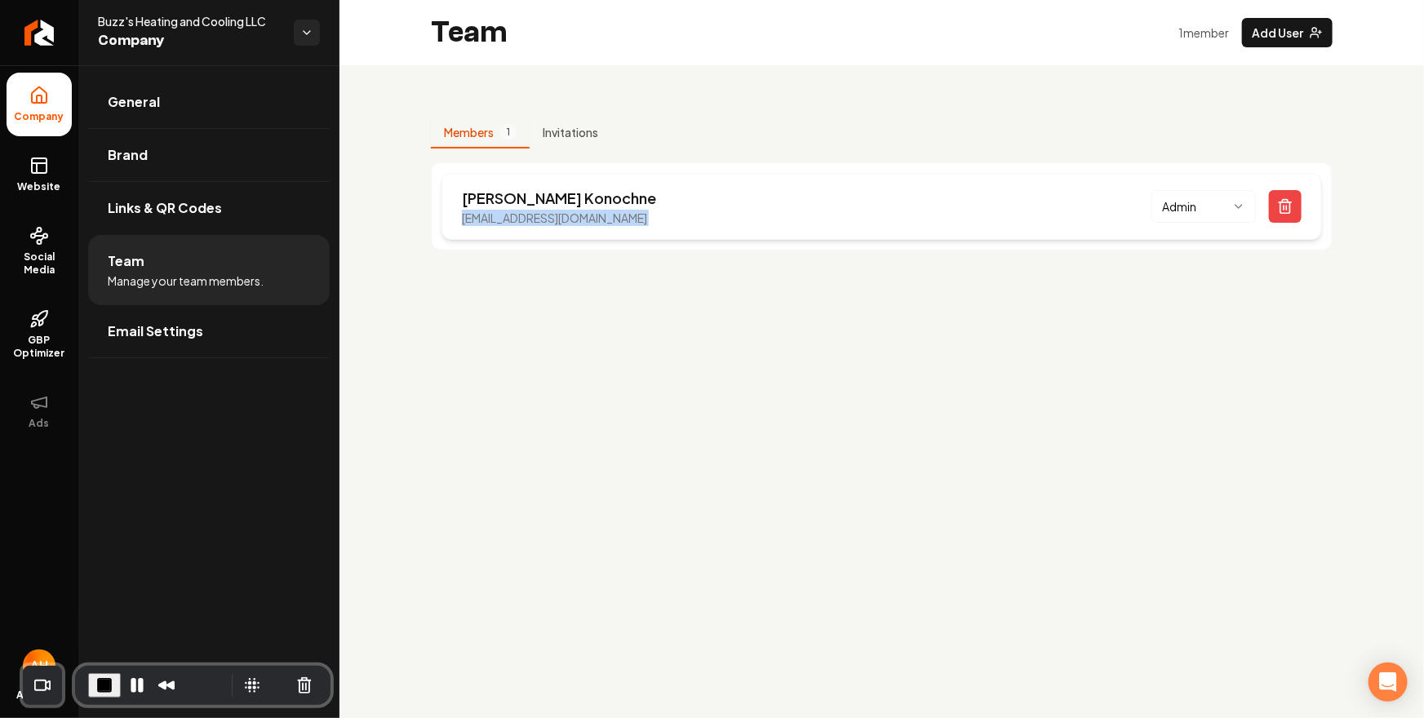
click at [552, 215] on p "buzzsheatingandcooling@outlook.com" at bounding box center [559, 218] width 194 height 16
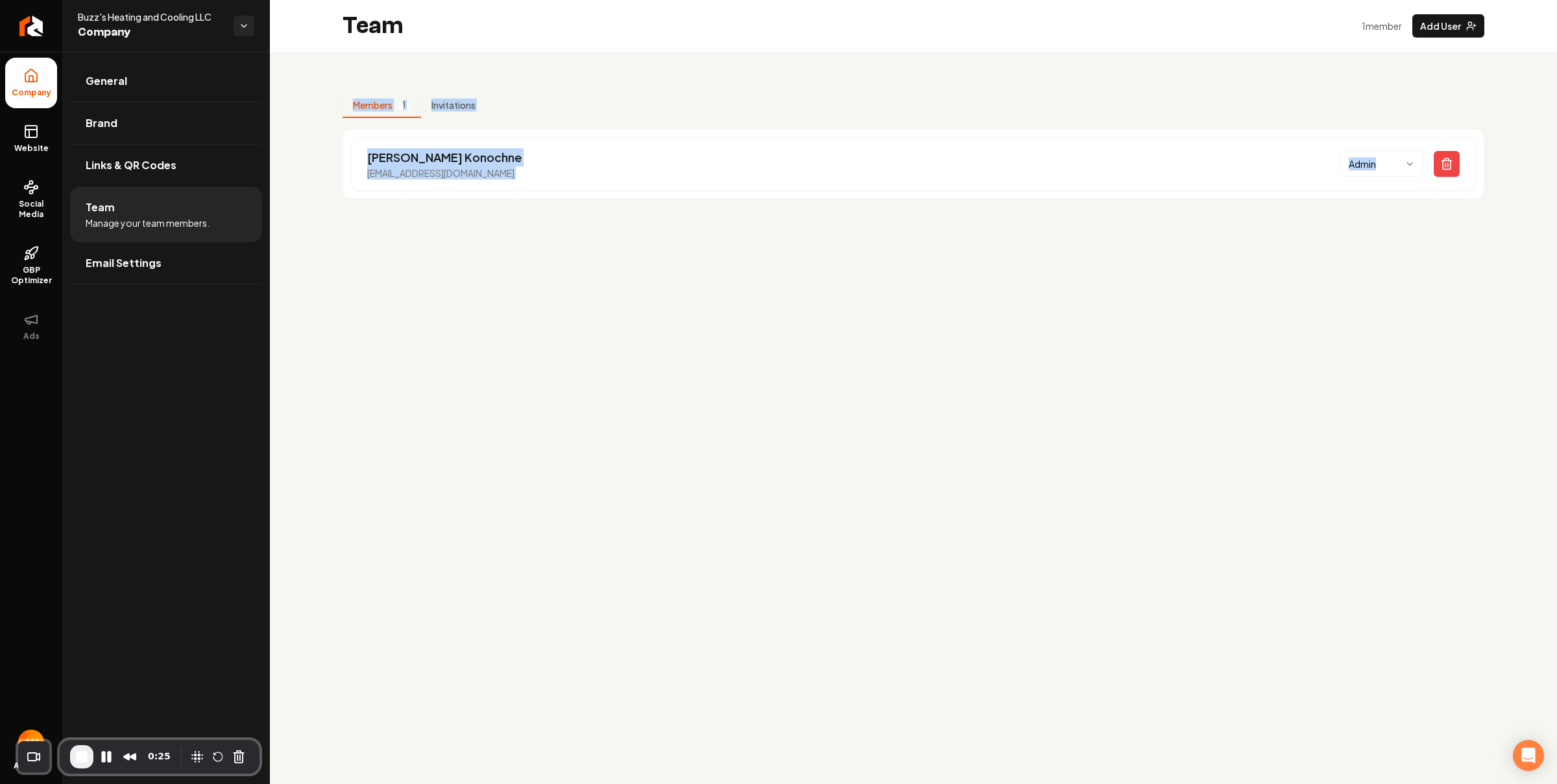
drag, startPoint x: 1014, startPoint y: 316, endPoint x: 362, endPoint y: 74, distance: 695.5
click at [361, 72] on main "Team 1 member Add User Members 1 Invitations Brian Konochne buzzsheatingandcool…" at bounding box center [912, 392] width 1287 height 784
click at [520, 293] on main "Team 1 member Add User Members 1 Invitations Brian Konochne buzzsheatingandcool…" at bounding box center [912, 392] width 1287 height 784
click at [33, 141] on link "Website" at bounding box center [31, 139] width 52 height 51
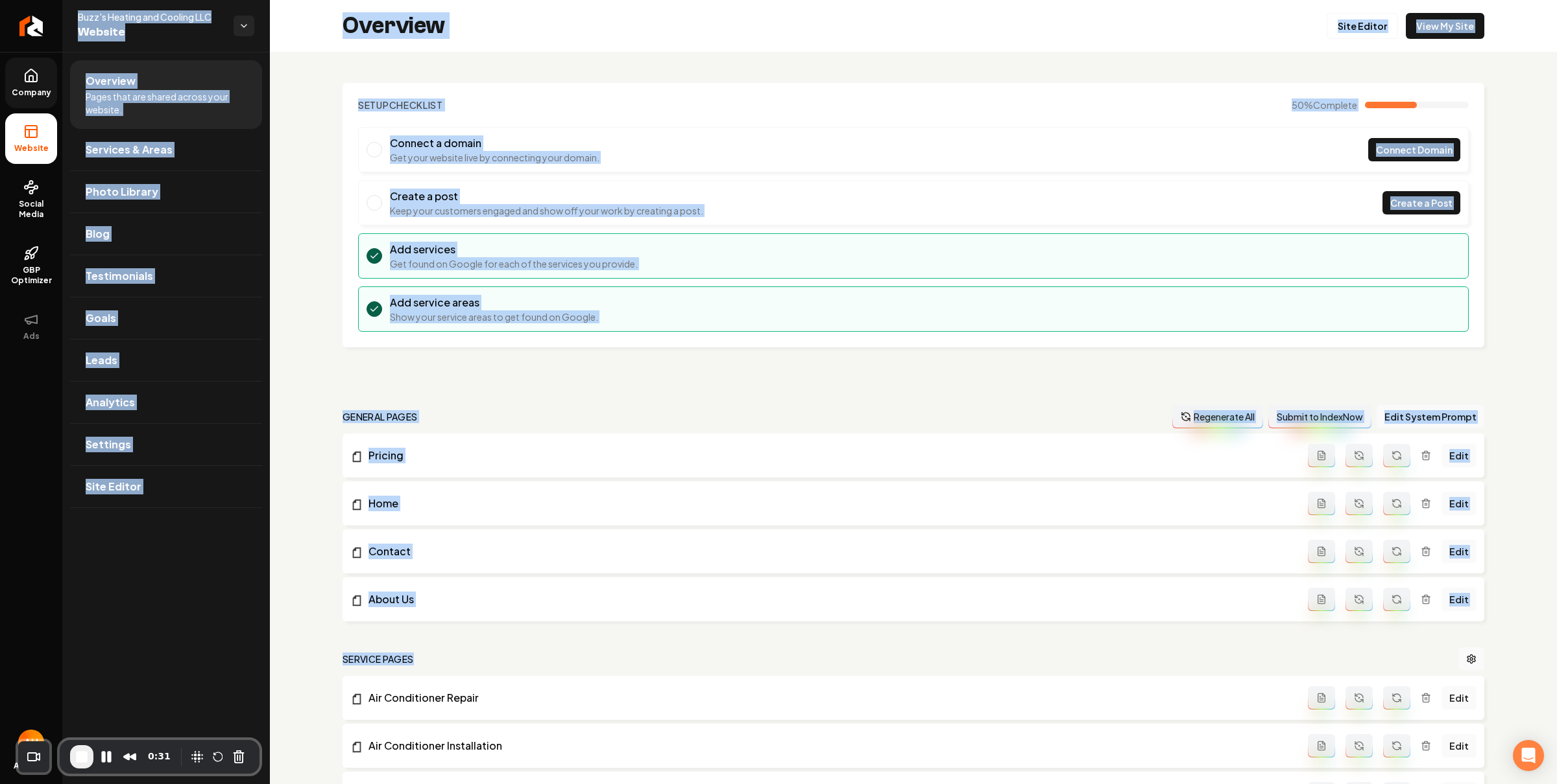
drag, startPoint x: 358, startPoint y: 182, endPoint x: 1335, endPoint y: 671, distance: 1092.5
click at [1335, 671] on div "Company Website Social Media GBP Optimizer Ads Account Buzz's Heating and Cooli…" at bounding box center [778, 392] width 1557 height 784
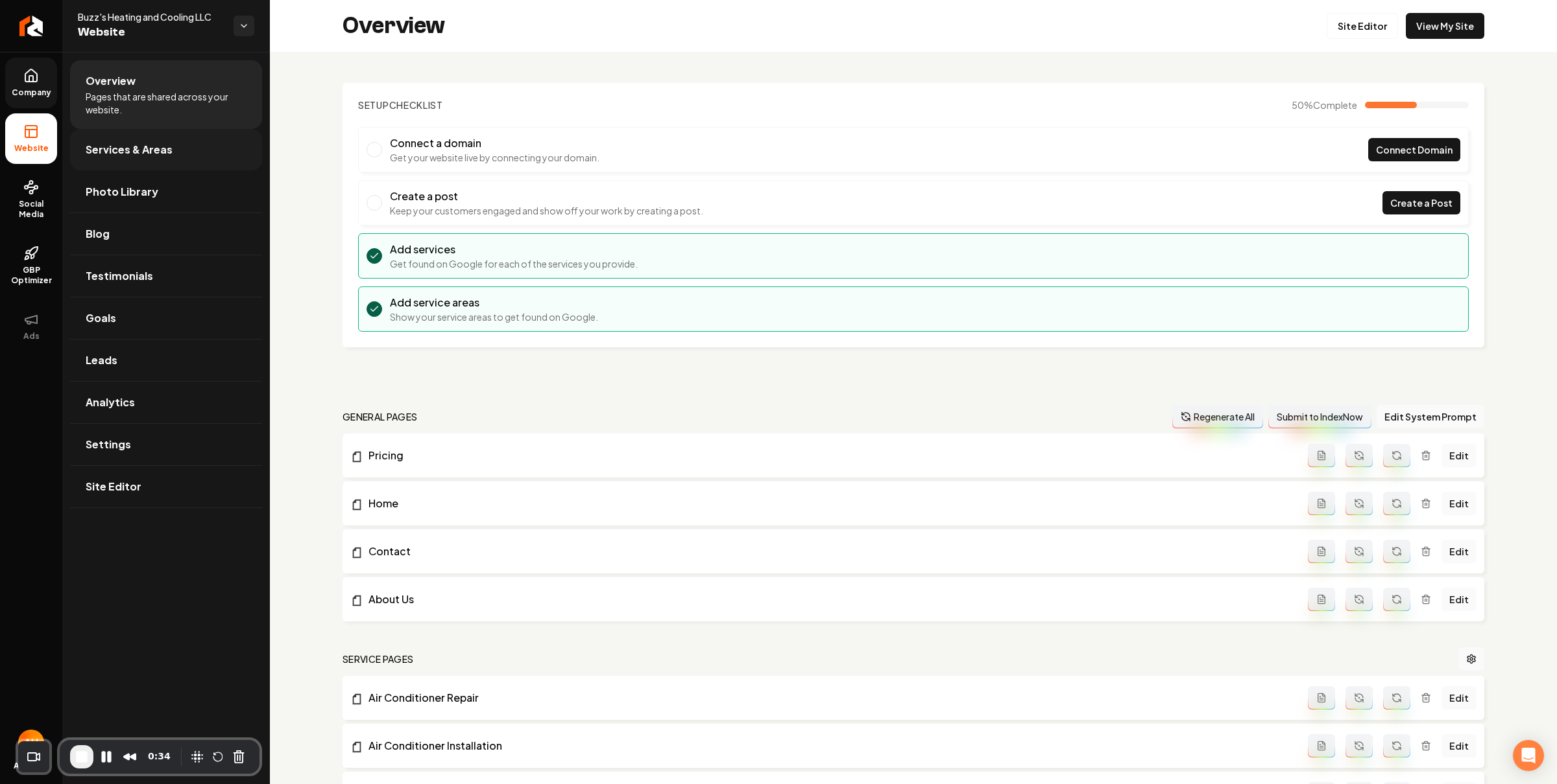
click at [223, 142] on link "Services & Areas" at bounding box center [166, 149] width 192 height 41
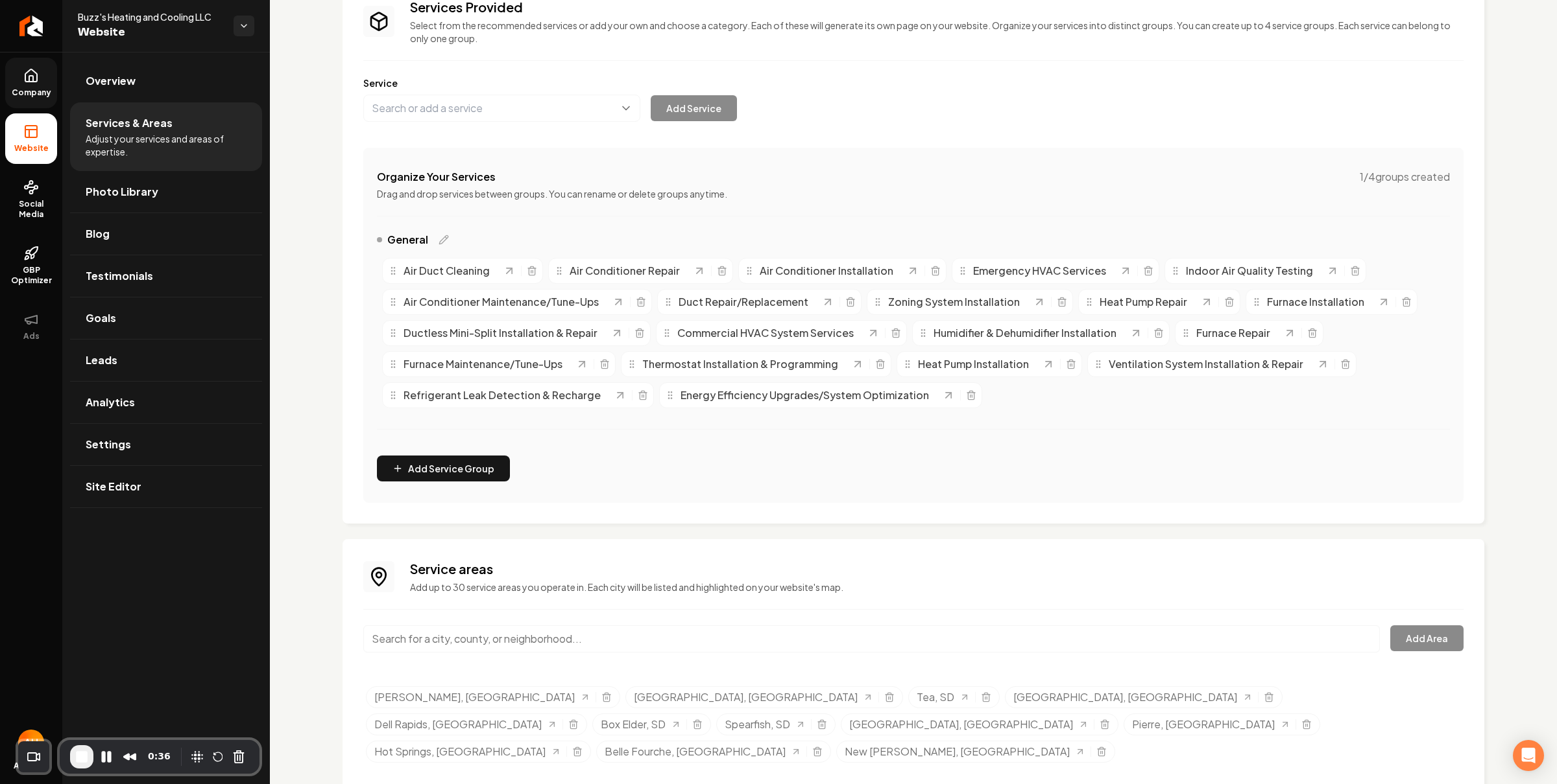
scroll to position [114, 0]
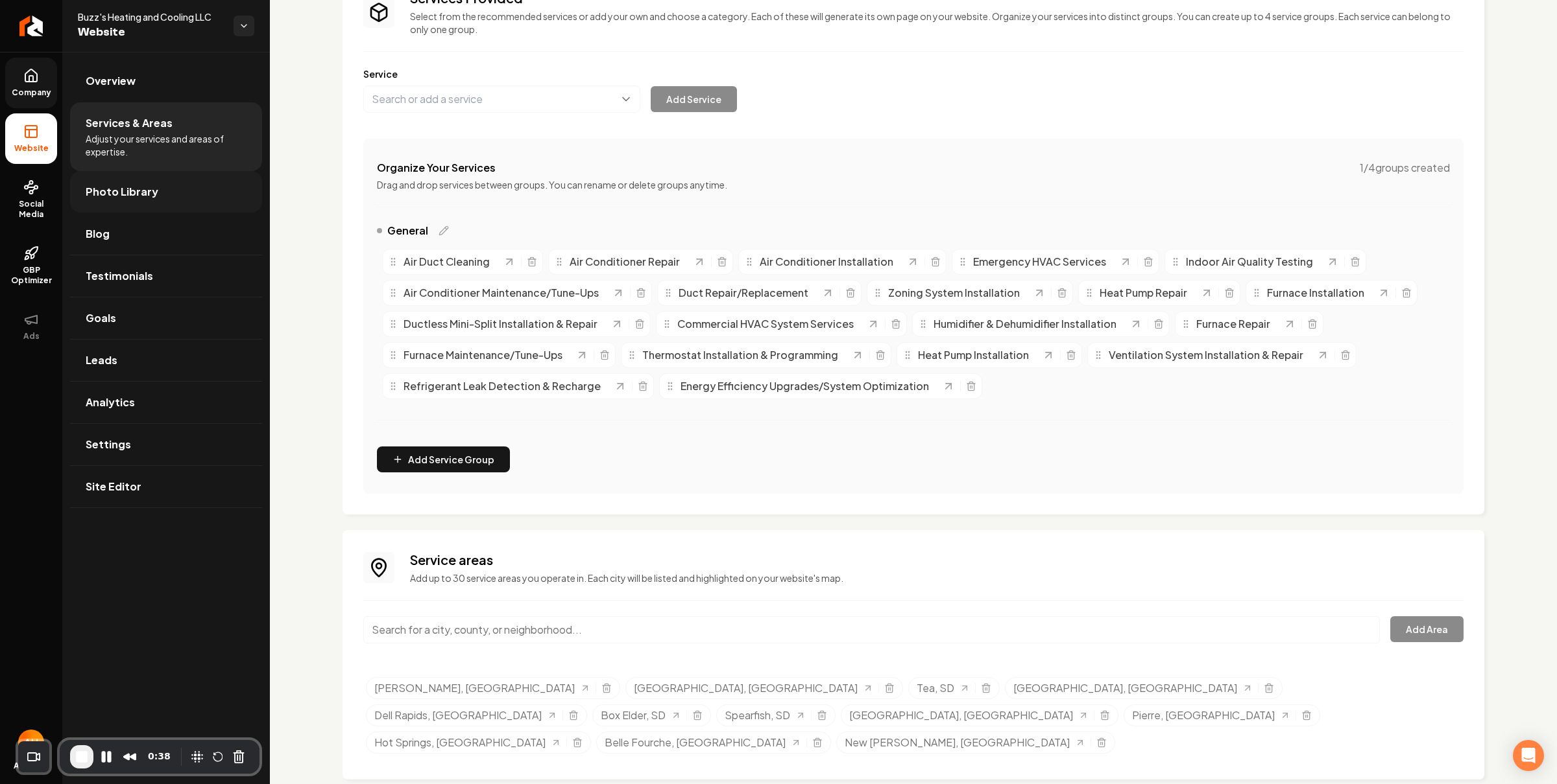
click at [168, 193] on link "Photo Library" at bounding box center [166, 191] width 192 height 41
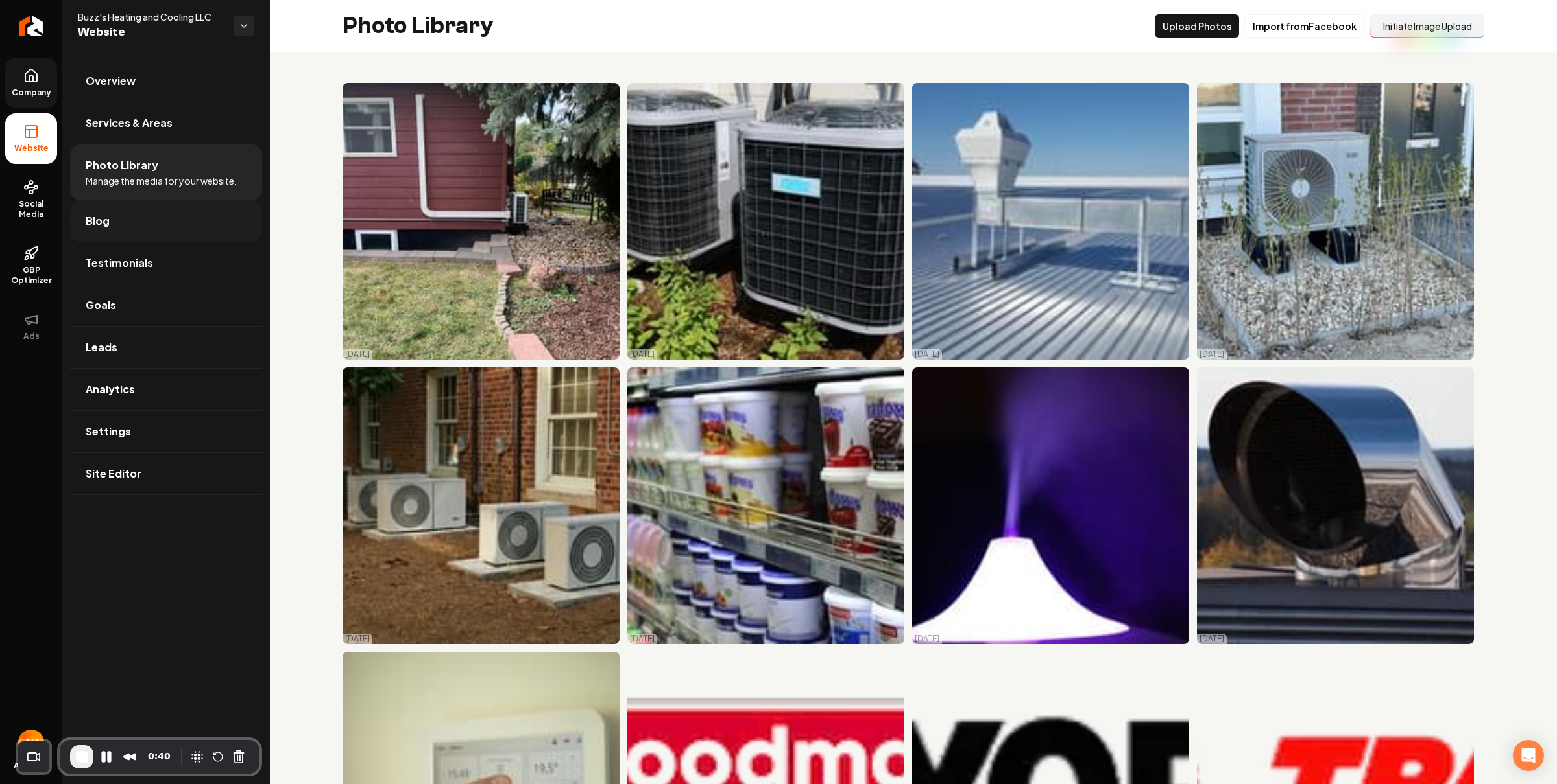
click at [167, 231] on link "Blog" at bounding box center [166, 221] width 192 height 41
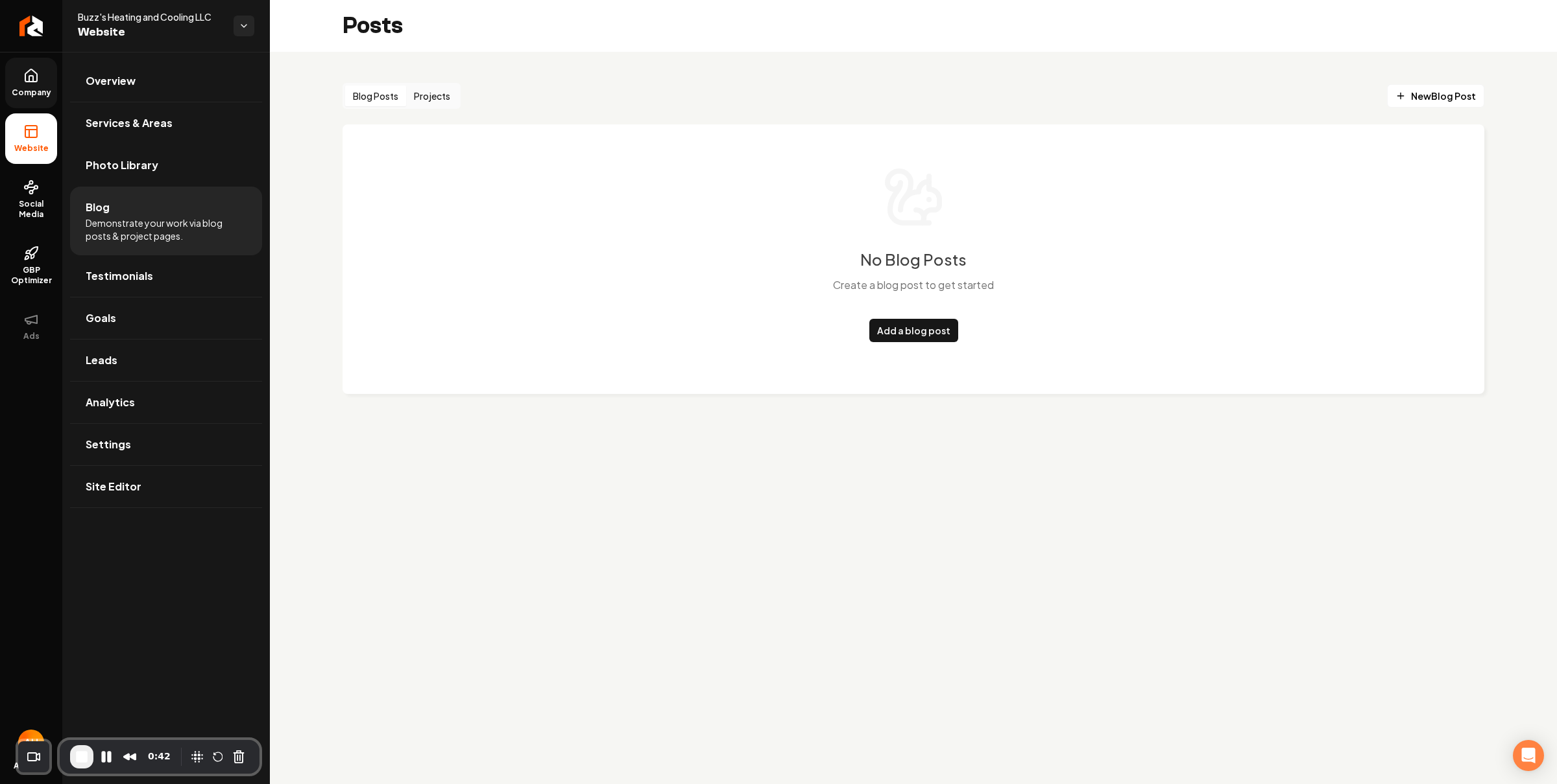
click at [362, 97] on button "Blog Posts" at bounding box center [375, 96] width 61 height 21
click at [420, 97] on button "Projects" at bounding box center [432, 96] width 52 height 21
click at [428, 89] on button "Projects" at bounding box center [432, 96] width 52 height 21
click at [370, 98] on button "Blog Posts" at bounding box center [375, 96] width 61 height 21
click at [192, 288] on link "Testimonials" at bounding box center [166, 276] width 192 height 41
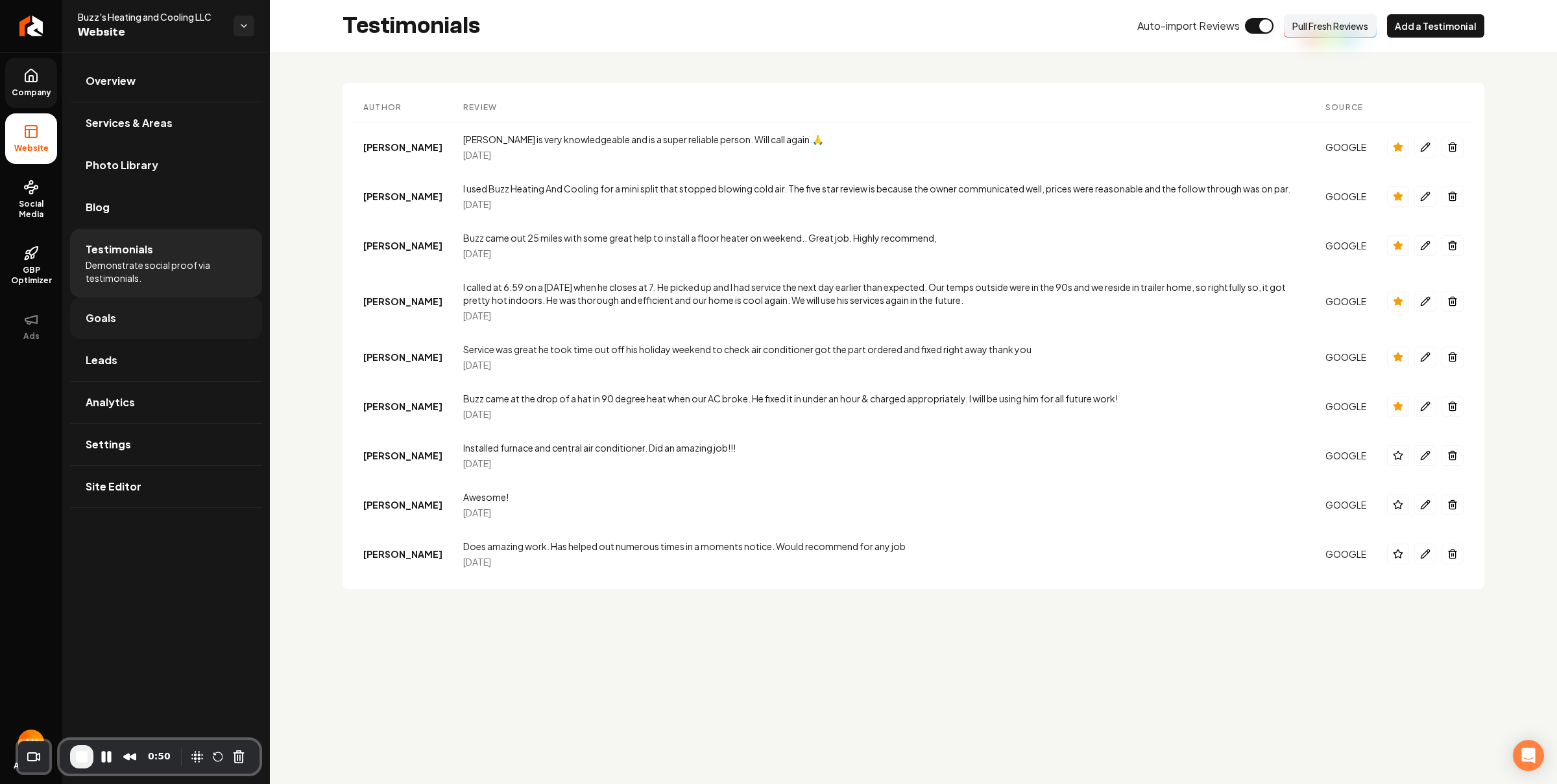
click at [162, 334] on link "Goals" at bounding box center [166, 319] width 192 height 41
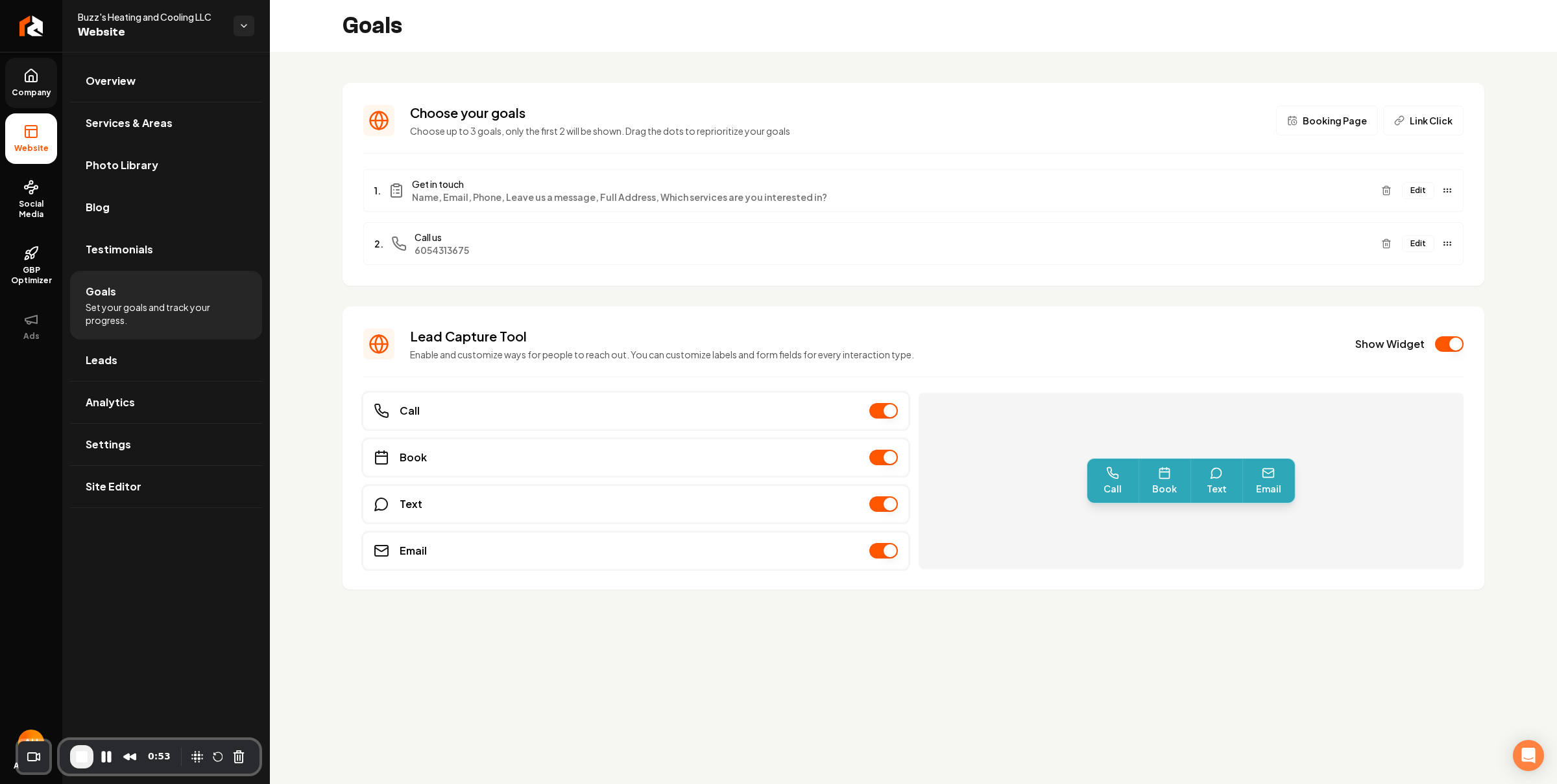
click at [1421, 188] on button "Edit" at bounding box center [1418, 190] width 33 height 17
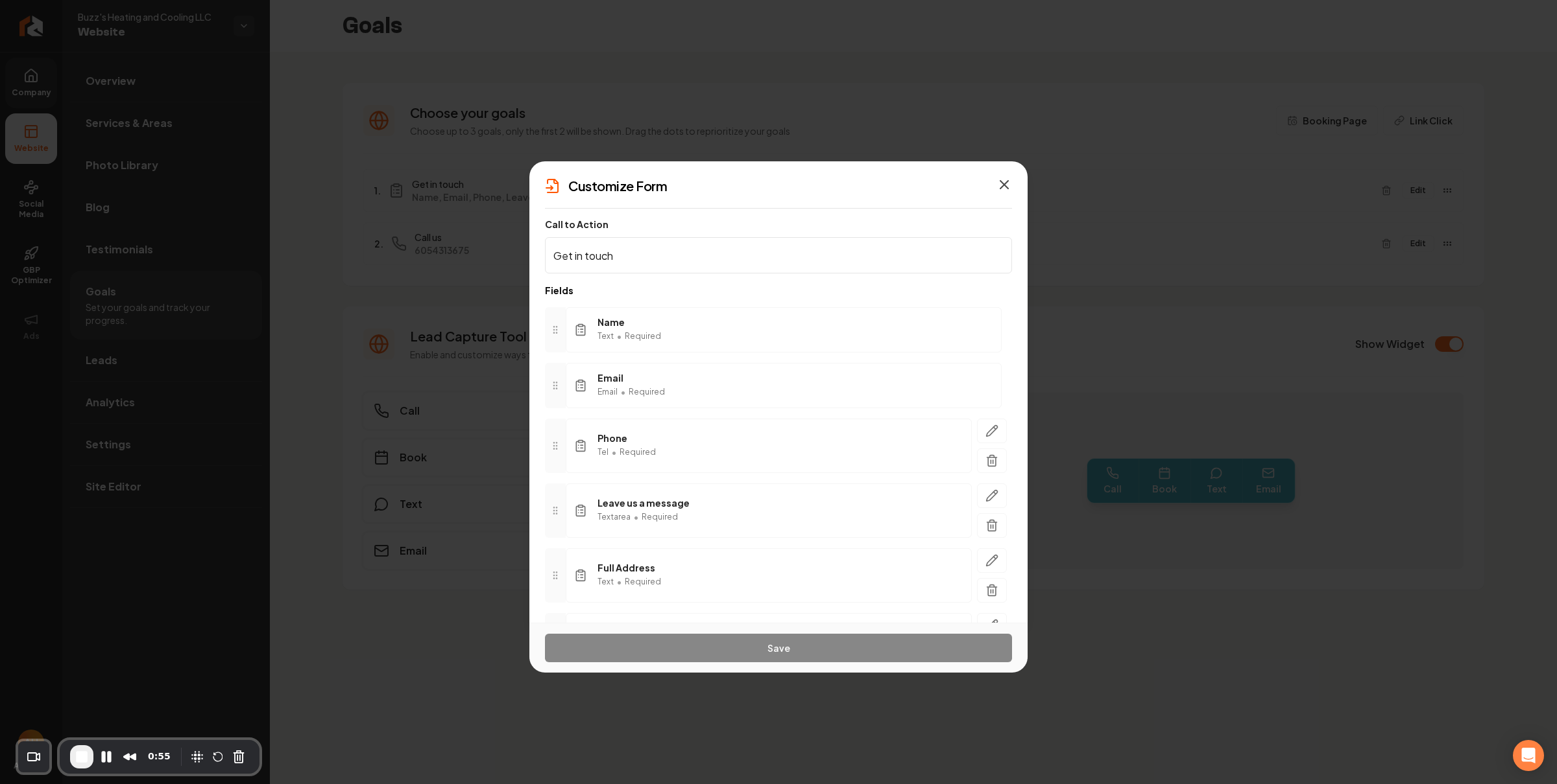
click at [1001, 182] on icon "button" at bounding box center [1004, 185] width 16 height 16
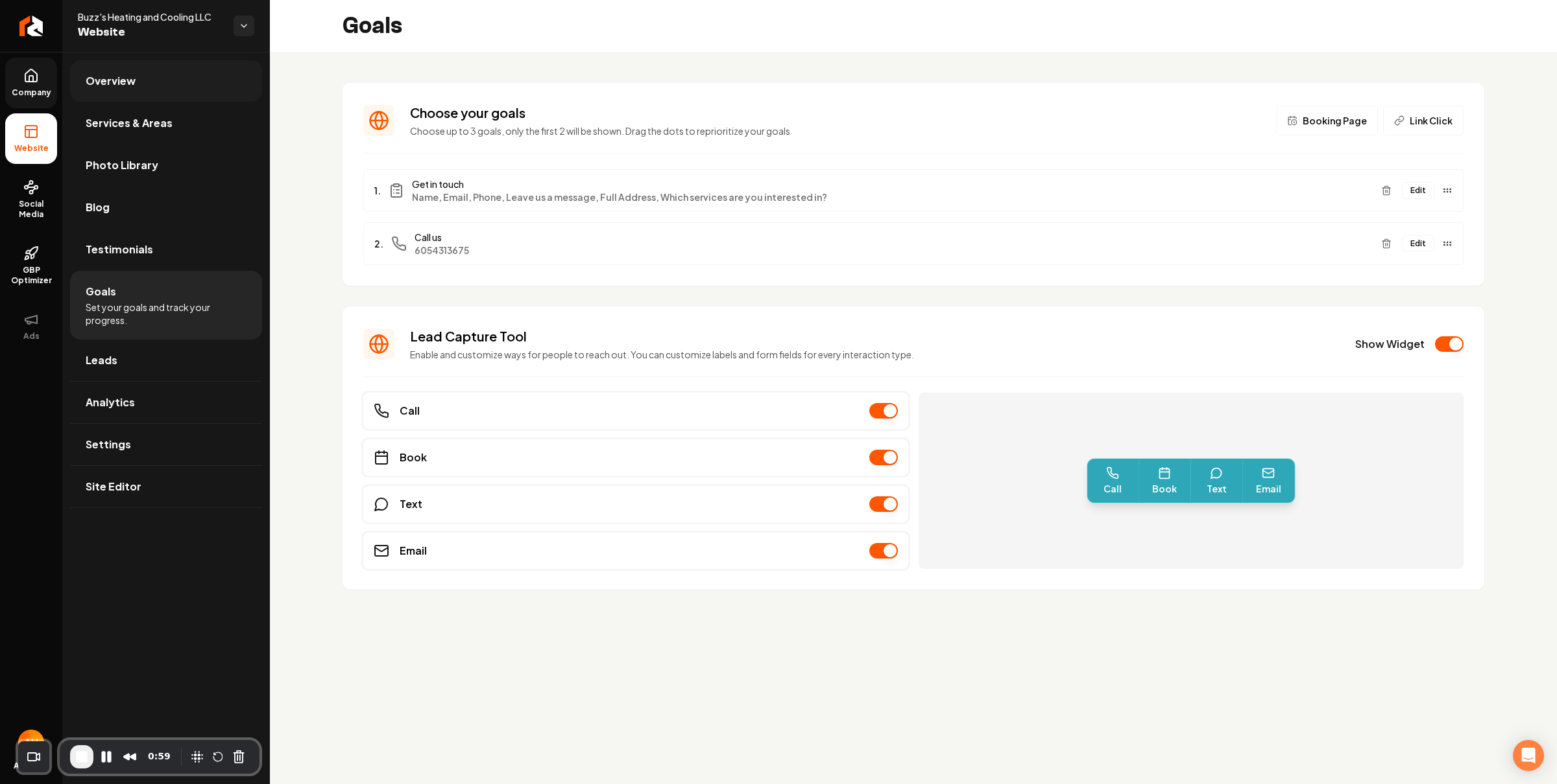
click at [171, 80] on link "Overview" at bounding box center [166, 81] width 192 height 41
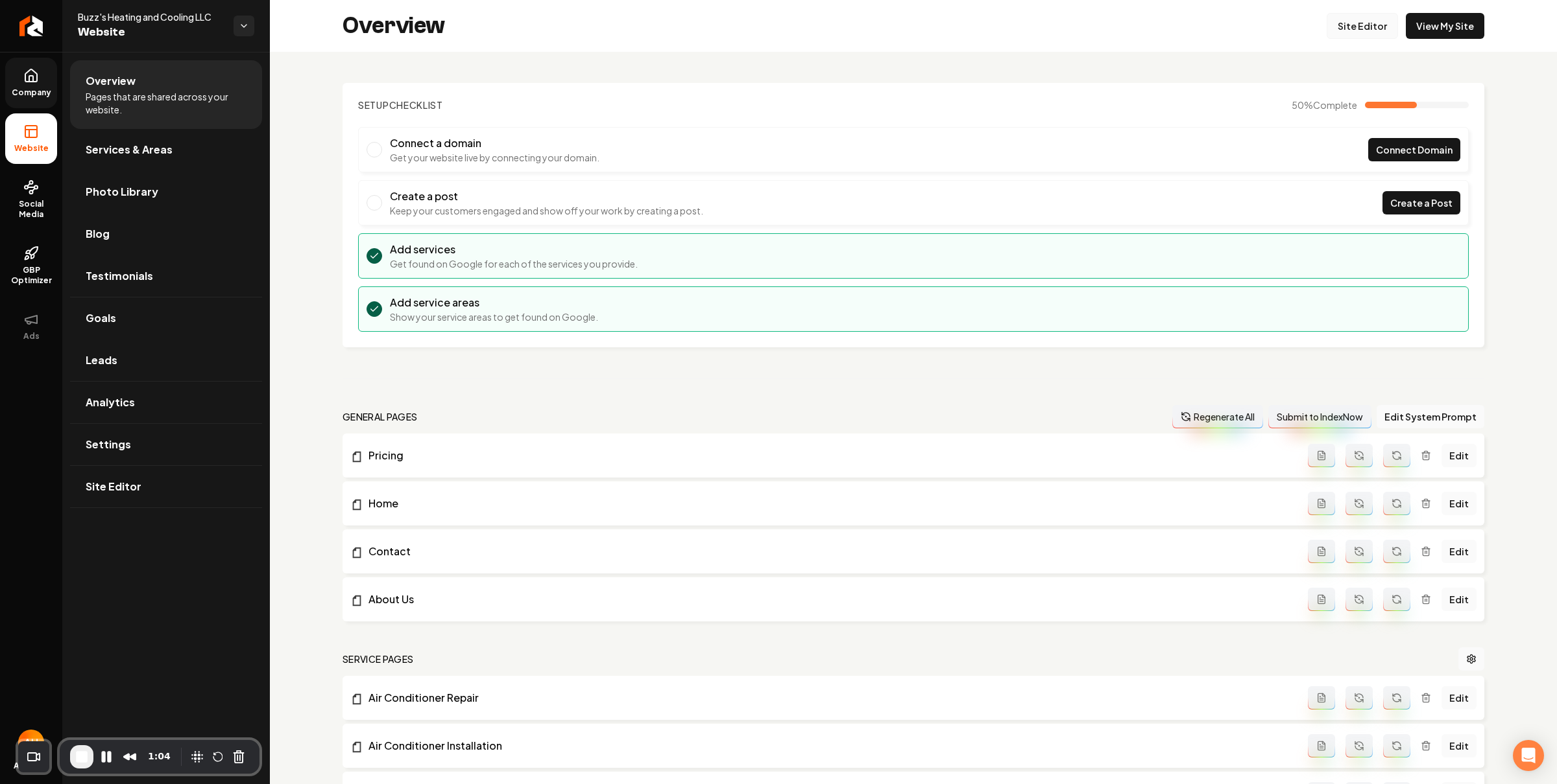
click at [1338, 28] on link "Site Editor" at bounding box center [1362, 25] width 72 height 26
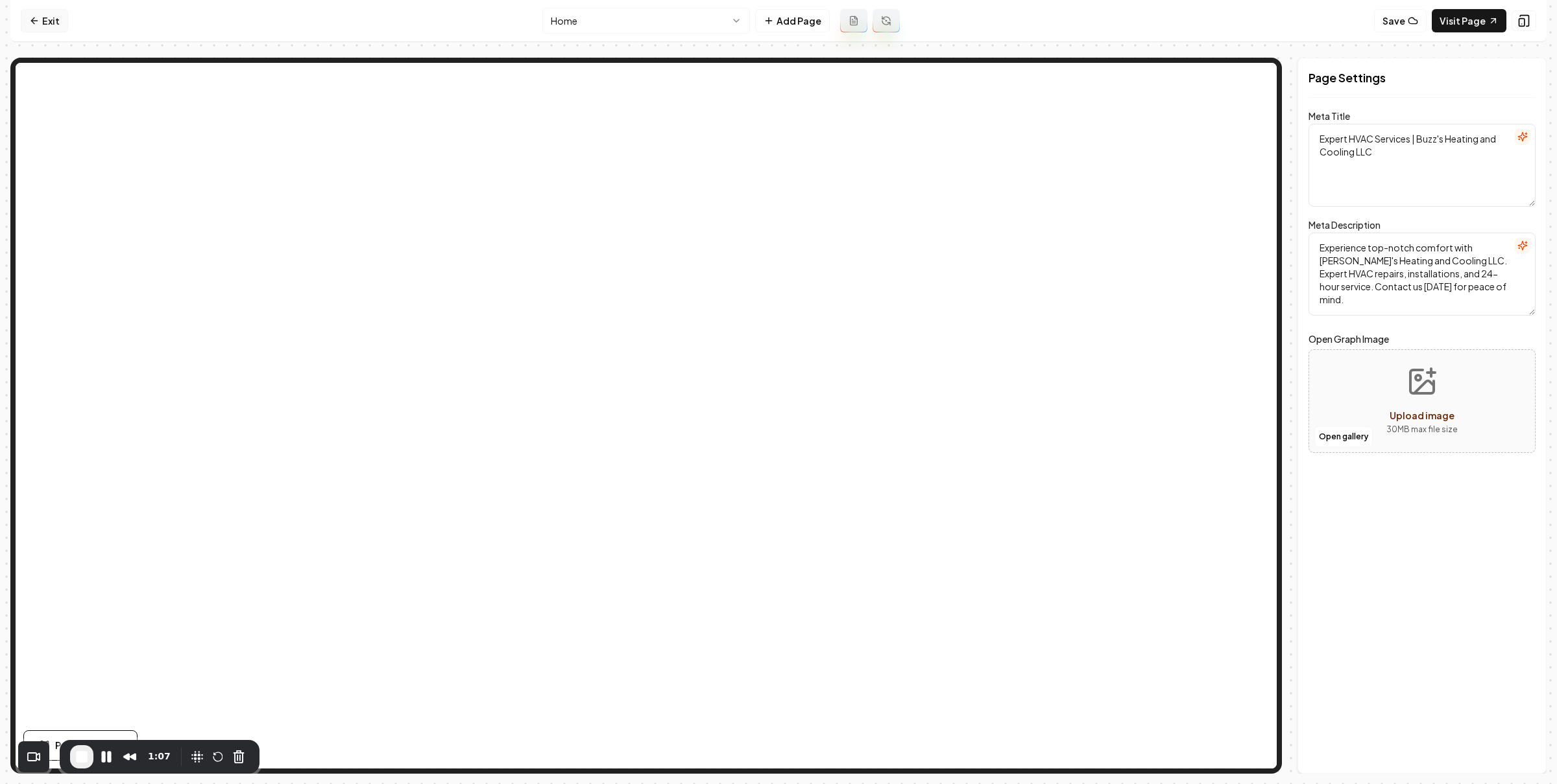
click at [62, 17] on link "Exit" at bounding box center [45, 20] width 48 height 23
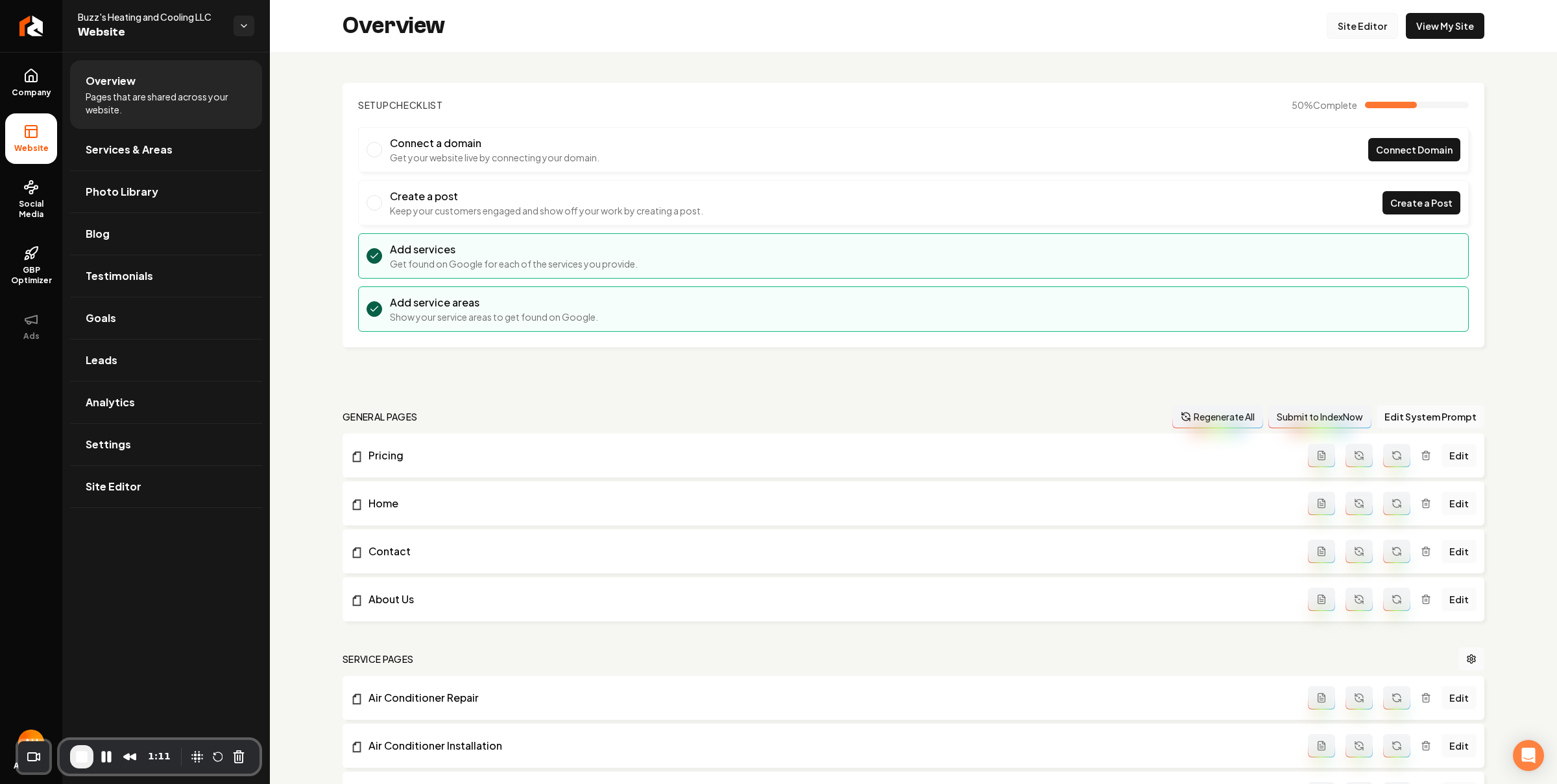
click at [1355, 32] on link "Site Editor" at bounding box center [1362, 25] width 72 height 26
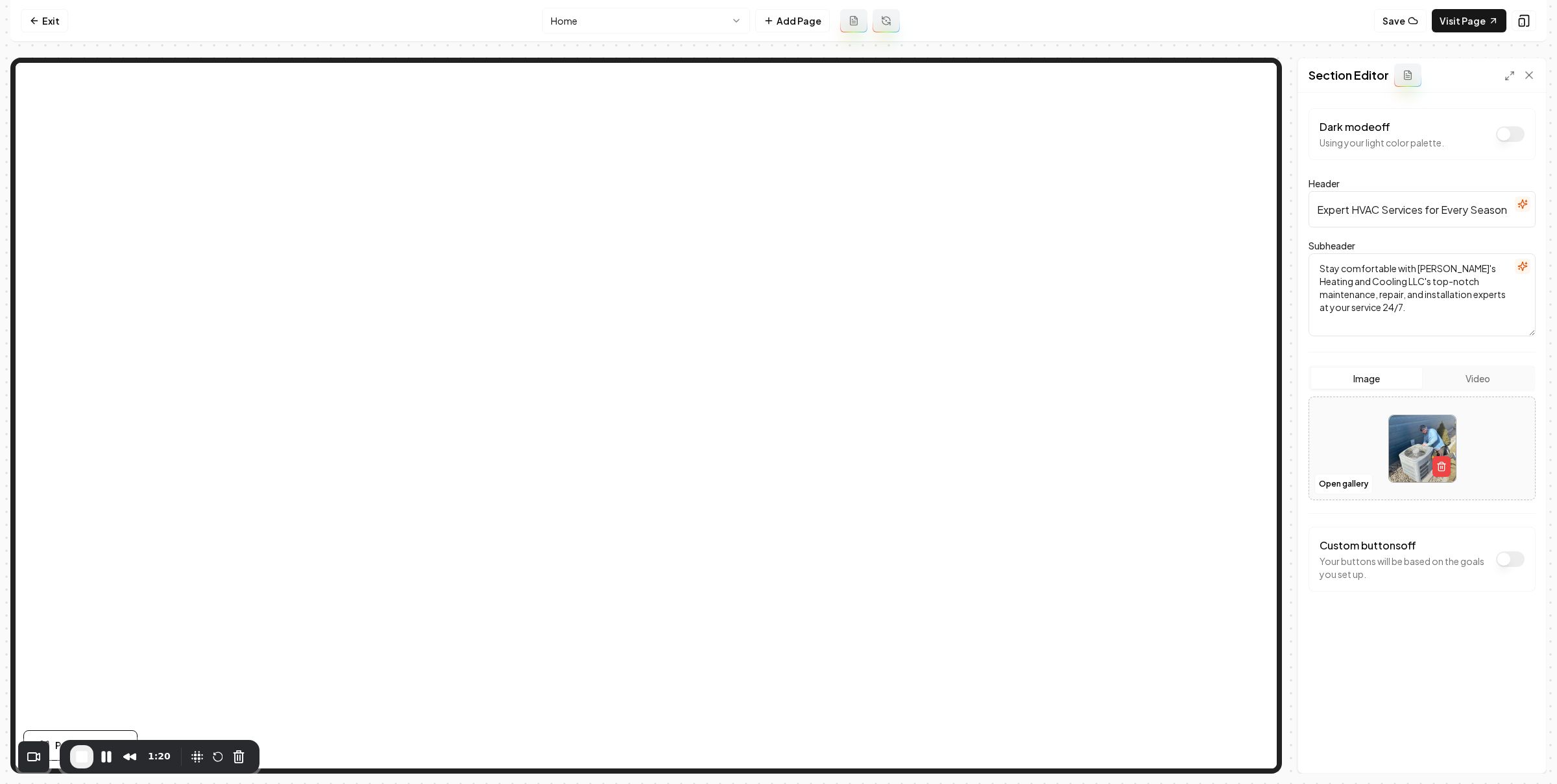
click at [1395, 215] on input "Expert HVAC Services for Every Season" at bounding box center [1422, 210] width 227 height 37
click at [1375, 211] on input "Expert HVAC Services for Every Season" at bounding box center [1422, 210] width 227 height 37
click at [1362, 210] on input "Expert HVAC Services for Every Season" at bounding box center [1422, 210] width 227 height 37
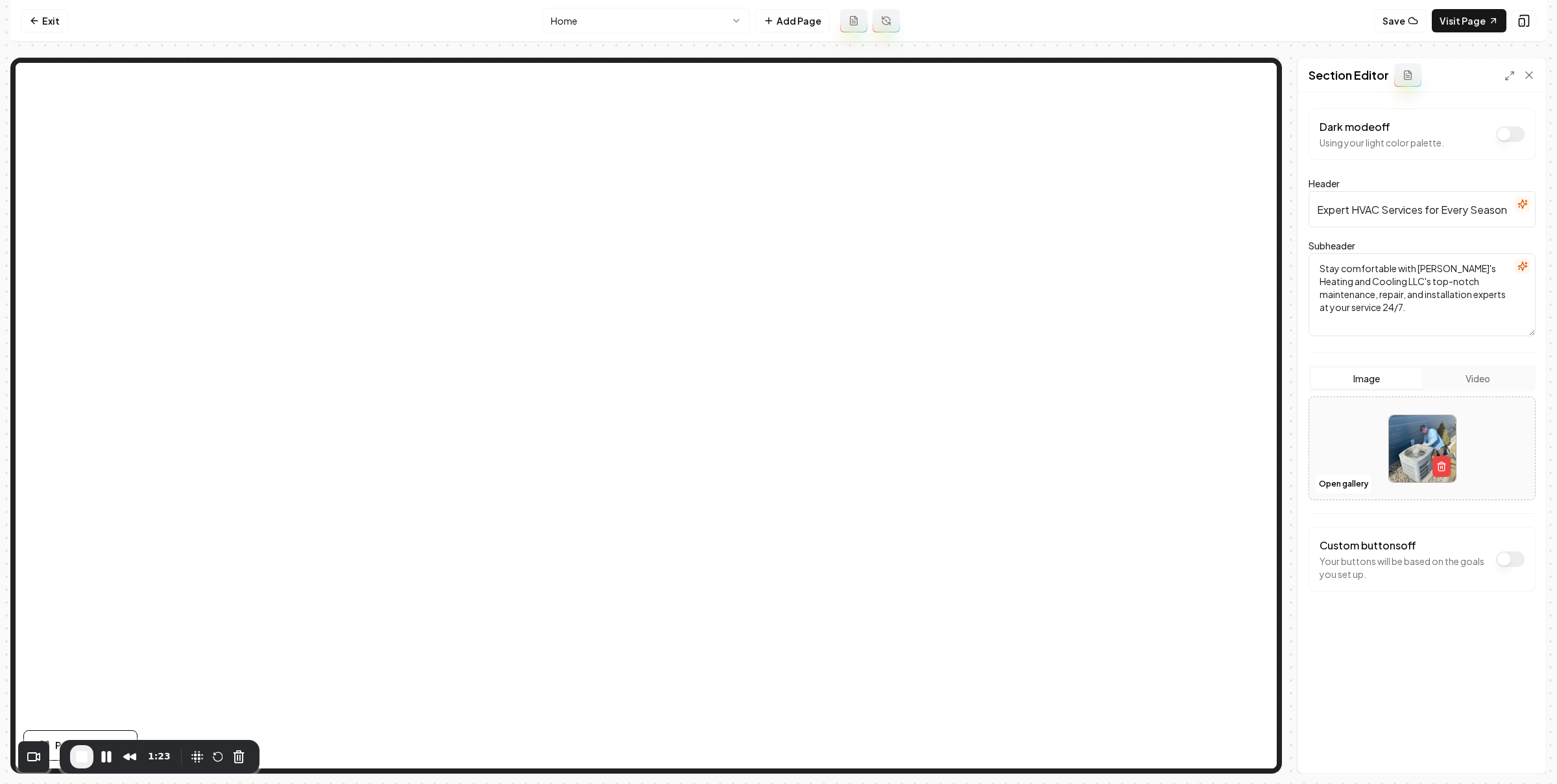
click at [1360, 210] on input "Expert HVAC Services for Every Season" at bounding box center [1422, 210] width 227 height 37
click at [1370, 743] on button "Discard Changes" at bounding box center [1355, 751] width 94 height 23
type input "Expert HVAC Services for Every Season"
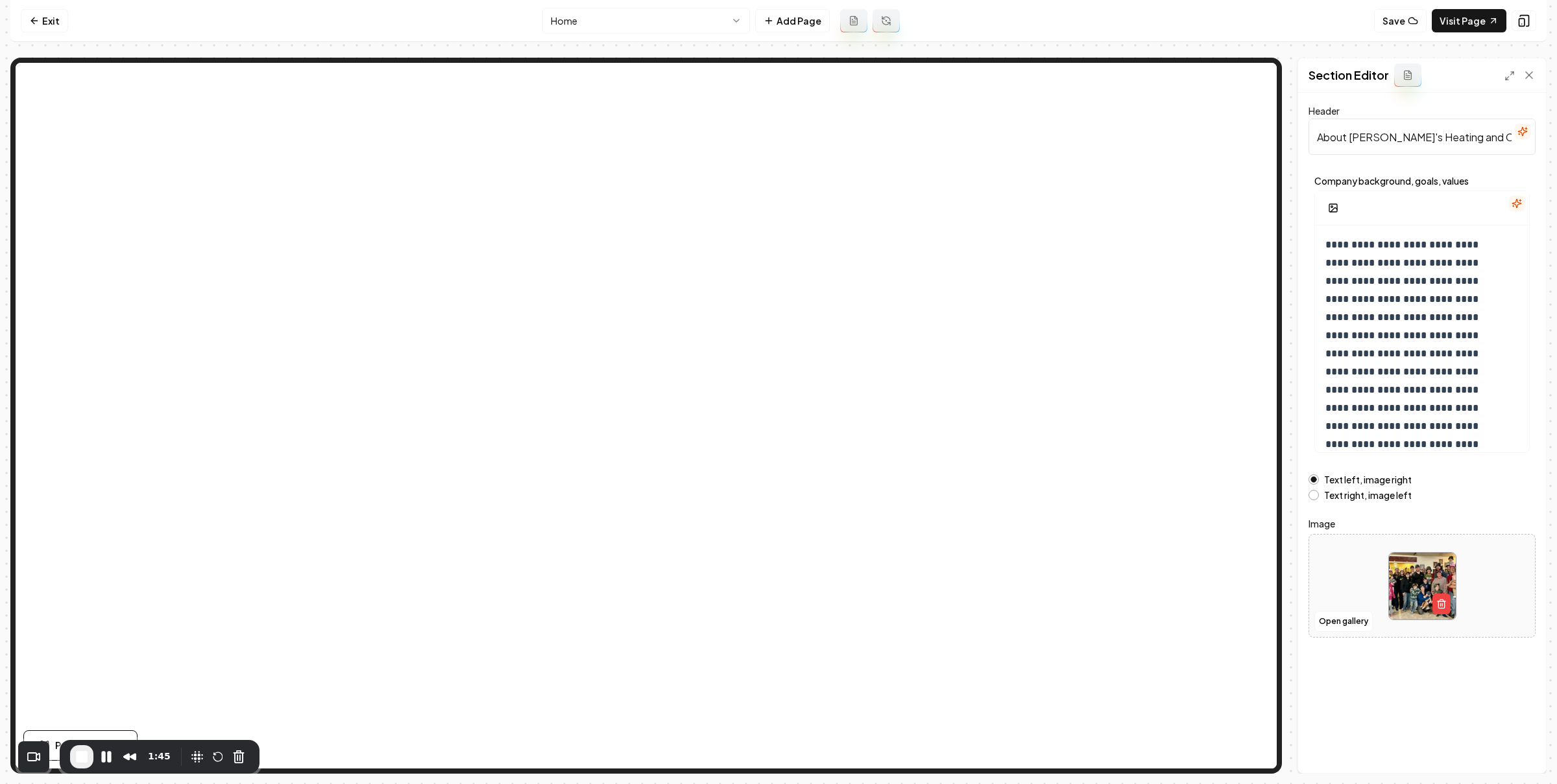
click at [674, 23] on html "**********" at bounding box center [778, 392] width 1557 height 784
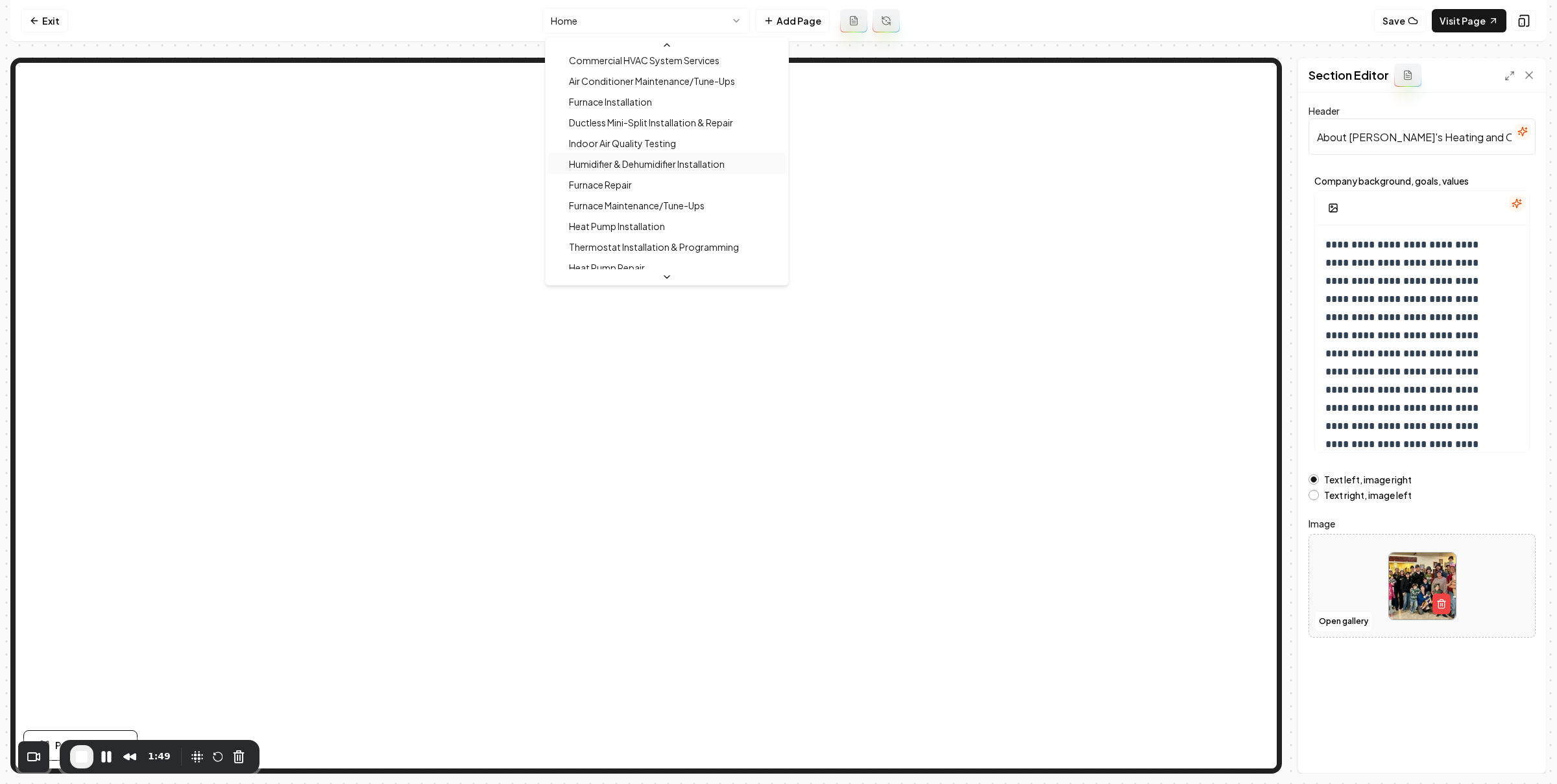
scroll to position [357, 0]
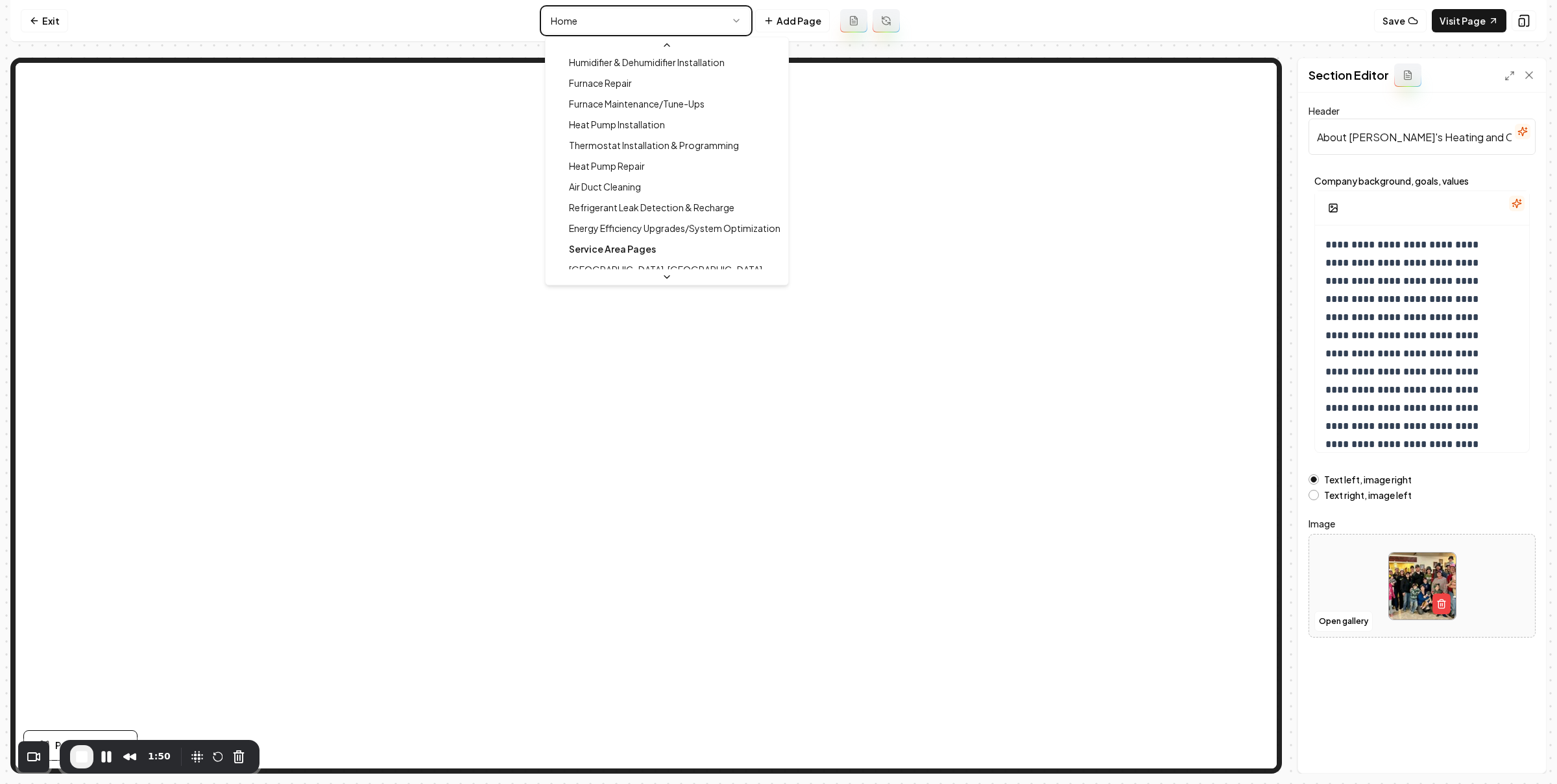
click at [959, 39] on html "**********" at bounding box center [778, 392] width 1557 height 784
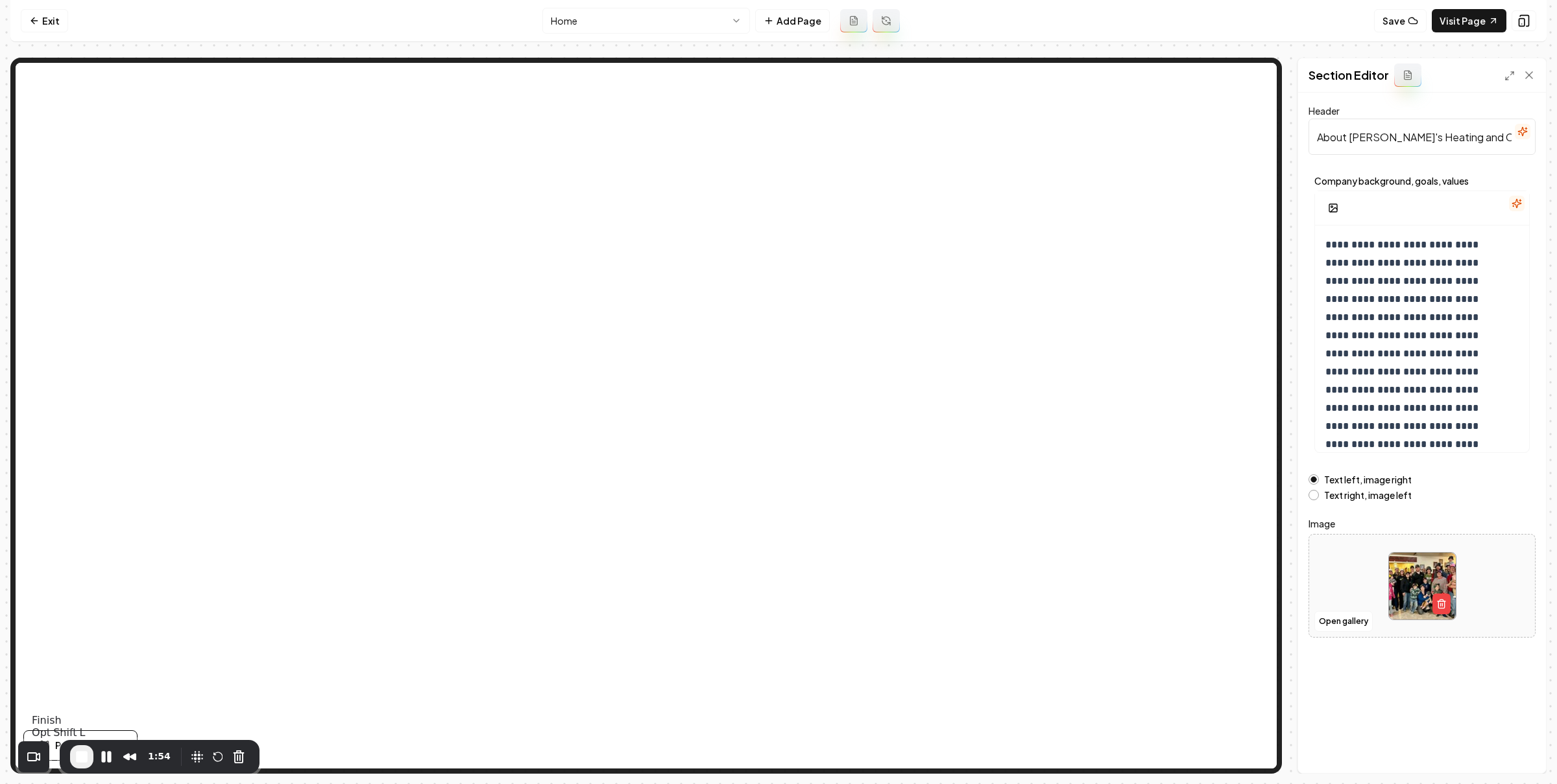
click at [80, 751] on span "End Recording" at bounding box center [82, 757] width 16 height 16
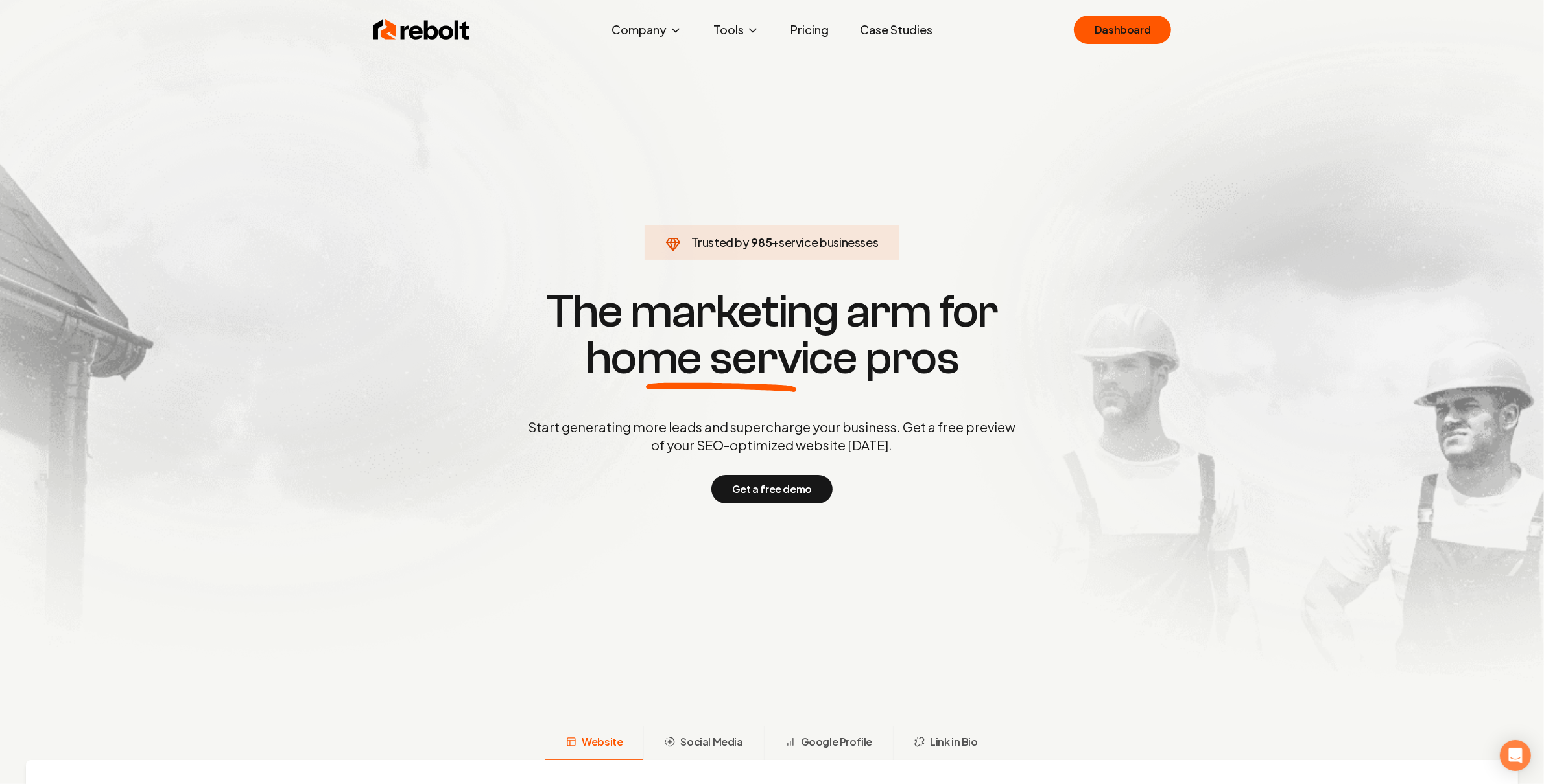
drag, startPoint x: 900, startPoint y: 225, endPoint x: 946, endPoint y: 129, distance: 106.5
click at [900, 223] on section "Trusted by 985 + service businesses The marketing arm for home service pros Sta…" at bounding box center [772, 394] width 644 height 706
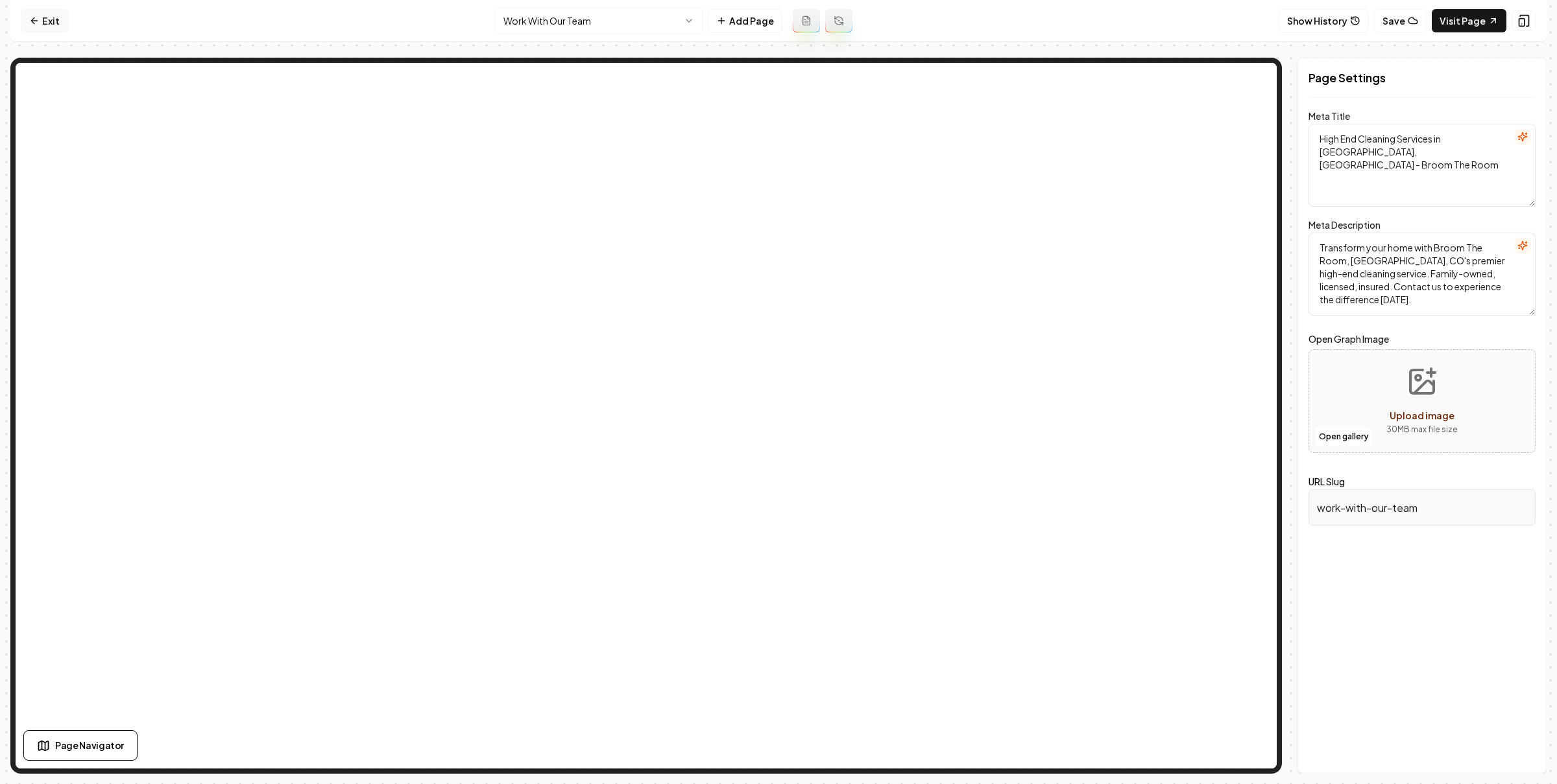
click at [30, 19] on icon at bounding box center [34, 21] width 10 height 10
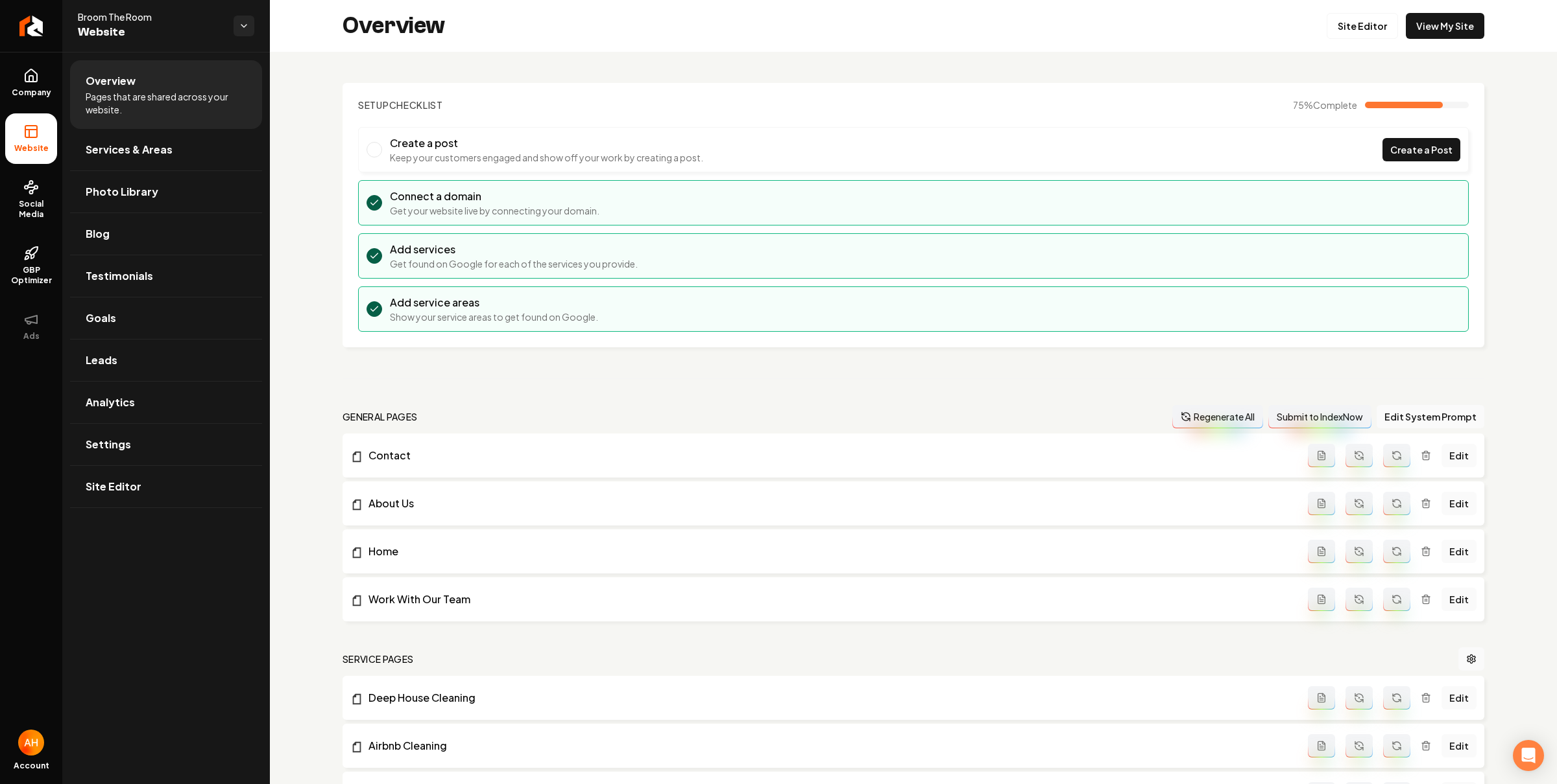
click at [327, 37] on div "Overview Site Editor View My Site" at bounding box center [912, 25] width 1287 height 52
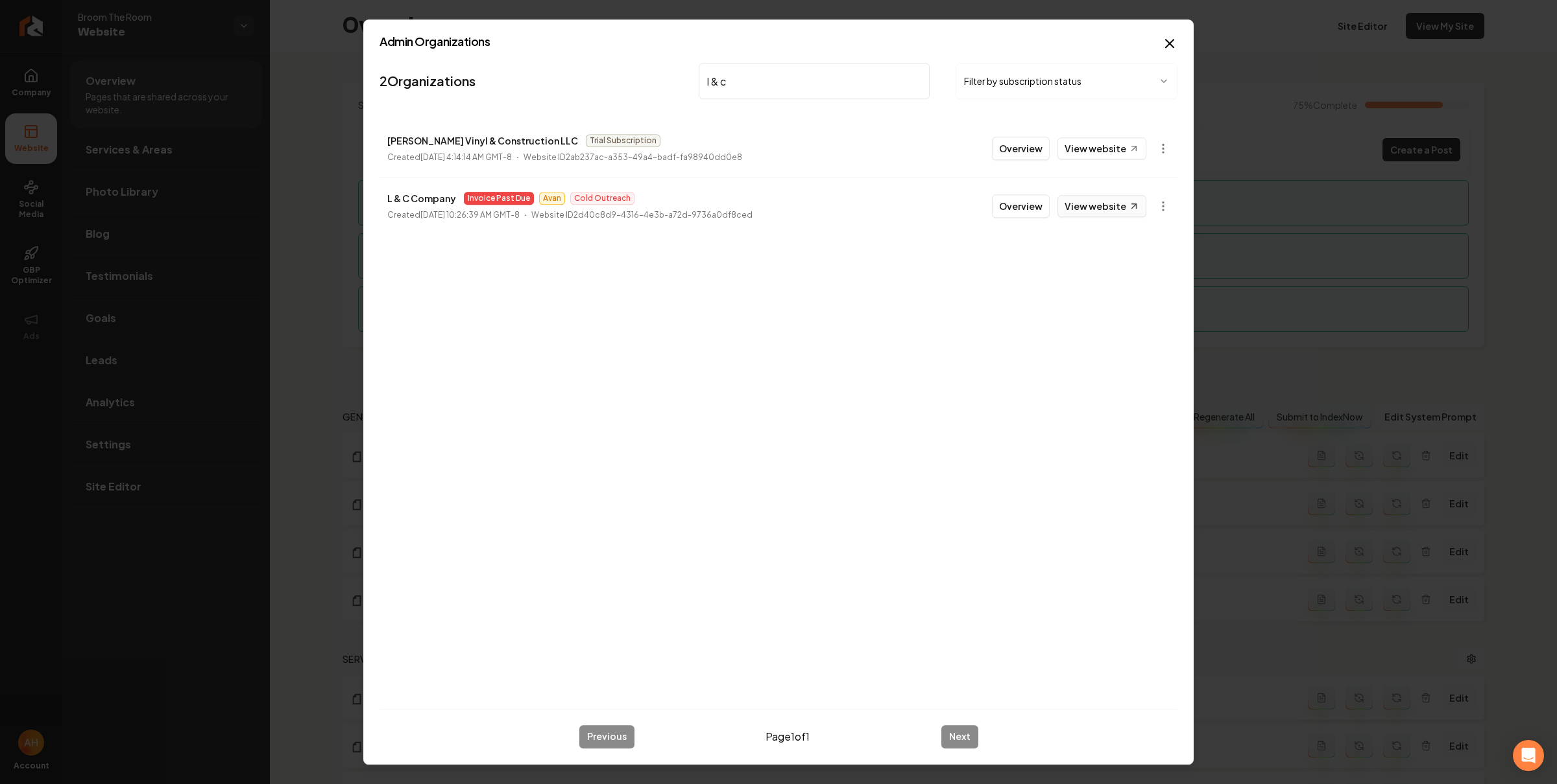
type input "l & c"
click at [1083, 201] on link "View website" at bounding box center [1102, 207] width 89 height 22
click at [1041, 205] on button "Overview" at bounding box center [1021, 206] width 58 height 23
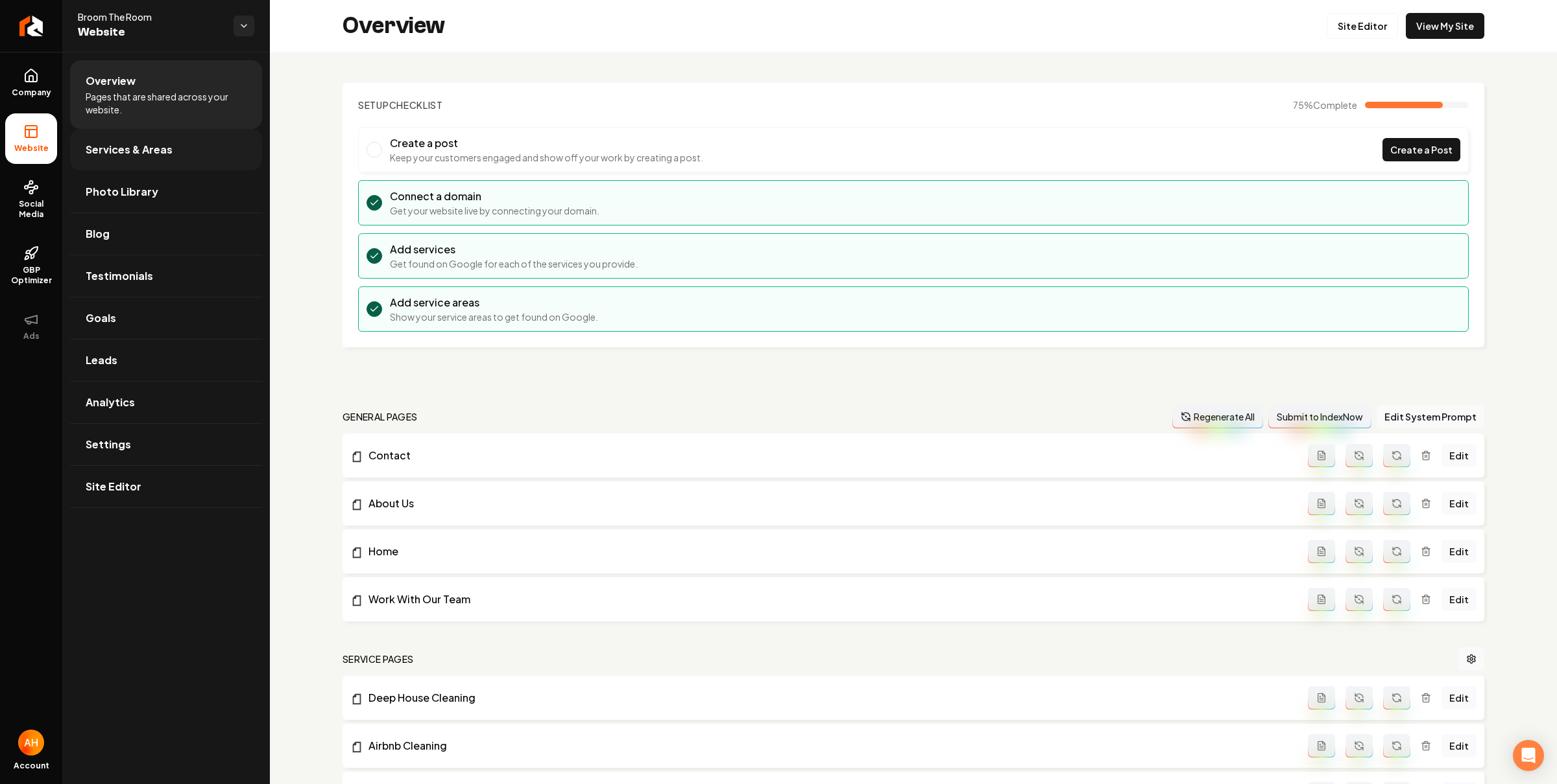
click at [148, 151] on span "Services & Areas" at bounding box center [129, 150] width 87 height 16
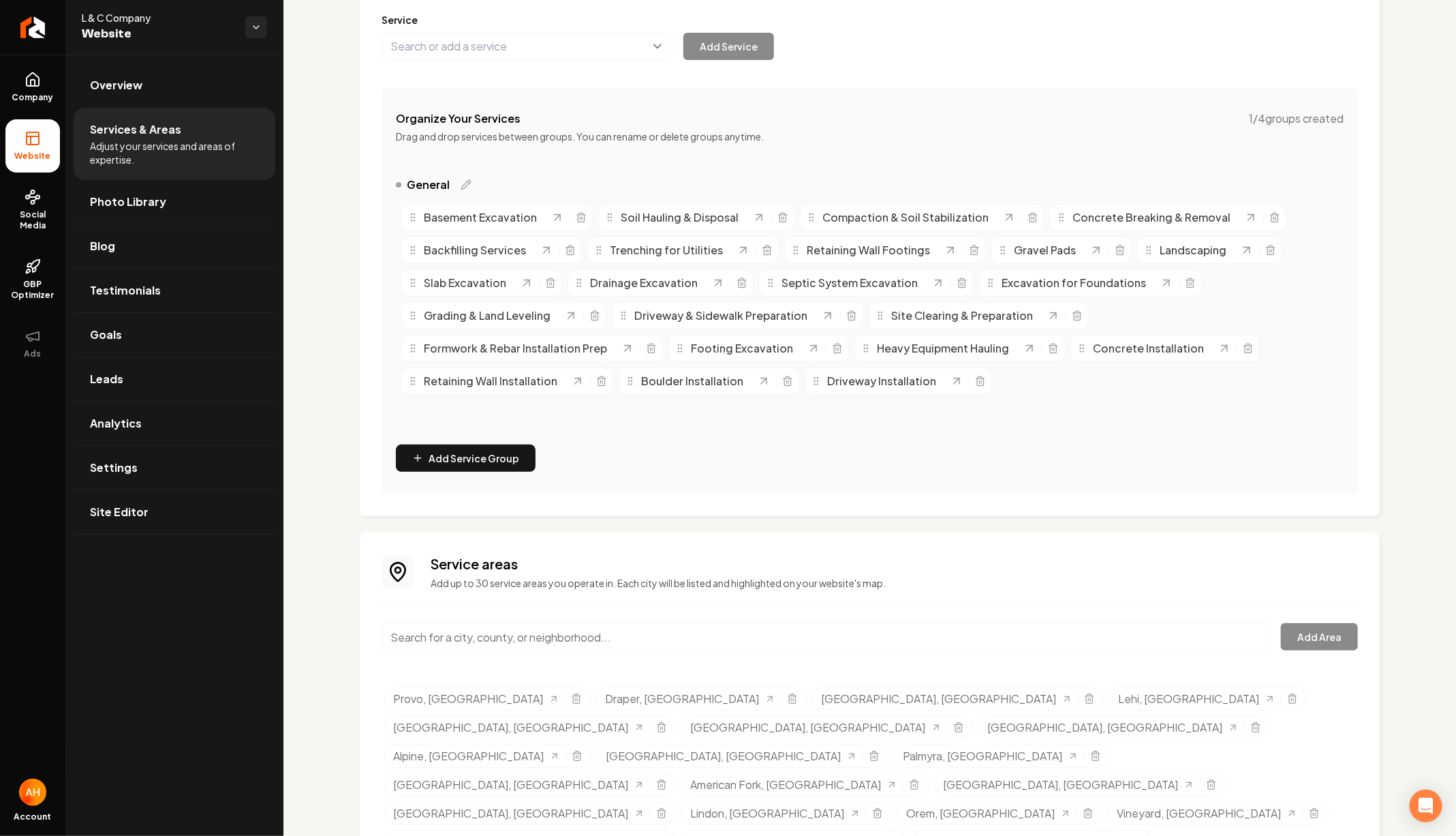
scroll to position [173, 0]
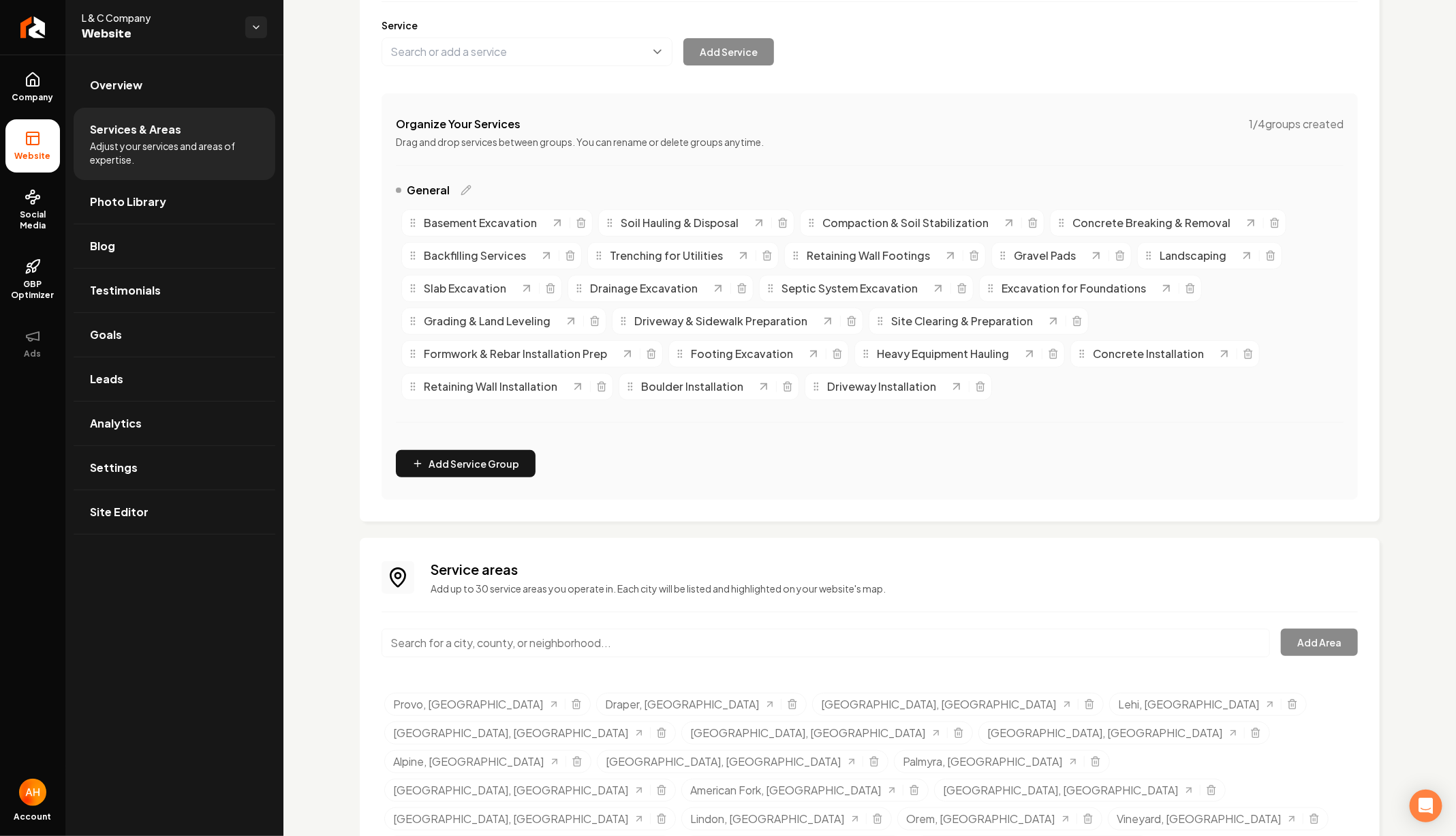
click at [1027, 125] on div "Organize Your Services 1 / 4 groups created" at bounding box center [869, 124] width 948 height 17
click at [910, 51] on div "Service Add Service" at bounding box center [869, 42] width 976 height 48
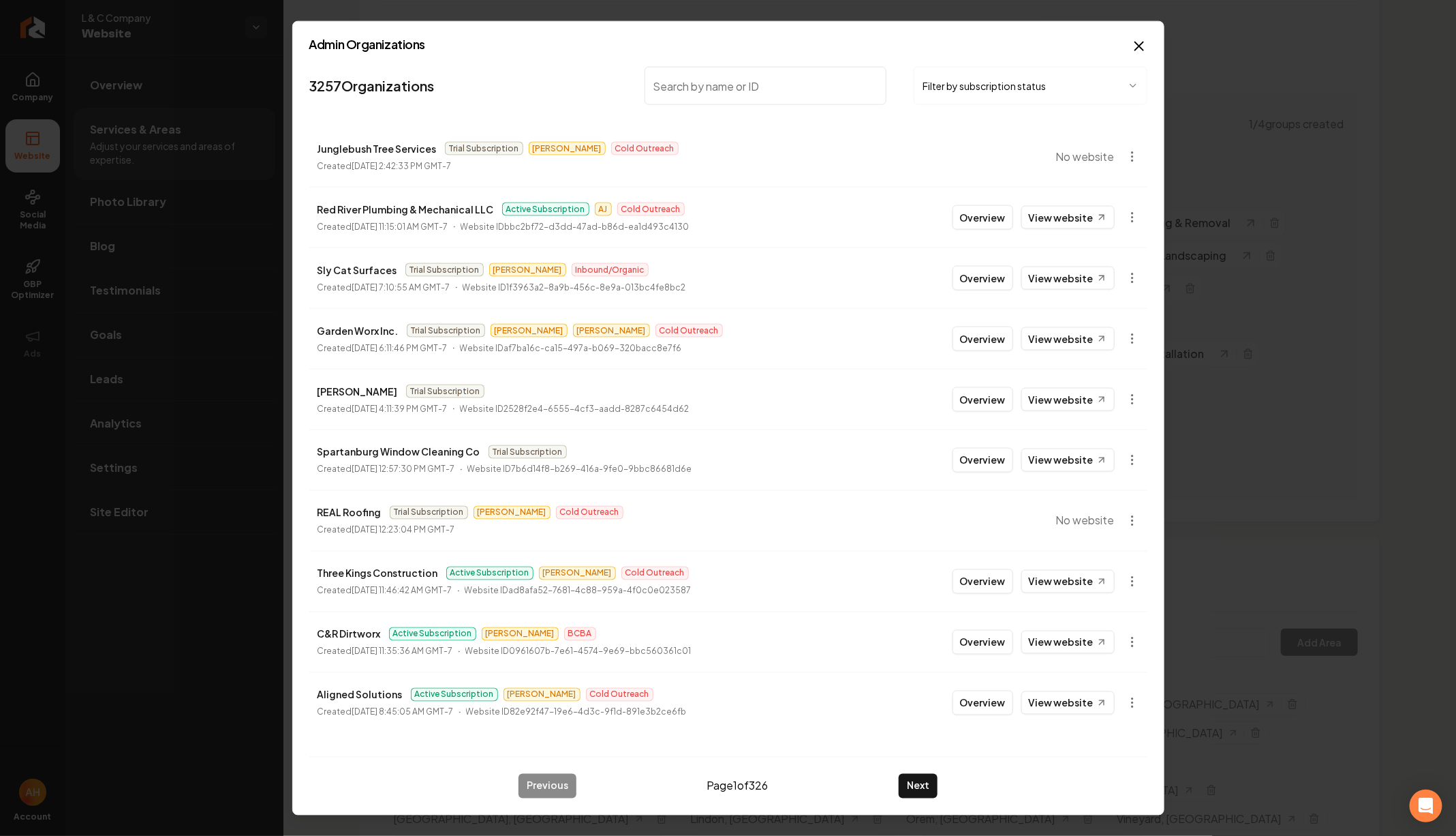
click at [715, 91] on input "search" at bounding box center [766, 86] width 243 height 38
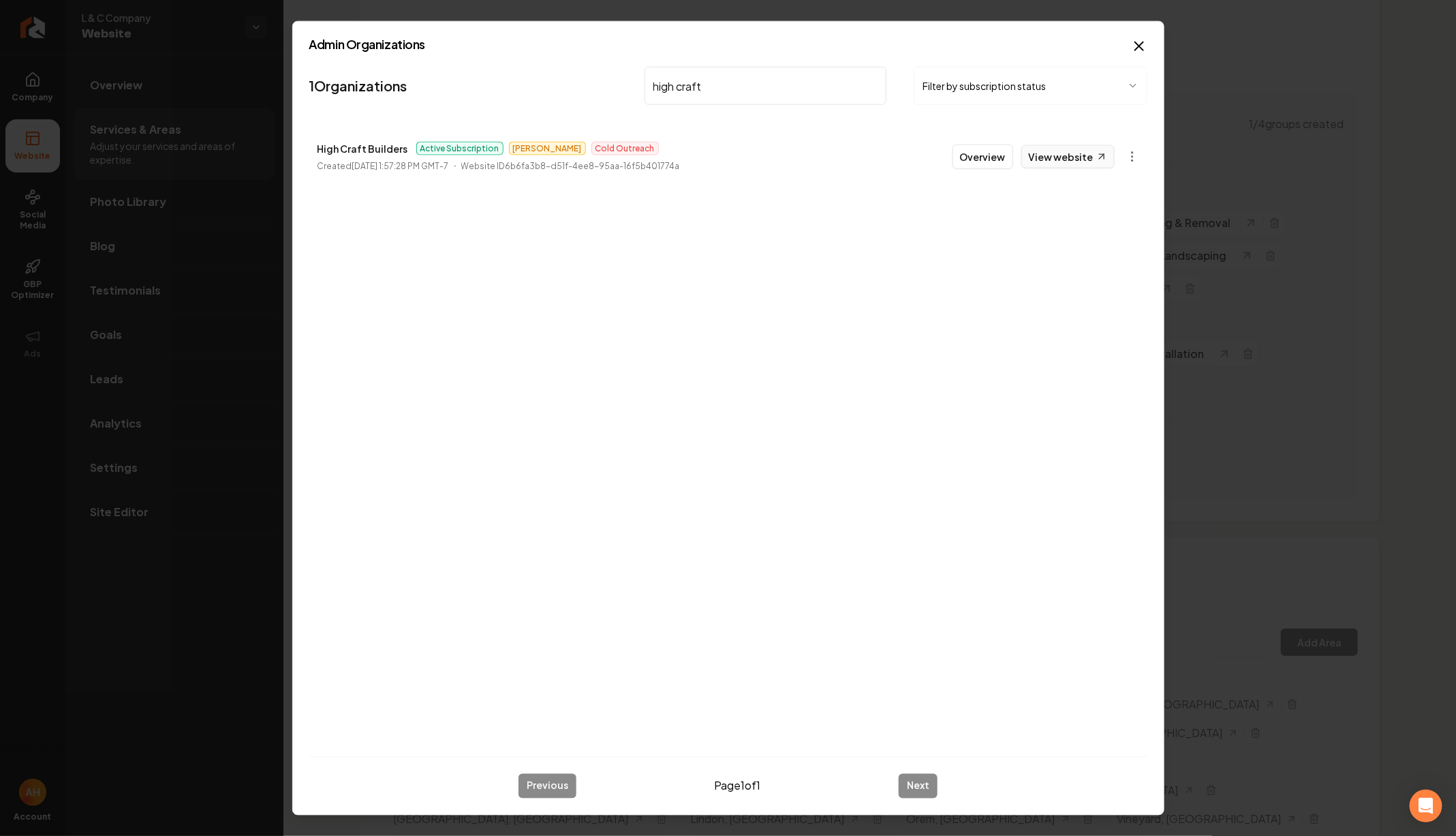
type input "high craft"
click at [1074, 154] on link "View website" at bounding box center [1068, 157] width 94 height 23
click at [976, 159] on button "Overview" at bounding box center [983, 156] width 61 height 24
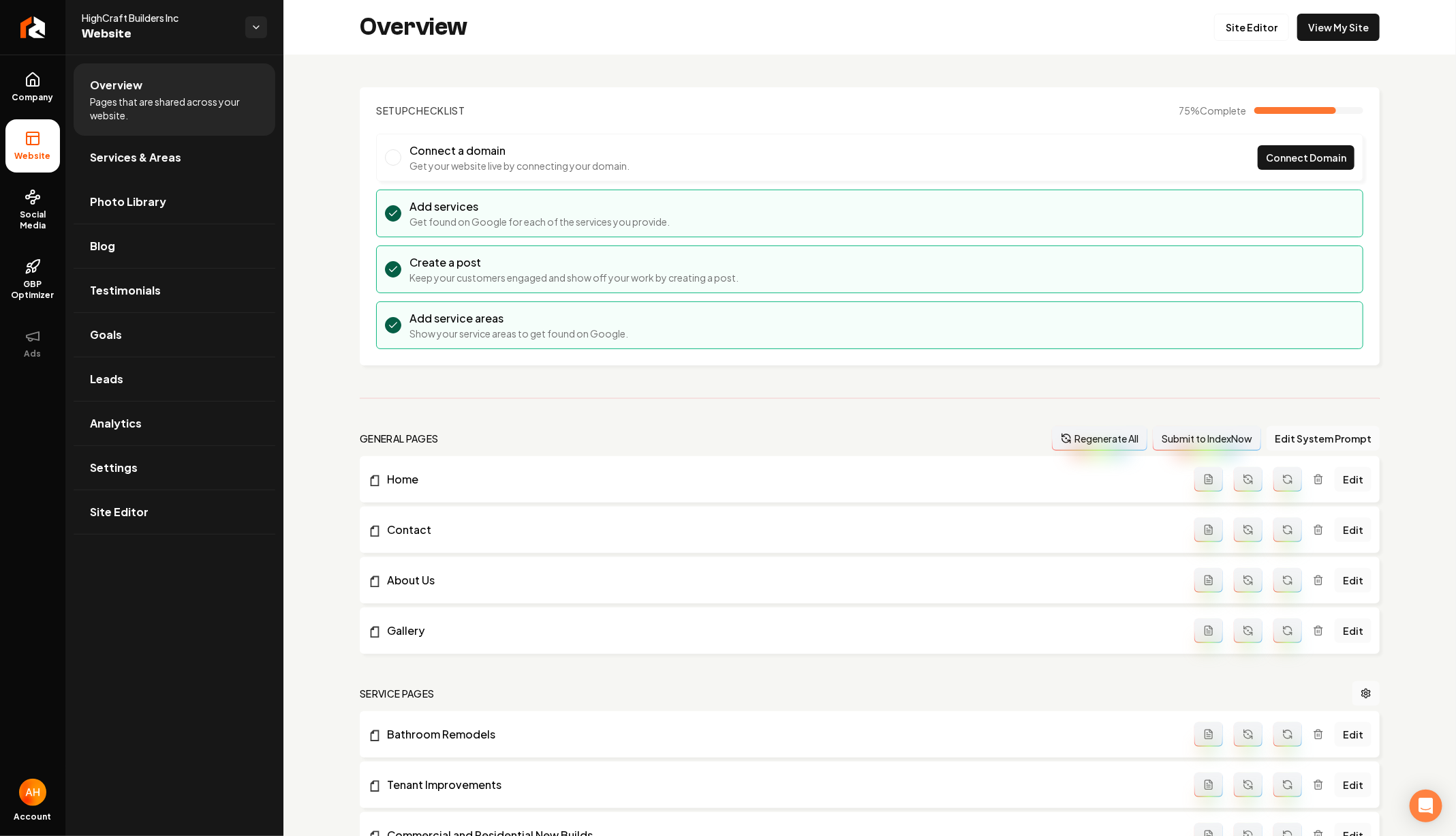
click at [770, 122] on section "Setup Checklist 75 % Complete Connect a domain Get your website live by connect…" at bounding box center [870, 225] width 1020 height 278
click at [1240, 24] on link "Site Editor" at bounding box center [1251, 27] width 75 height 28
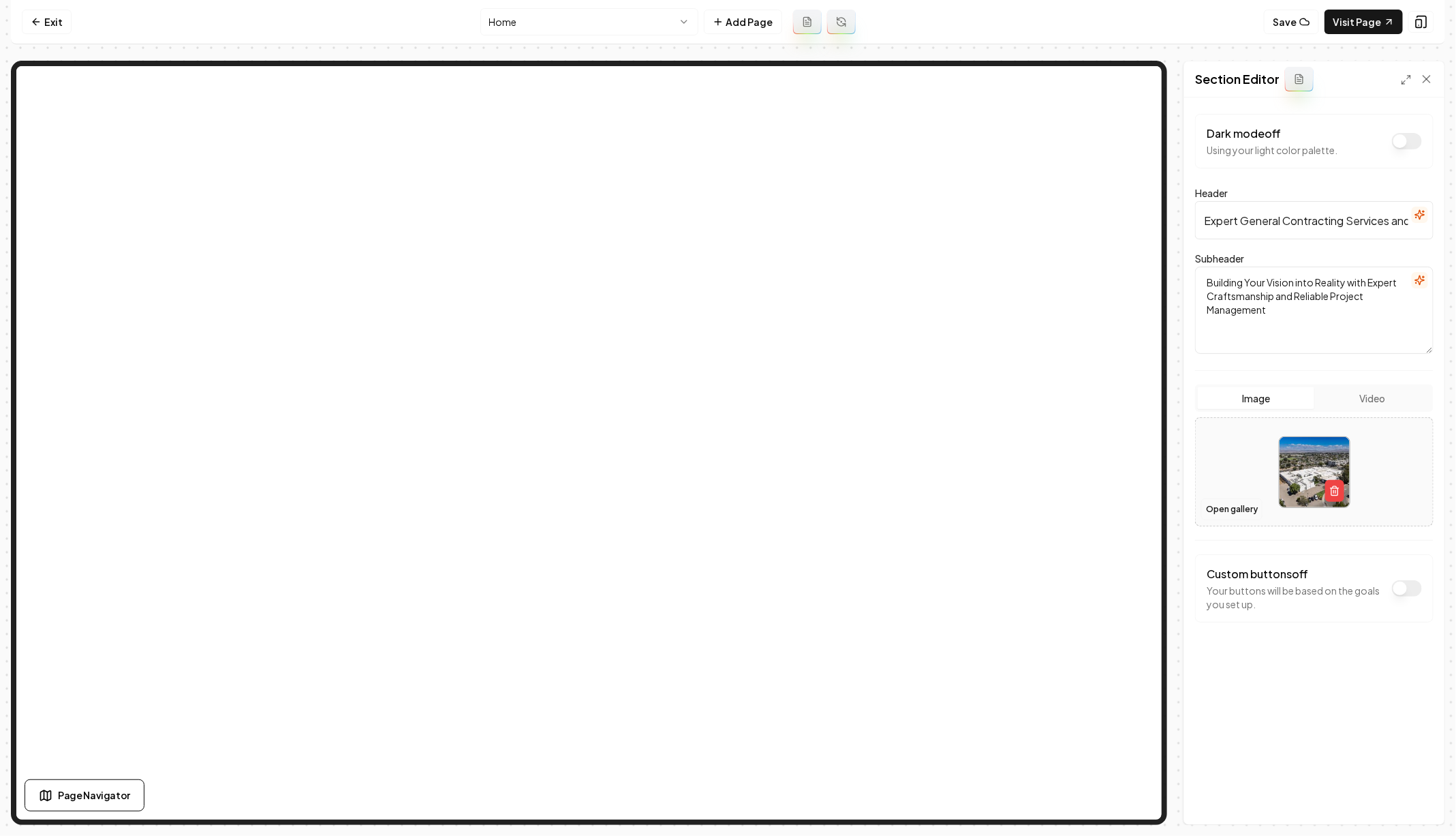
click at [1237, 509] on button "Open gallery" at bounding box center [1231, 509] width 61 height 22
click at [48, 19] on link "Exit" at bounding box center [47, 21] width 50 height 24
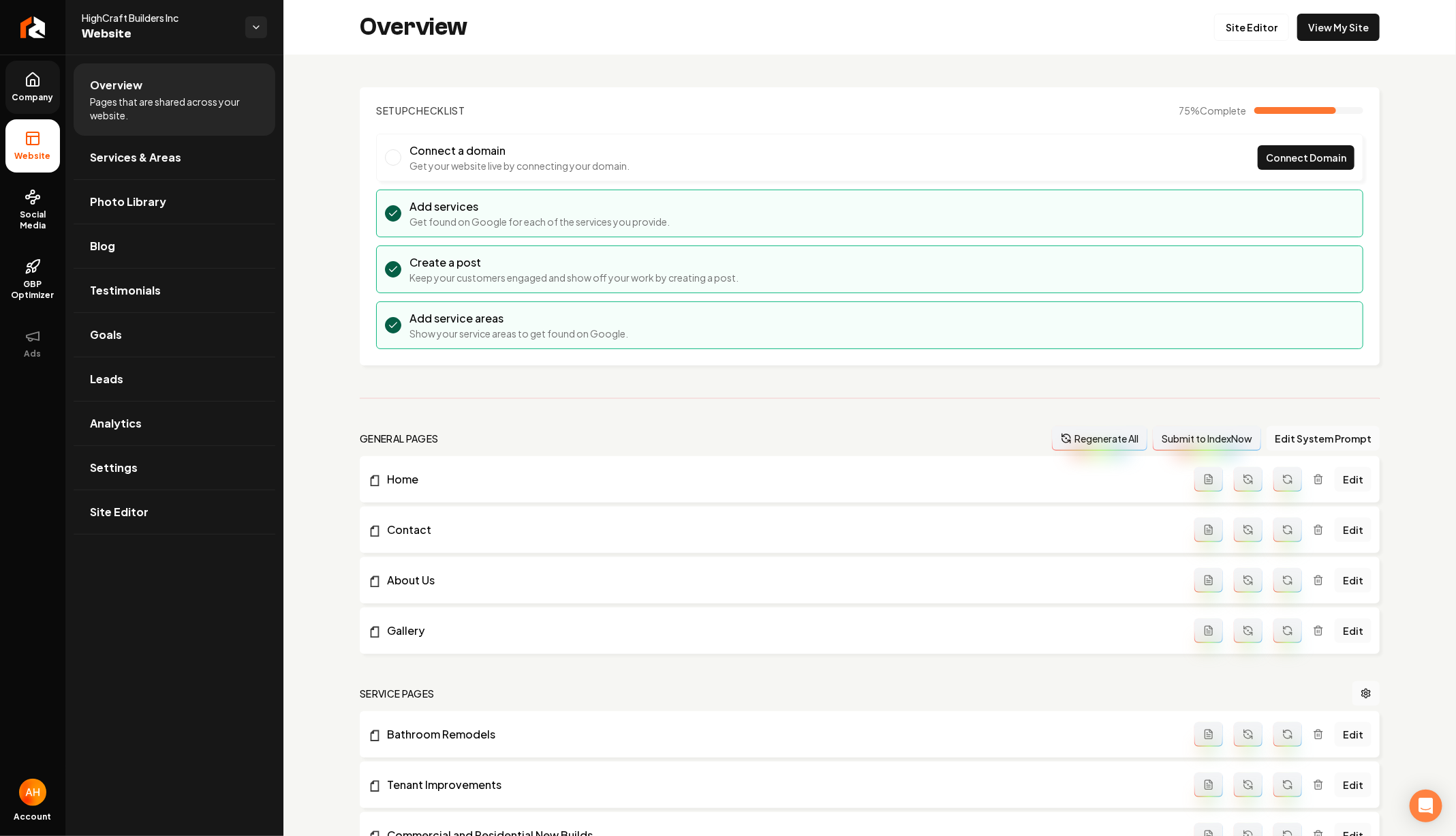
click at [39, 93] on span "Company" at bounding box center [33, 97] width 53 height 11
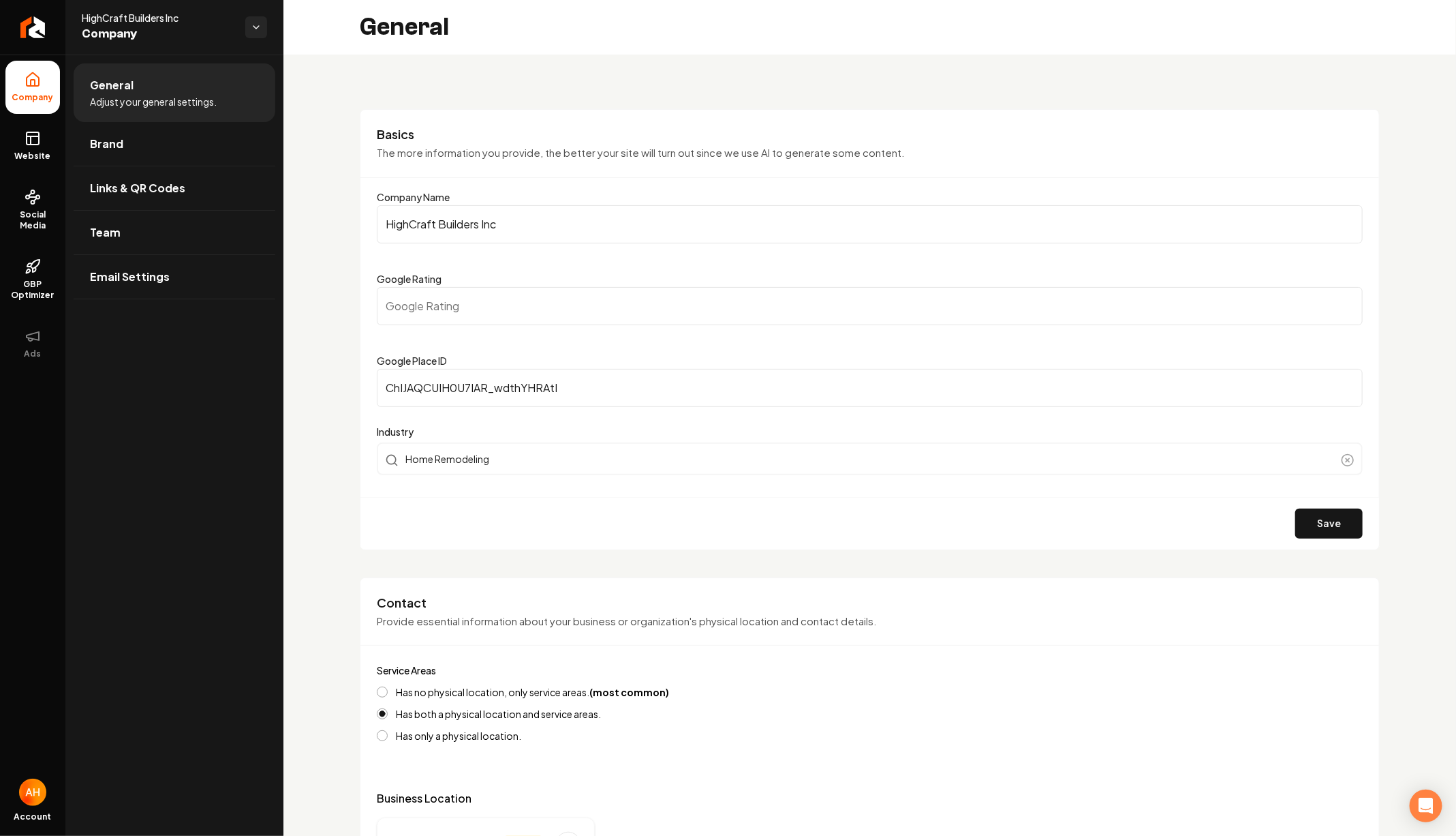
click at [504, 214] on input "HighCraft Builders Inc" at bounding box center [869, 225] width 986 height 38
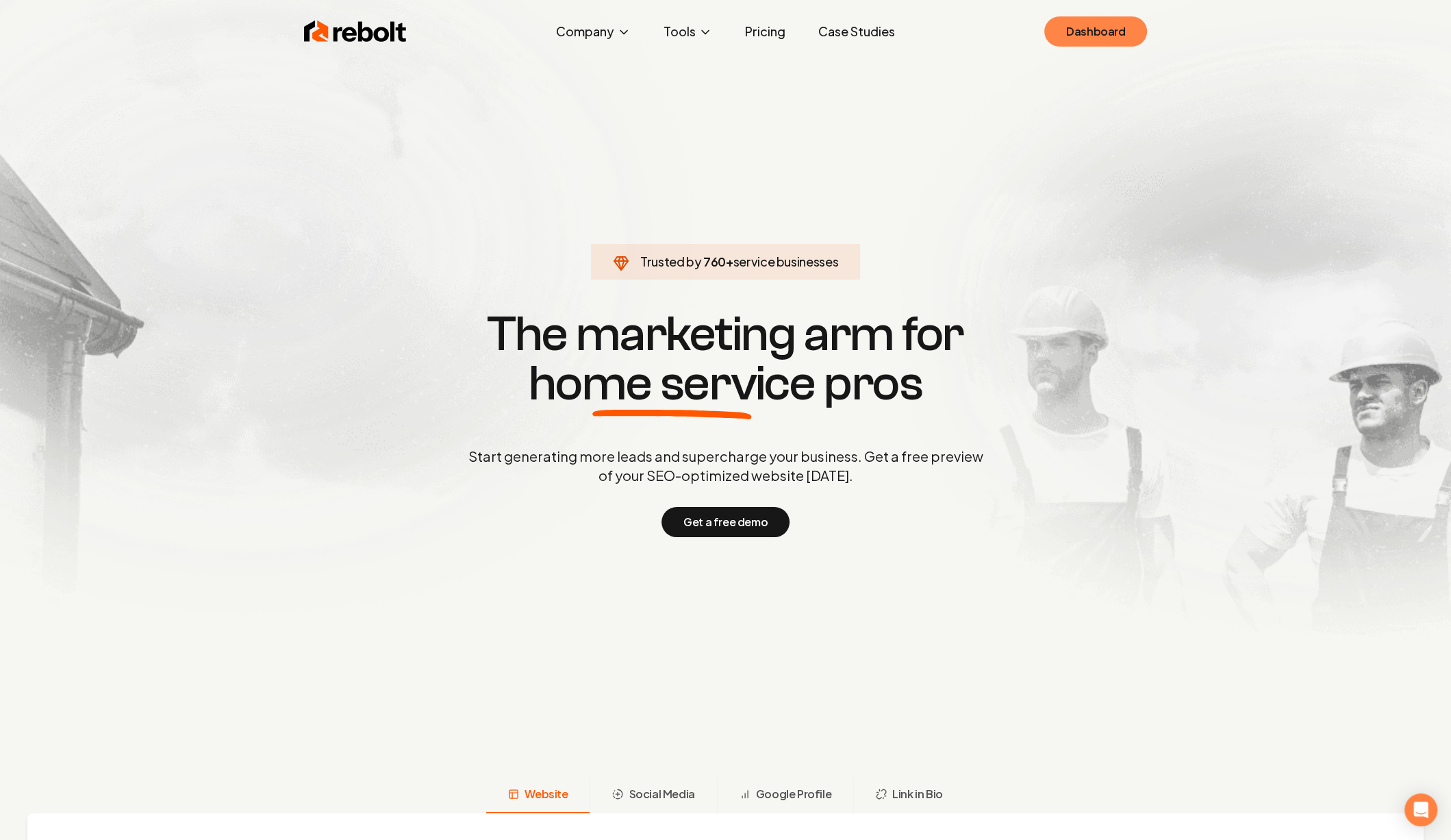
click at [1099, 42] on link "Dashboard" at bounding box center [1096, 32] width 102 height 30
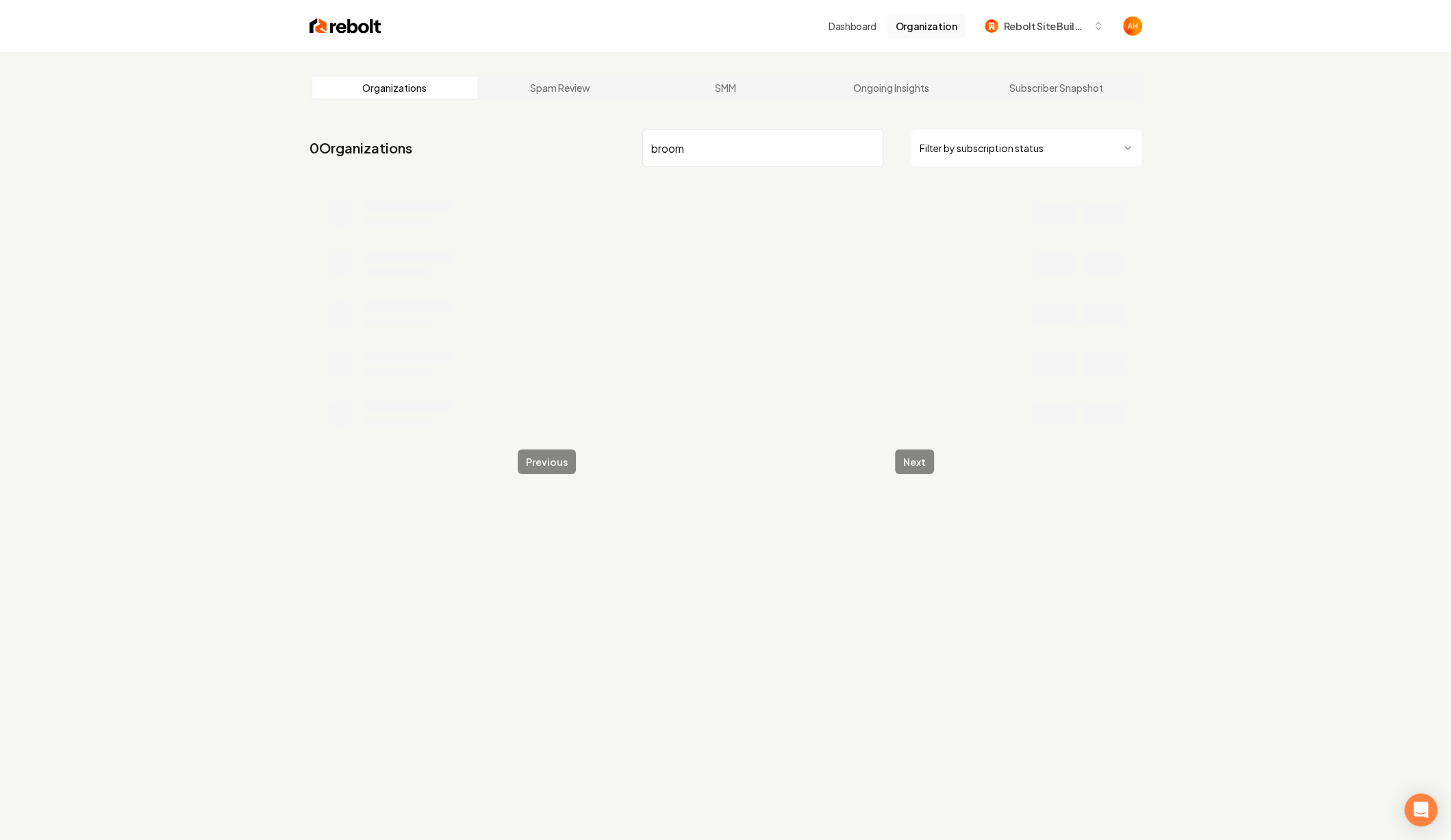
type input "broom"
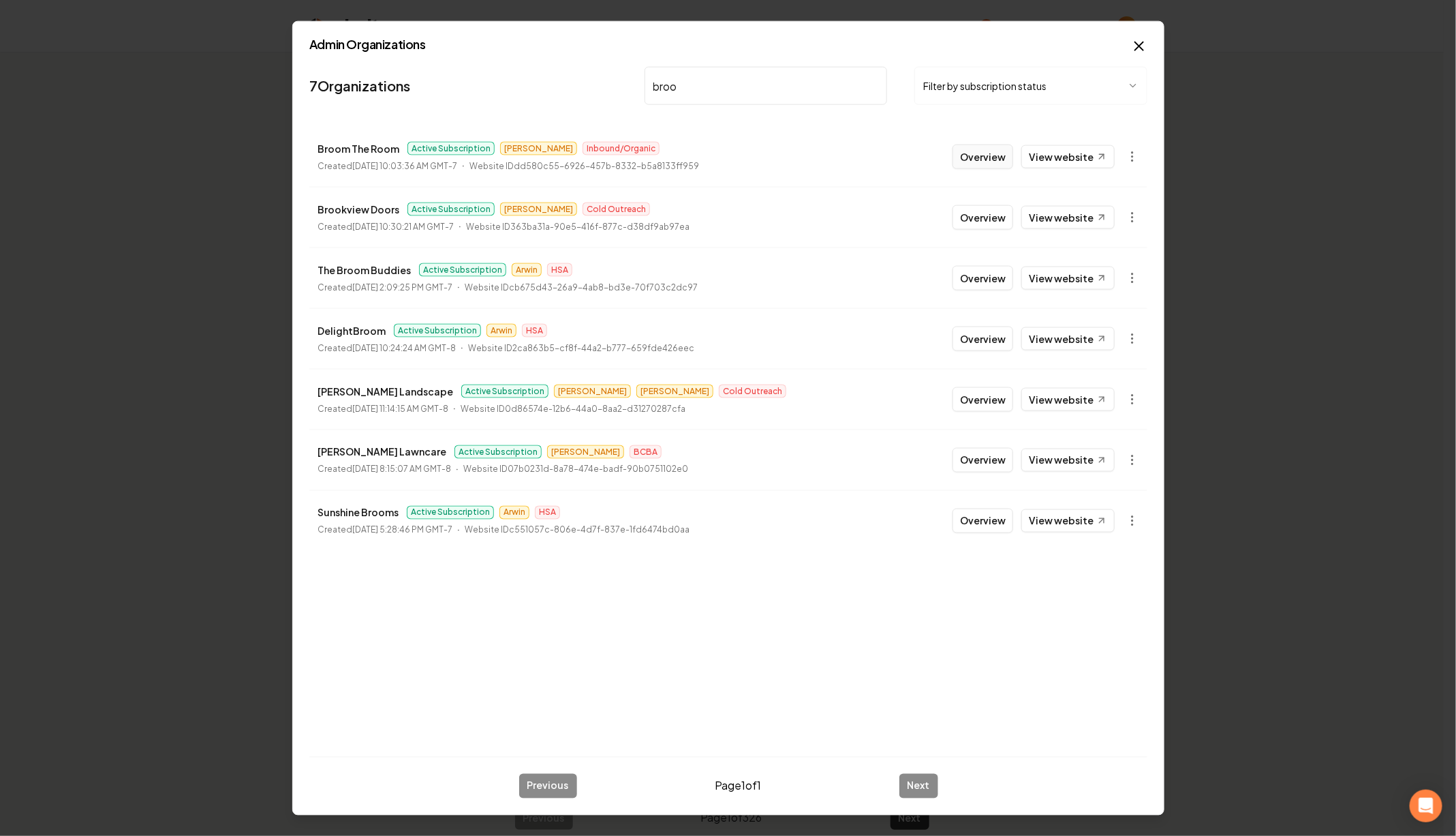
type input "broo"
click at [985, 161] on button "Overview" at bounding box center [983, 156] width 61 height 24
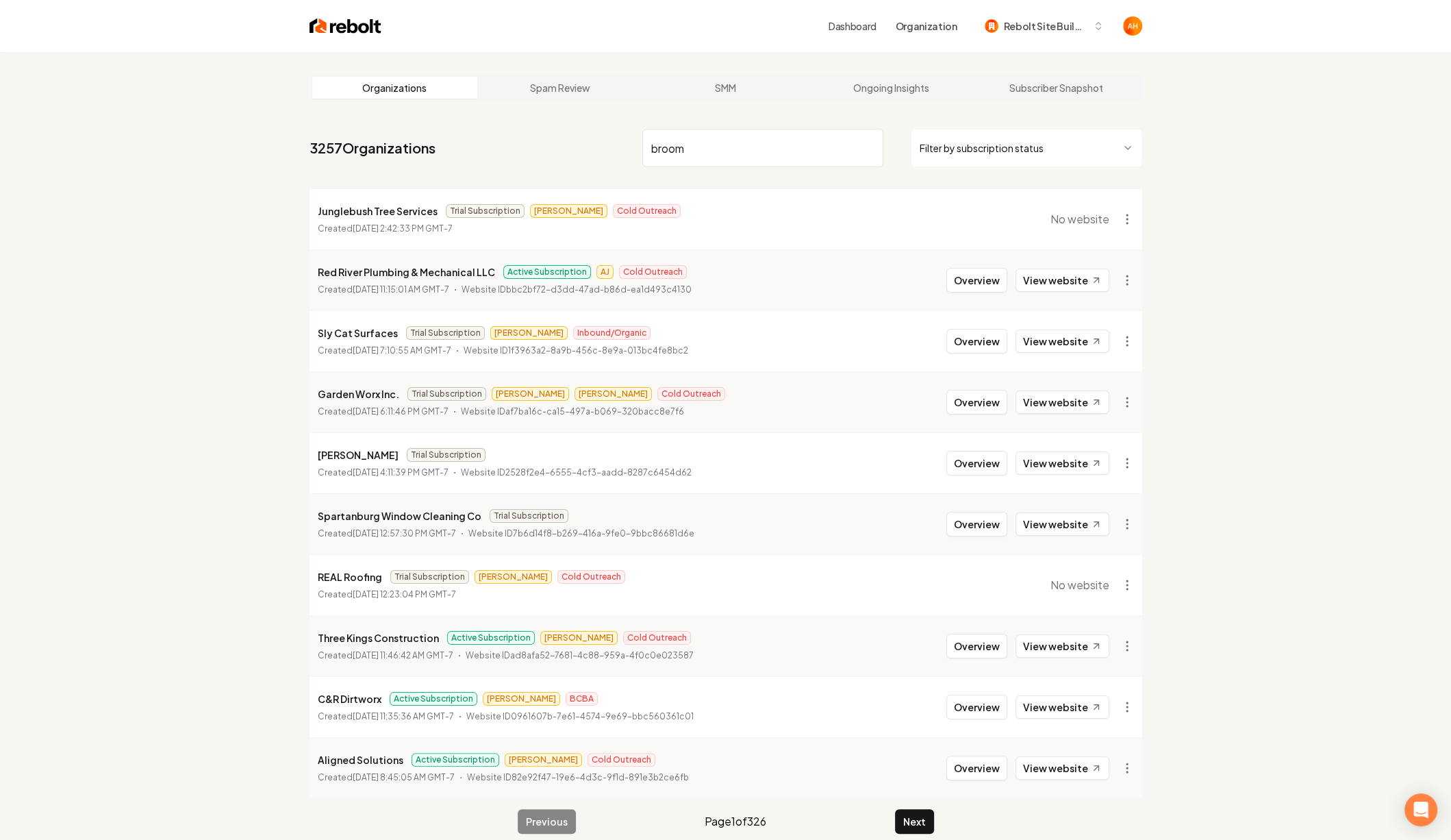
click at [728, 138] on input "broom" at bounding box center [762, 148] width 241 height 39
click at [706, 144] on input "broom" at bounding box center [762, 148] width 241 height 39
type input "broom"
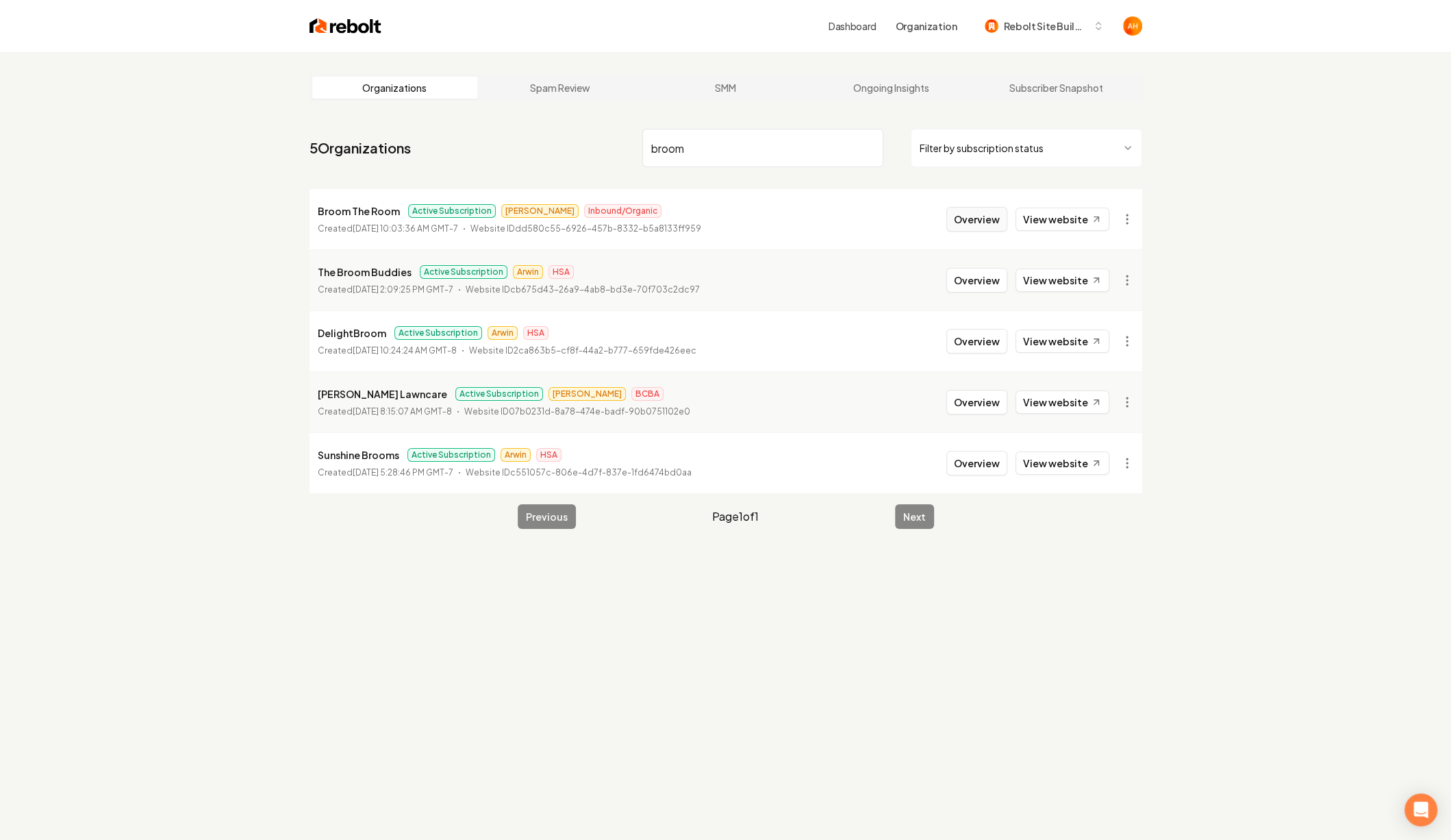
click at [987, 222] on button "Overview" at bounding box center [977, 218] width 61 height 24
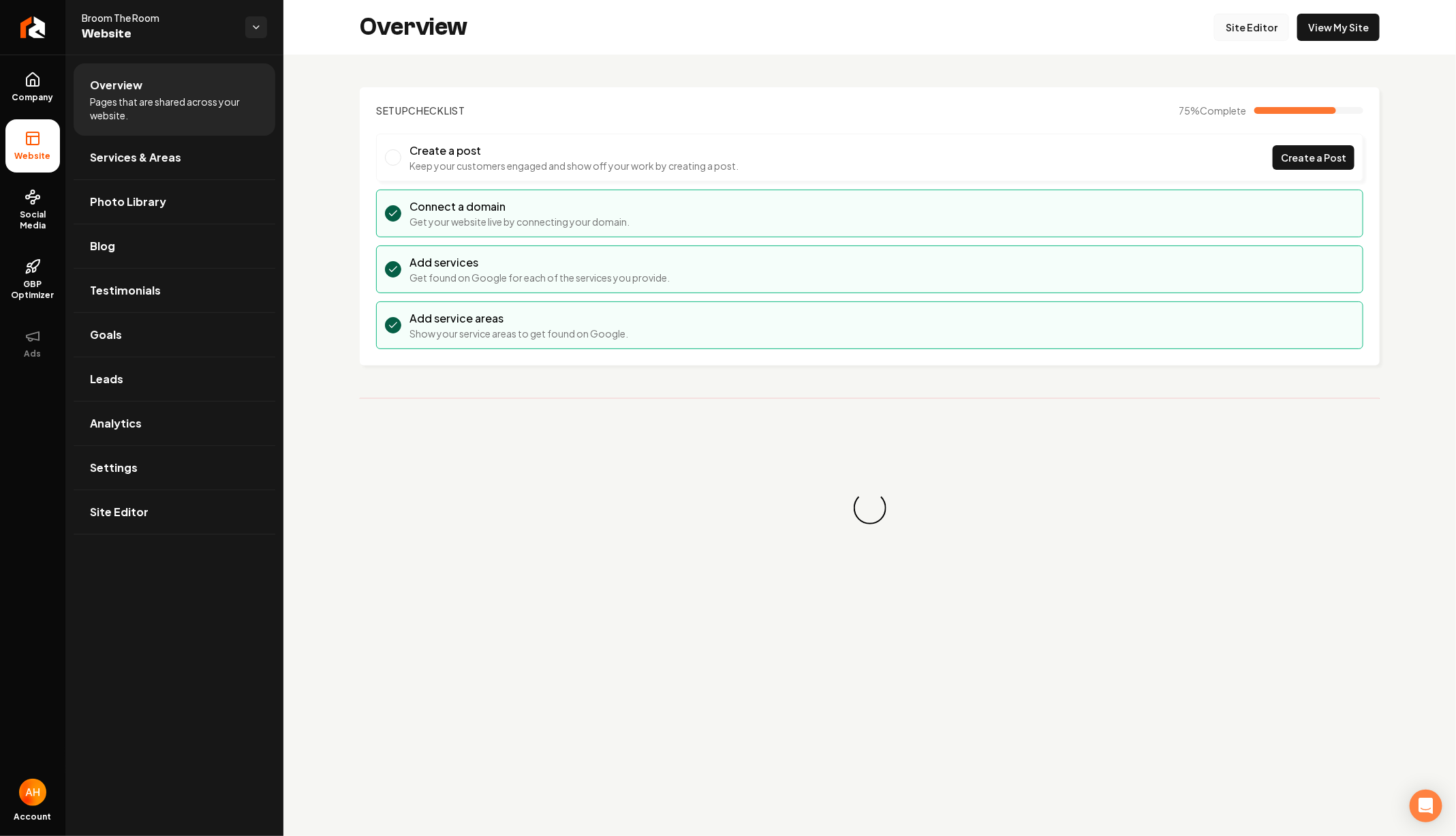
click at [1248, 31] on link "Site Editor" at bounding box center [1251, 27] width 75 height 28
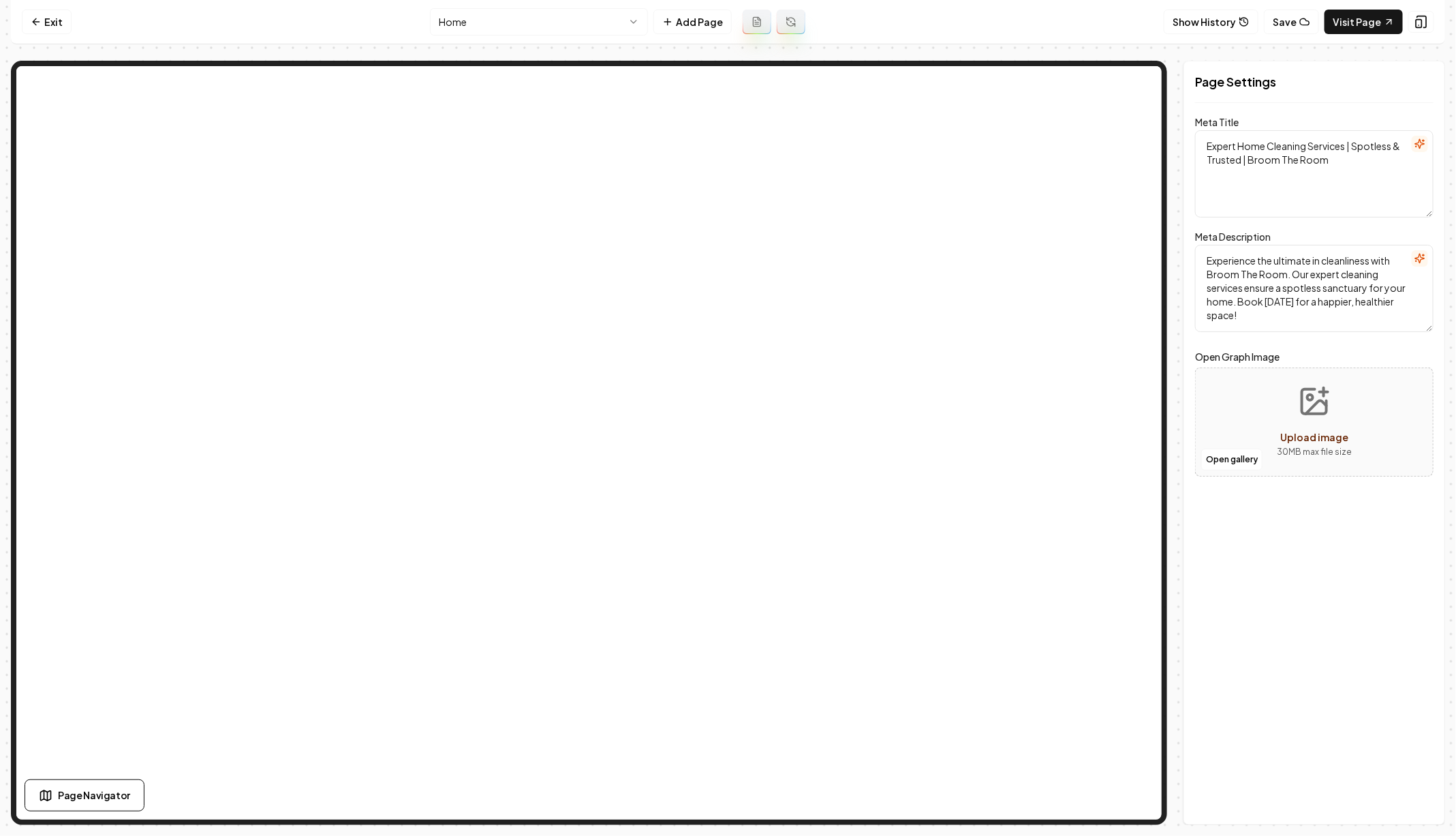
click at [622, 19] on html "Computer Required This feature is only available on a computer. Please switch t…" at bounding box center [728, 418] width 1456 height 836
click at [63, 13] on link "Exit" at bounding box center [47, 21] width 50 height 24
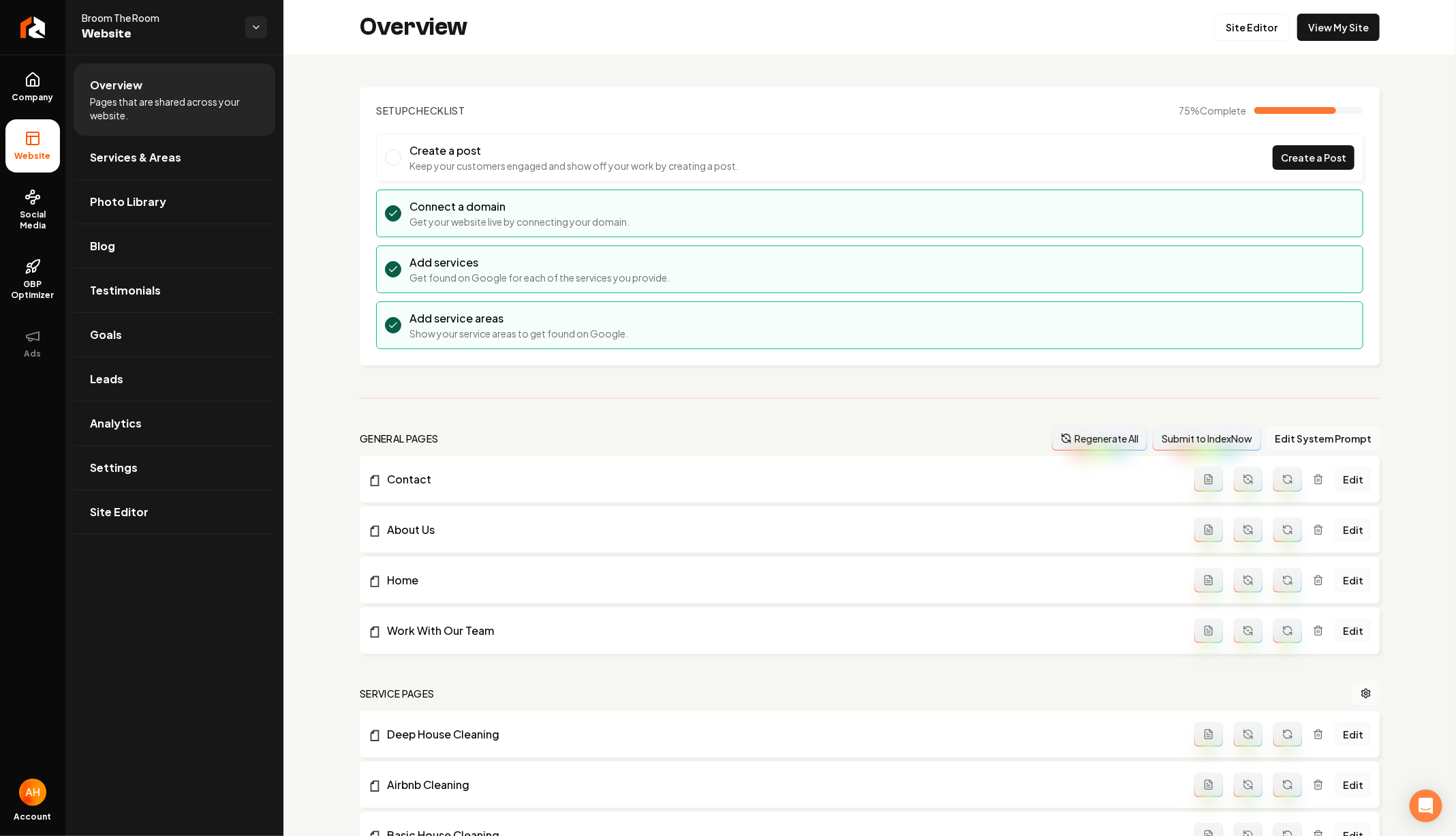
click at [313, 44] on div "Overview Site Editor View My Site" at bounding box center [869, 27] width 1172 height 54
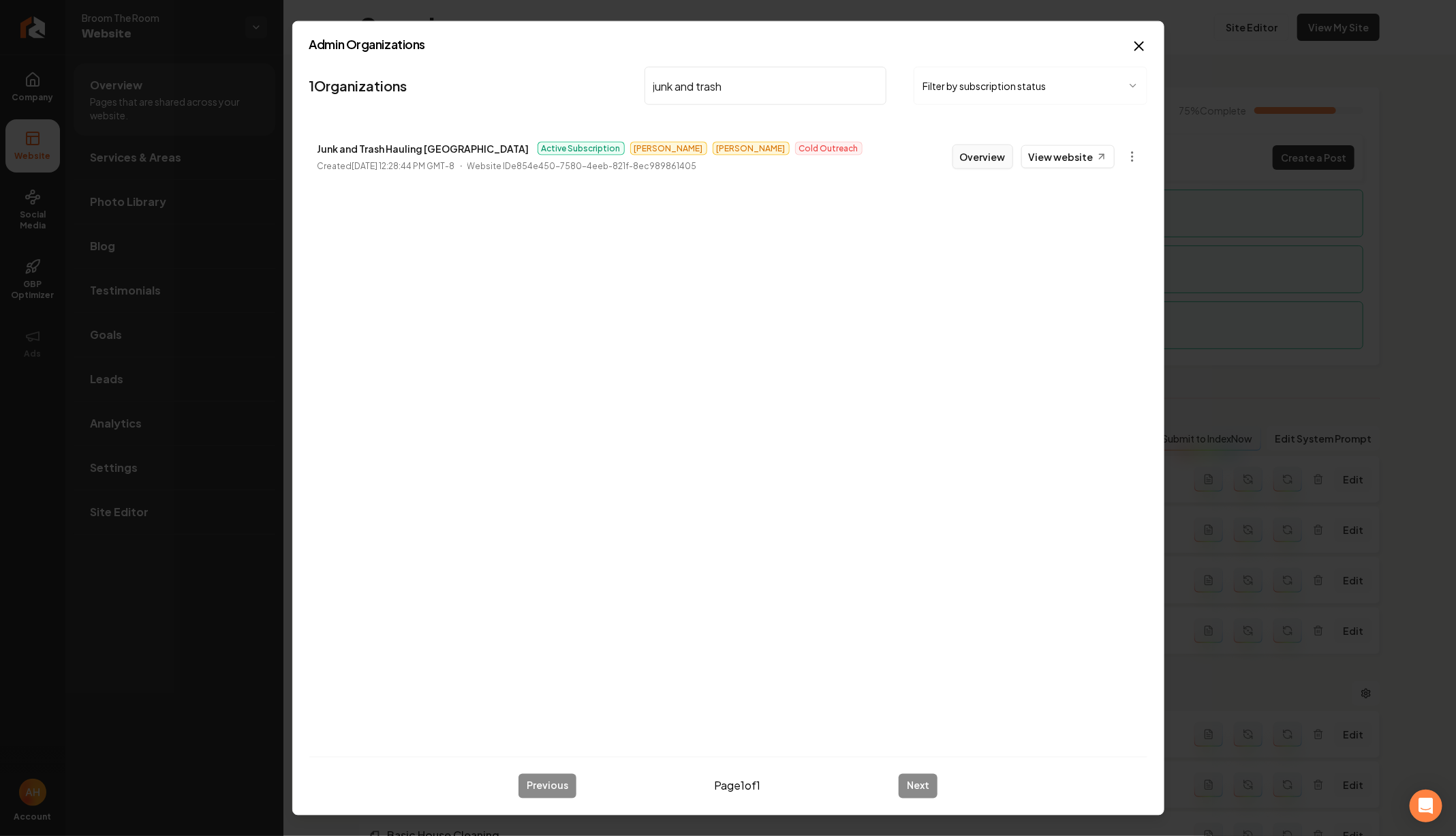
type input "junk and trash"
click at [979, 156] on button "Overview" at bounding box center [983, 156] width 61 height 24
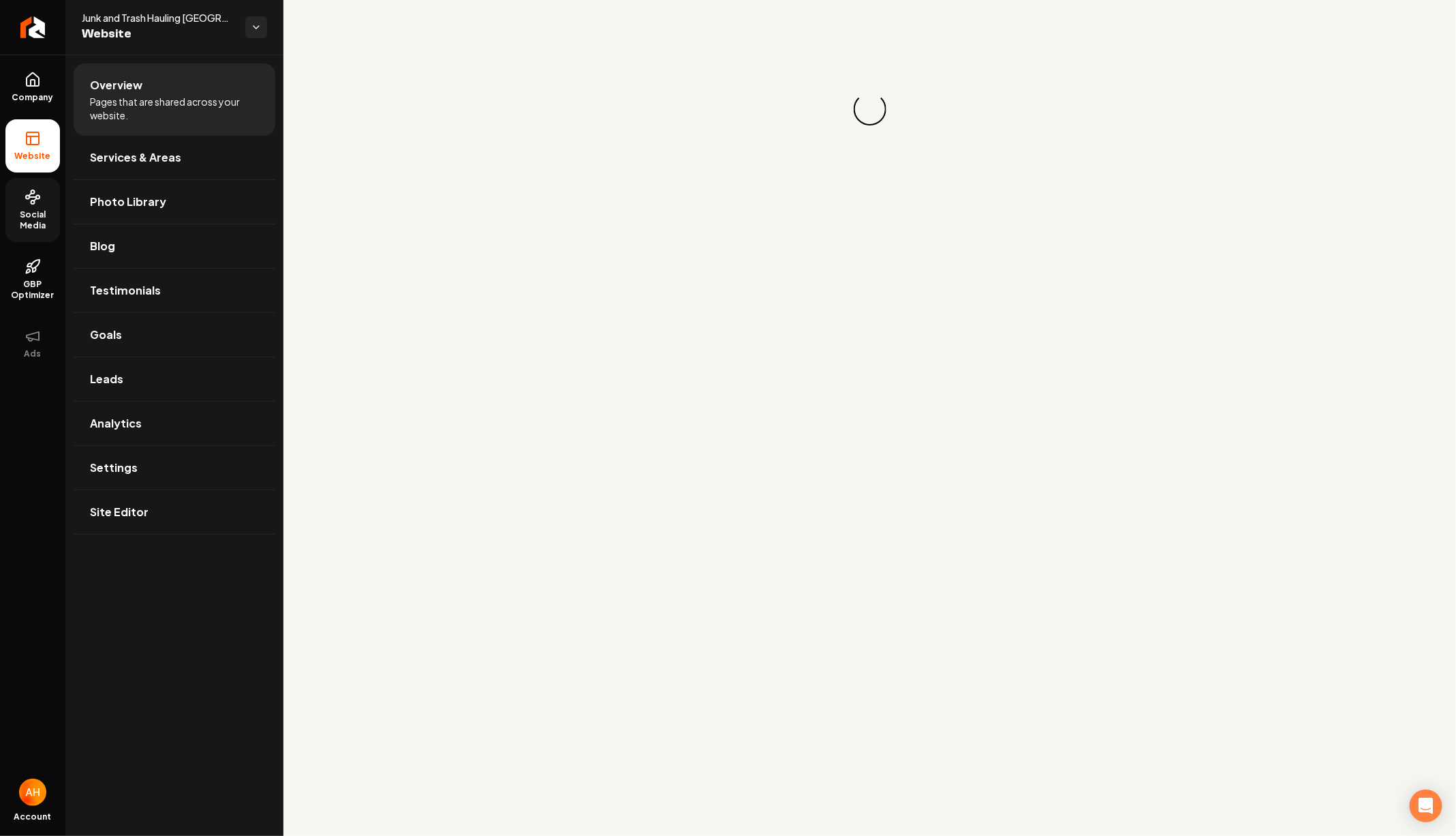
click at [23, 206] on link "Social Media" at bounding box center [33, 210] width 54 height 64
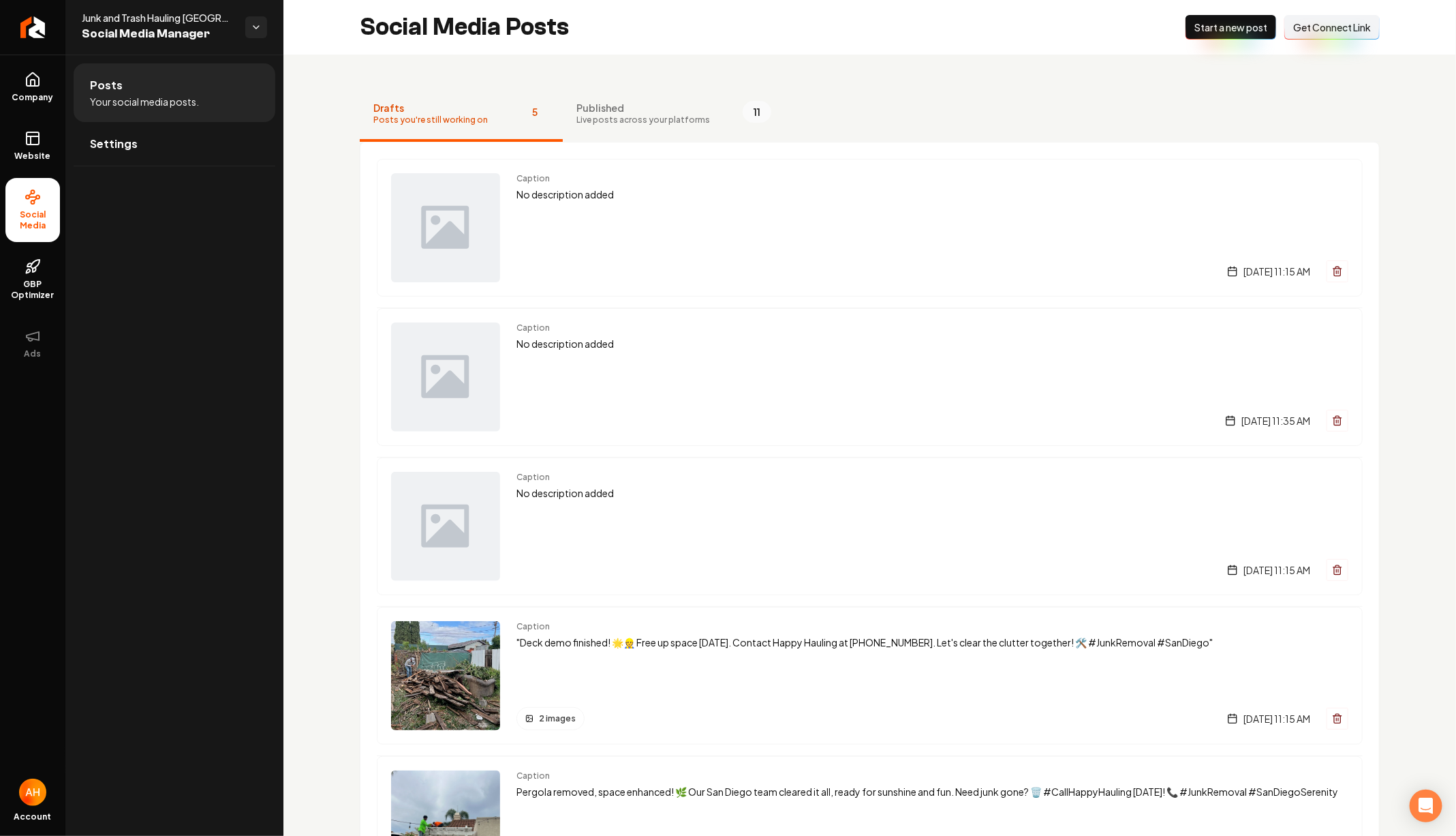
click at [1332, 35] on button "Connect Link Get Connect Link" at bounding box center [1332, 27] width 95 height 24
